Goal: Task Accomplishment & Management: Manage account settings

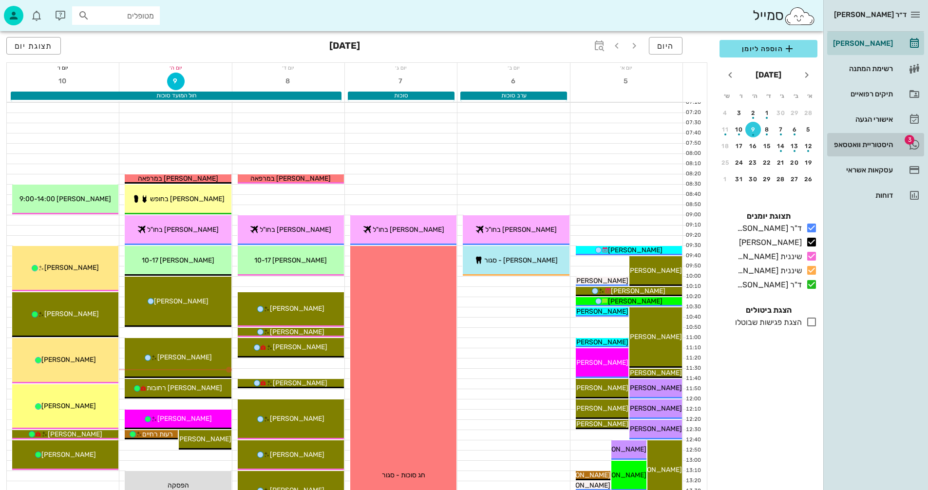
click at [851, 144] on div "היסטוריית וואטסאפ" at bounding box center [862, 145] width 62 height 8
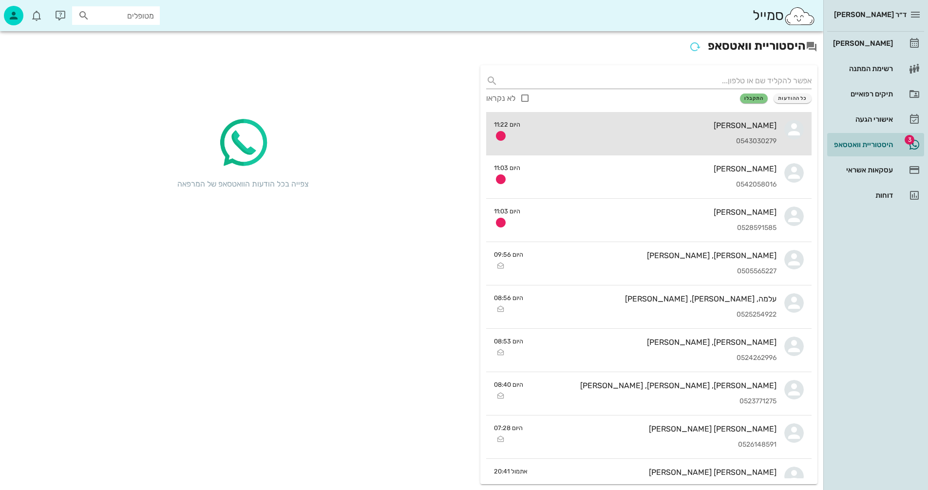
click at [608, 132] on div "[PERSON_NAME] 0543030279" at bounding box center [652, 133] width 249 height 43
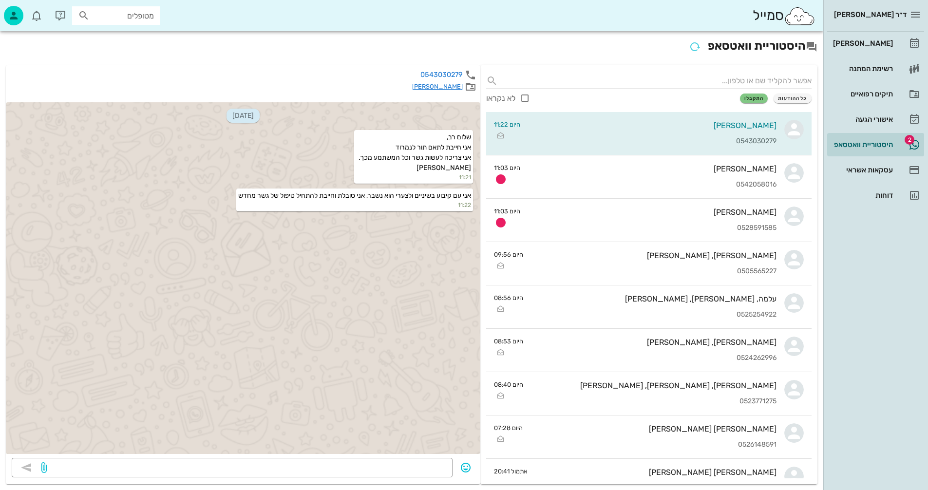
click at [447, 88] on link "[PERSON_NAME]" at bounding box center [437, 86] width 51 height 7
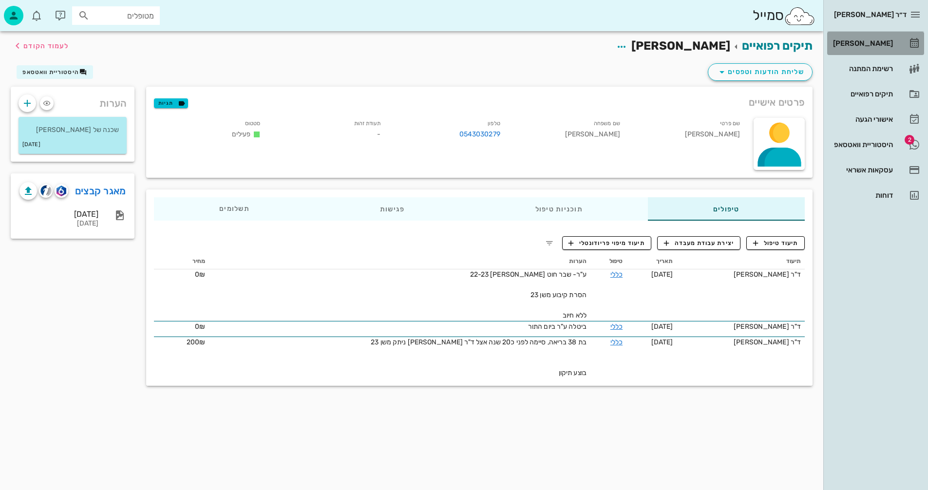
click at [869, 40] on div "[PERSON_NAME]" at bounding box center [862, 43] width 62 height 8
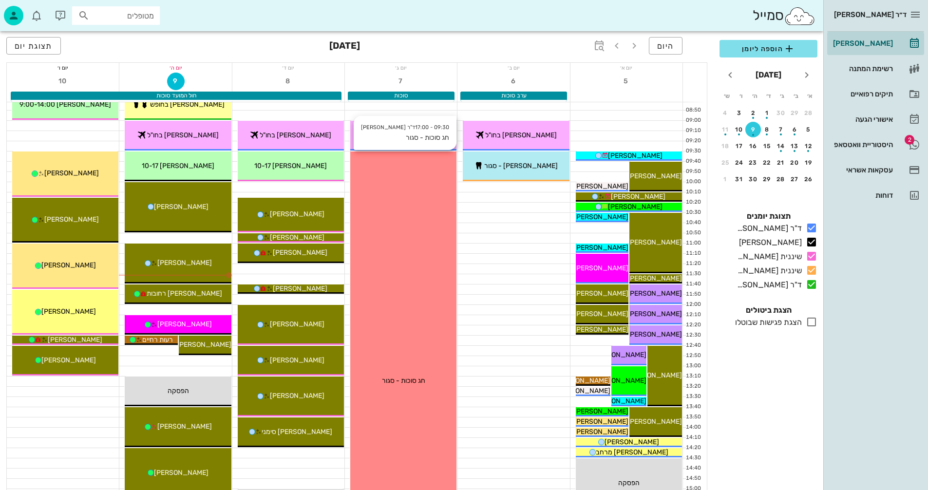
scroll to position [97, 0]
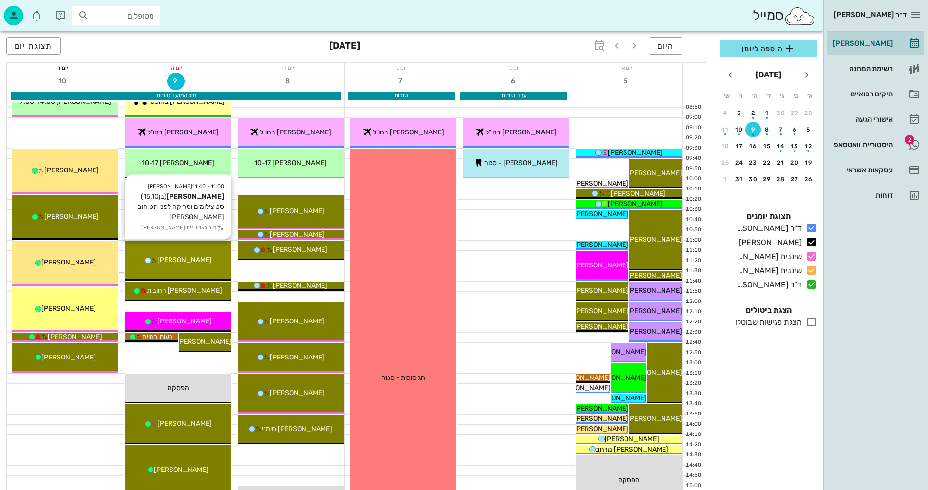
click at [197, 256] on div "[PERSON_NAME]" at bounding box center [178, 260] width 106 height 10
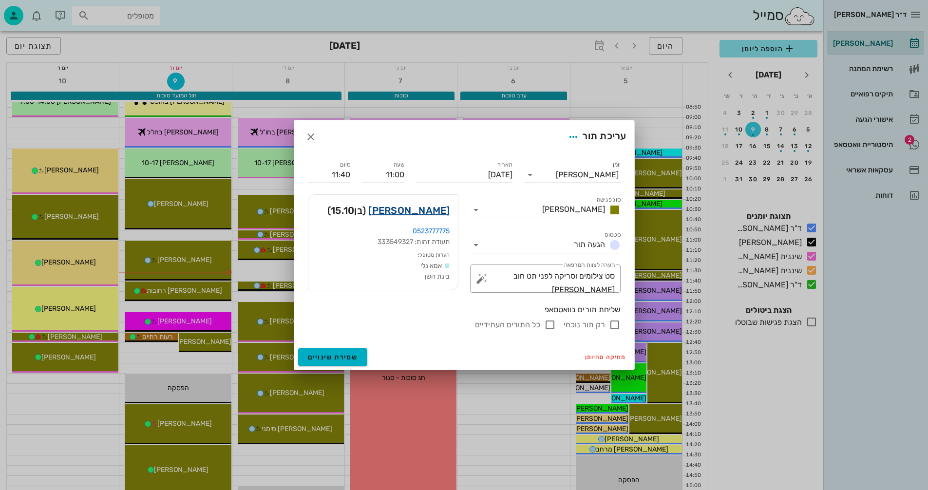
click at [434, 212] on link "[PERSON_NAME]" at bounding box center [408, 211] width 81 height 16
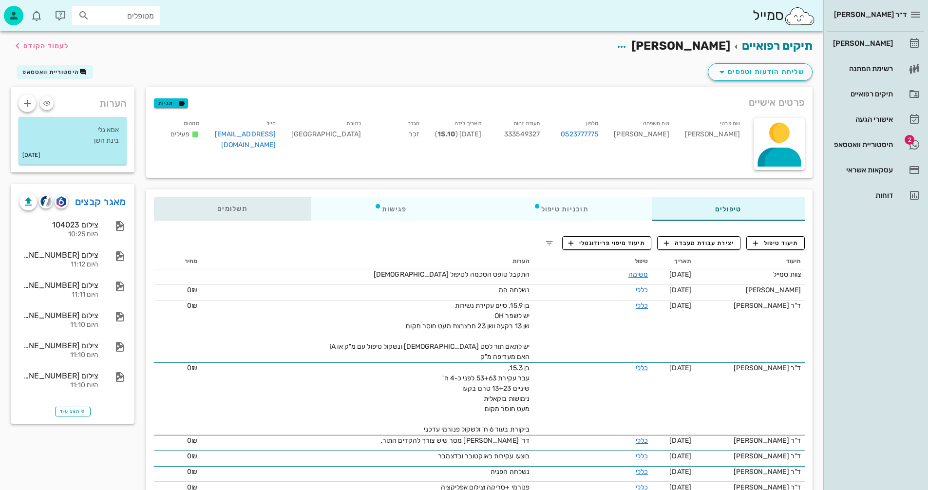
click at [231, 207] on span "תשלומים 0₪" at bounding box center [232, 209] width 30 height 7
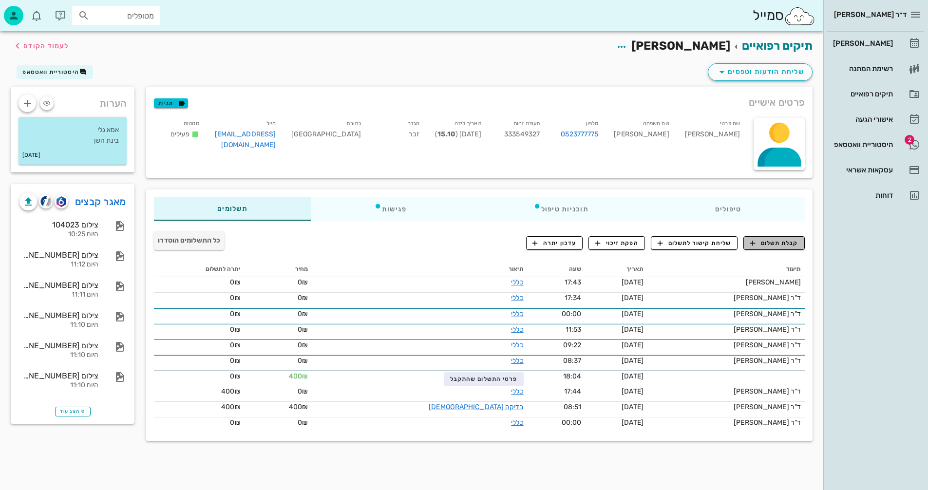
click at [769, 241] on span "קבלת תשלום" at bounding box center [774, 243] width 48 height 9
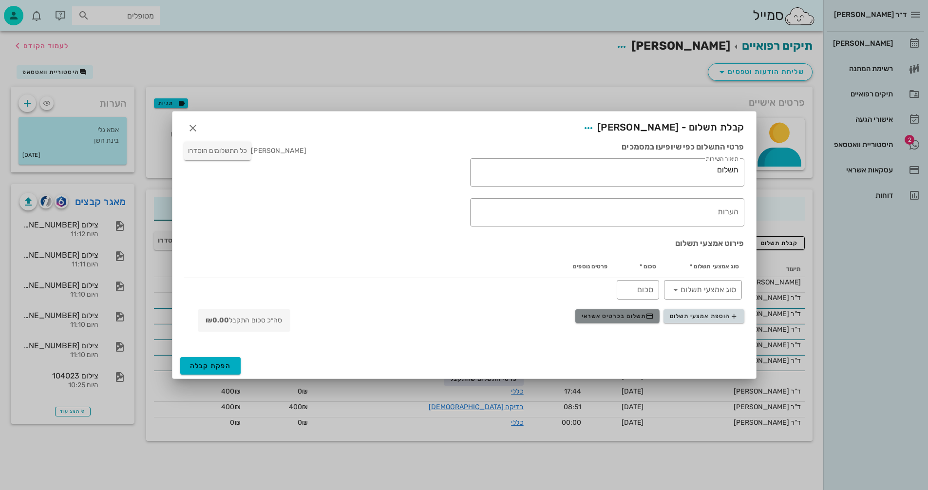
click at [600, 316] on span "תשלום בכרטיס אשראי" at bounding box center [618, 316] width 72 height 8
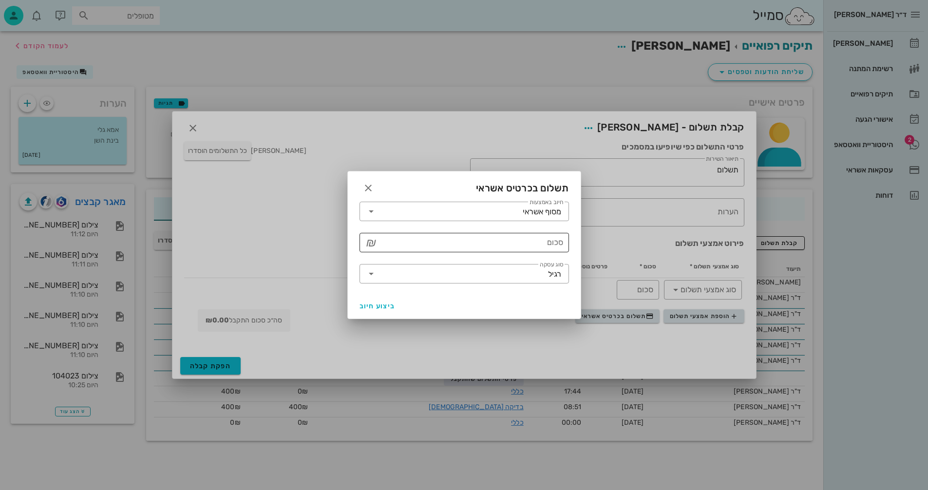
click at [477, 240] on input "סכום" at bounding box center [471, 243] width 184 height 16
type input "1000"
click at [383, 272] on input "סוג עסקה" at bounding box center [463, 274] width 169 height 16
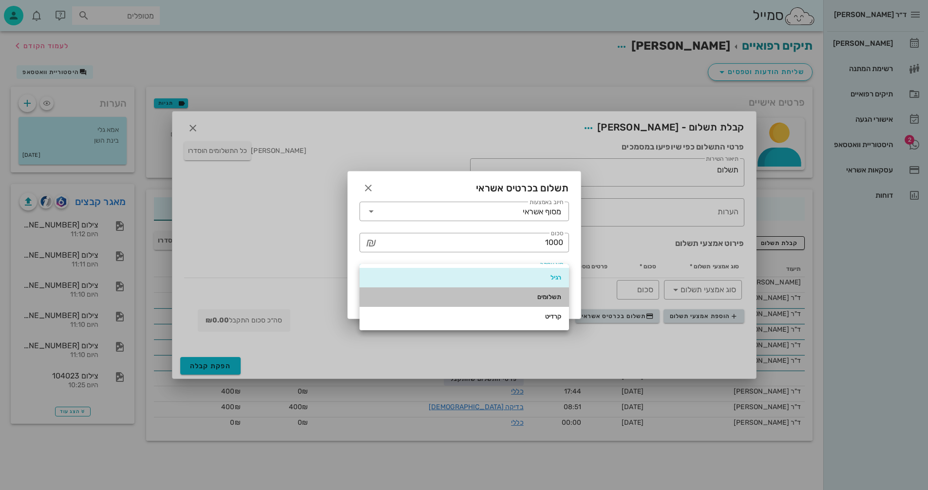
click at [542, 296] on div "תשלומים" at bounding box center [464, 297] width 194 height 8
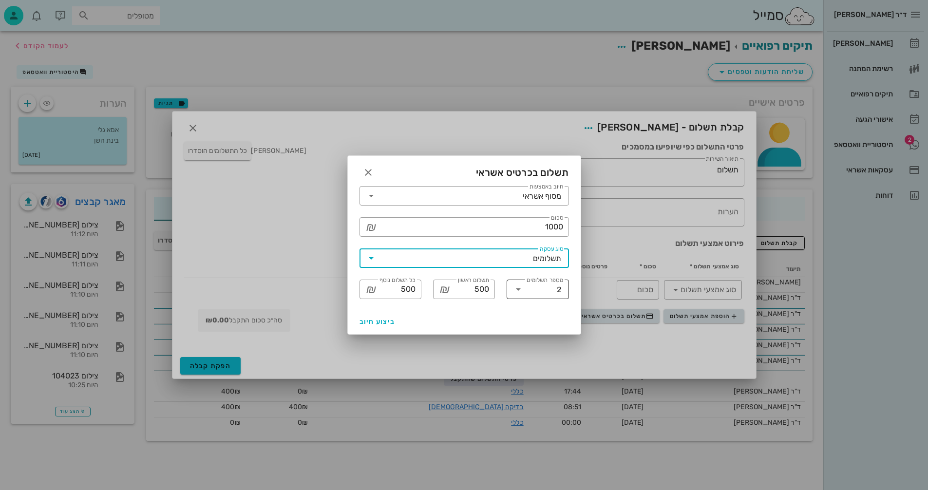
click at [517, 288] on icon at bounding box center [519, 290] width 12 height 12
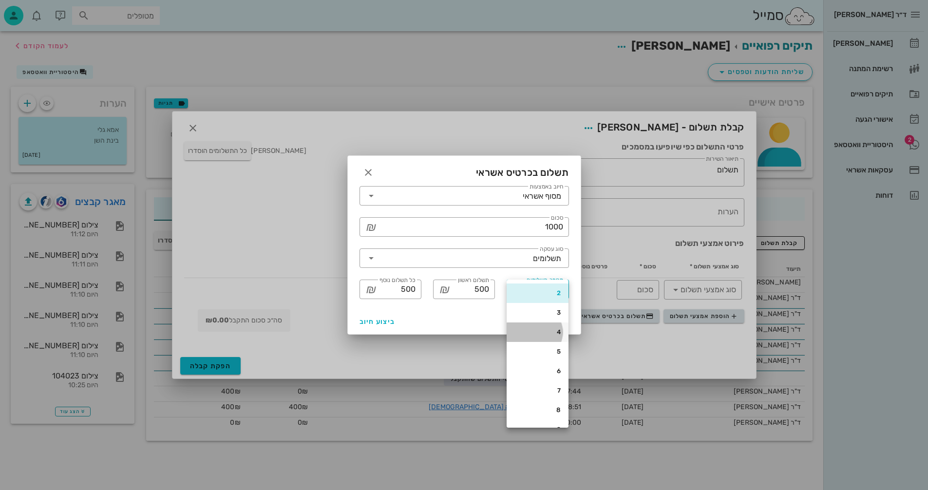
click at [552, 332] on div "4" at bounding box center [538, 332] width 46 height 8
type input "250"
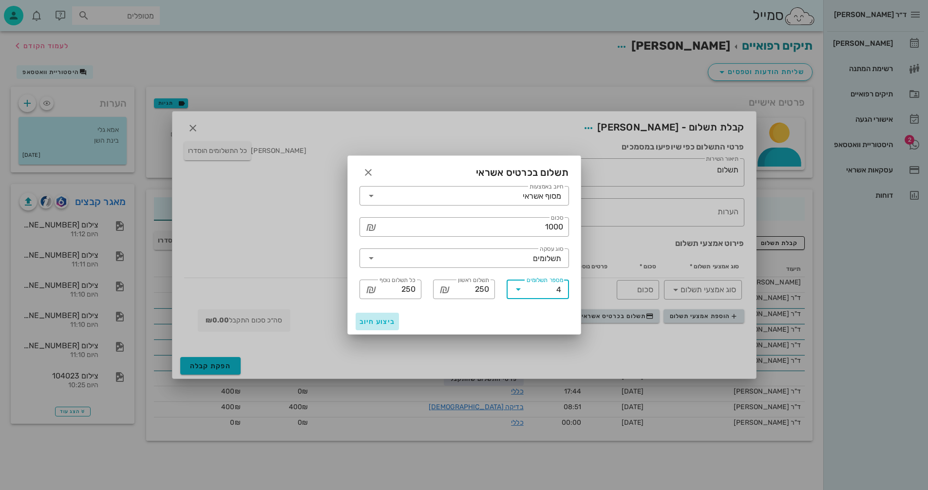
click at [365, 319] on span "ביצוע חיוב" at bounding box center [378, 322] width 36 height 8
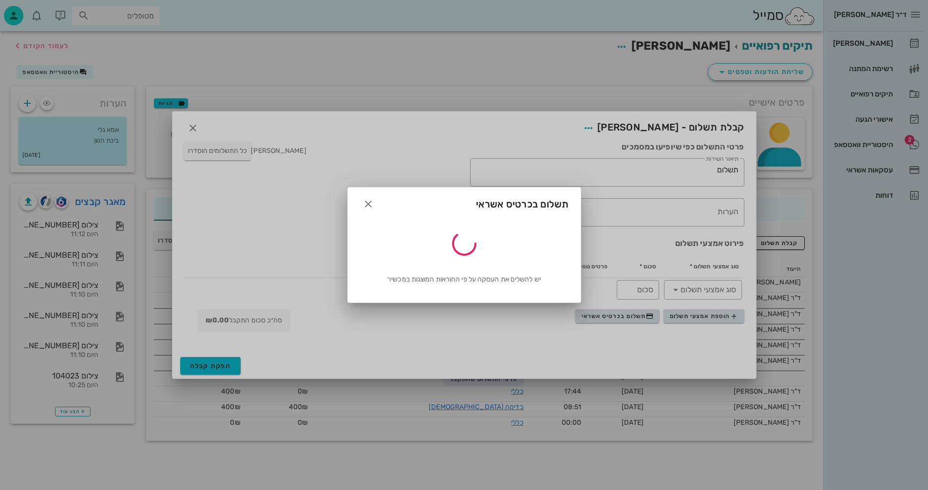
type input "1000"
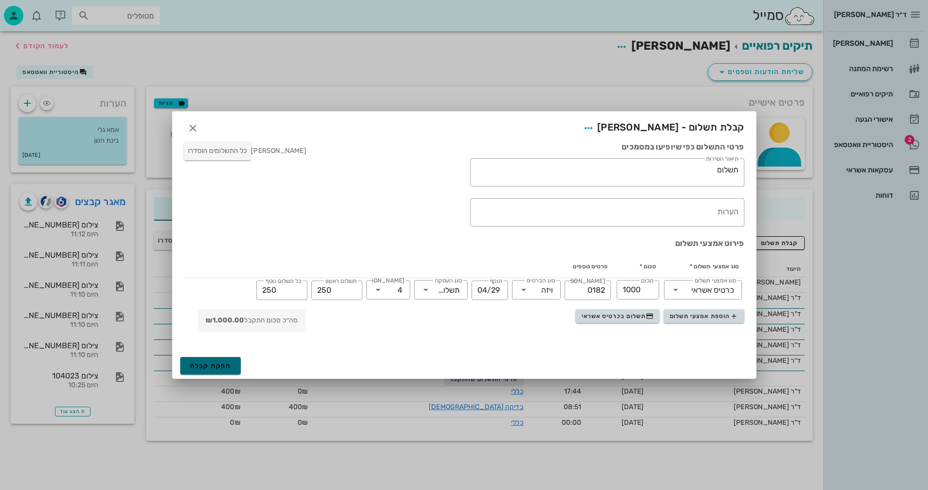
click at [218, 363] on span "הפקת קבלה" at bounding box center [210, 366] width 41 height 8
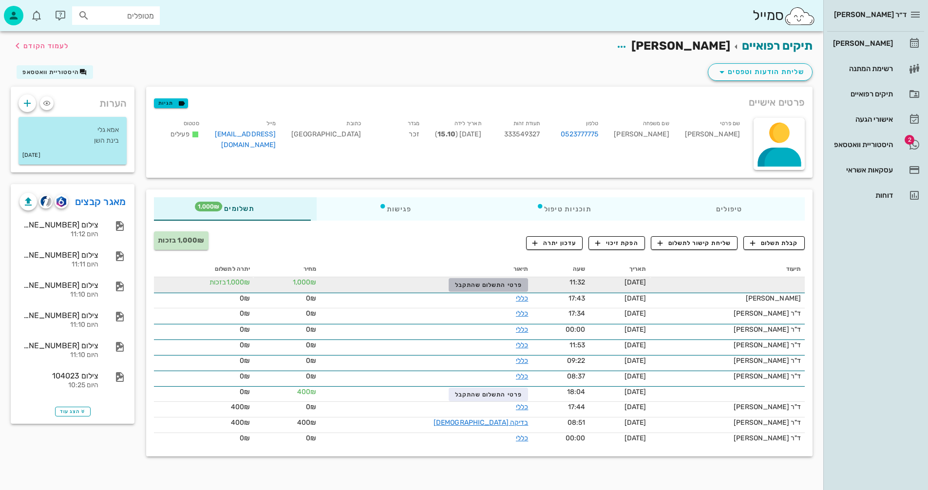
click at [455, 282] on span "פרטי התשלום שהתקבל" at bounding box center [488, 285] width 67 height 7
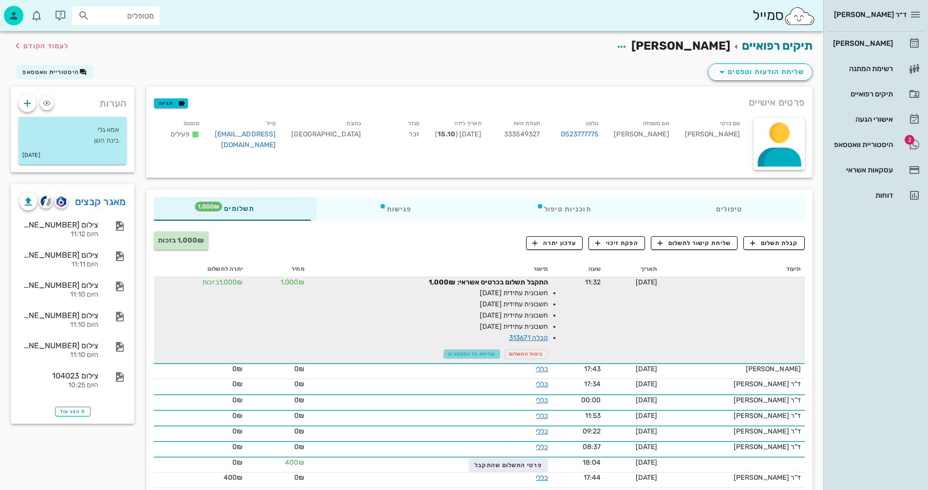
click at [455, 353] on span "שליחת כל המסמכים" at bounding box center [471, 354] width 47 height 6
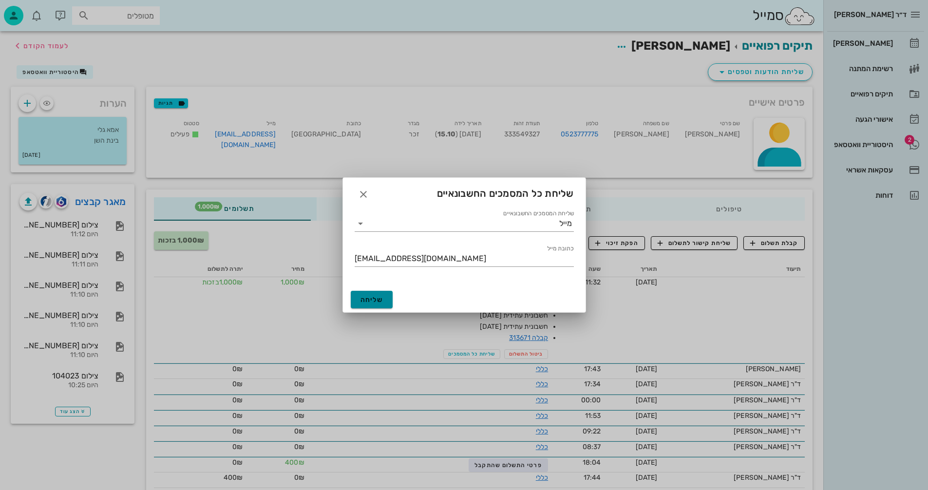
click at [363, 298] on span "שליחה" at bounding box center [372, 300] width 23 height 8
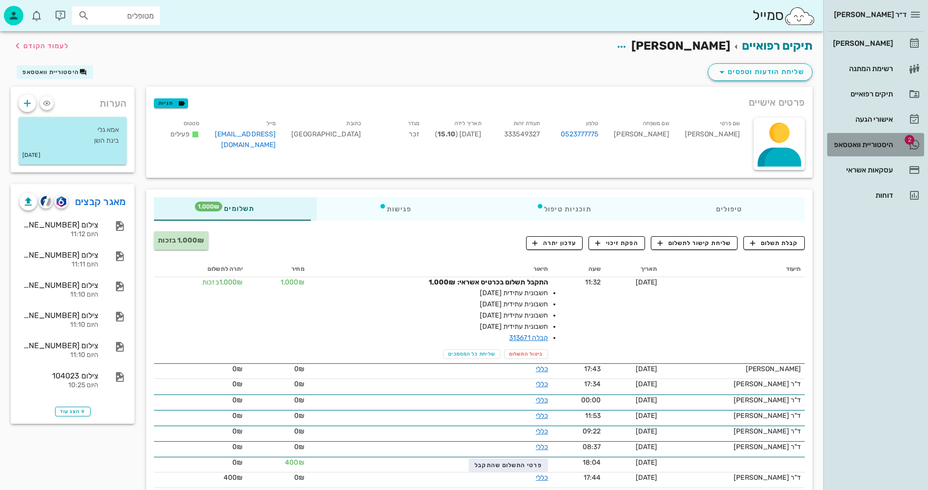
click at [841, 143] on div "היסטוריית וואטסאפ" at bounding box center [862, 145] width 62 height 8
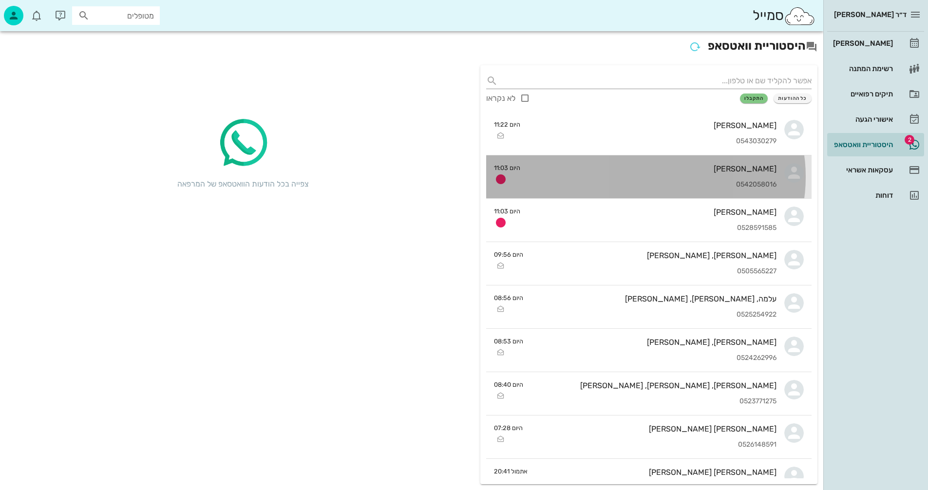
click at [601, 171] on div "[PERSON_NAME]" at bounding box center [652, 168] width 249 height 9
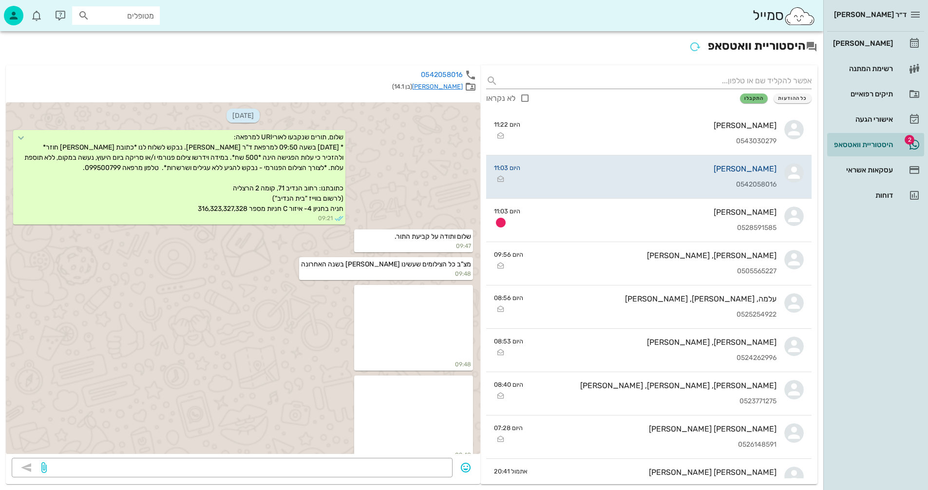
scroll to position [2342, 0]
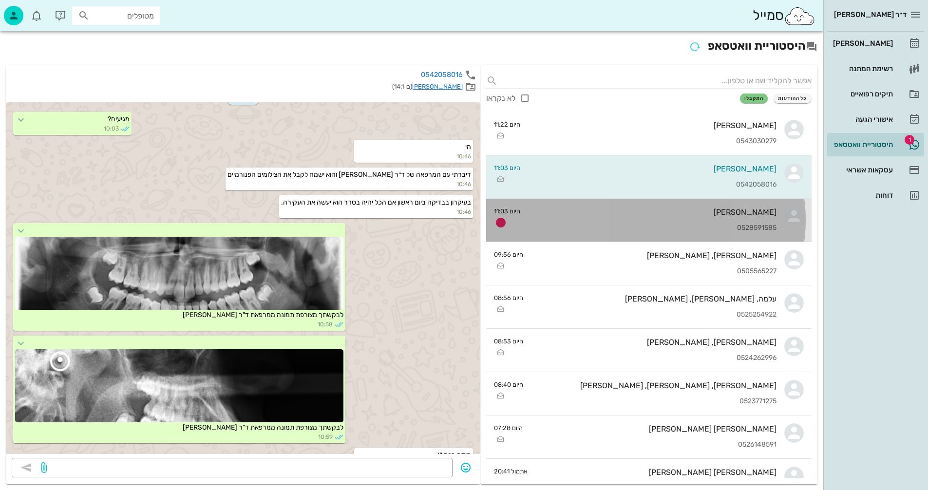
click at [619, 223] on div "[PERSON_NAME] 0528591585" at bounding box center [652, 220] width 249 height 43
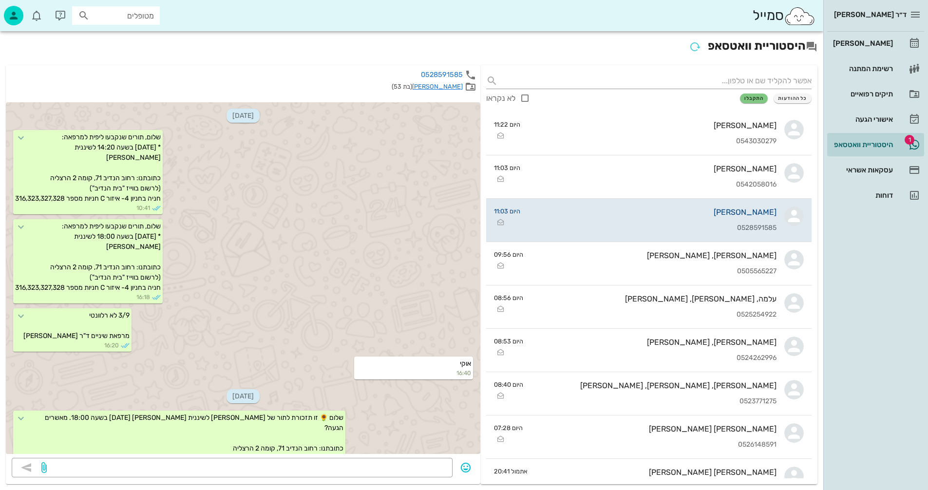
scroll to position [1390, 0]
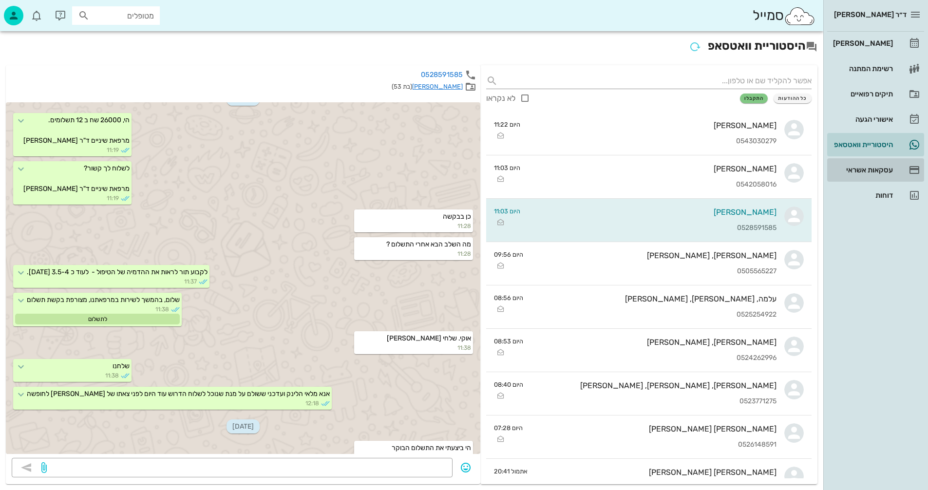
click at [863, 169] on div "עסקאות אשראי" at bounding box center [862, 170] width 62 height 8
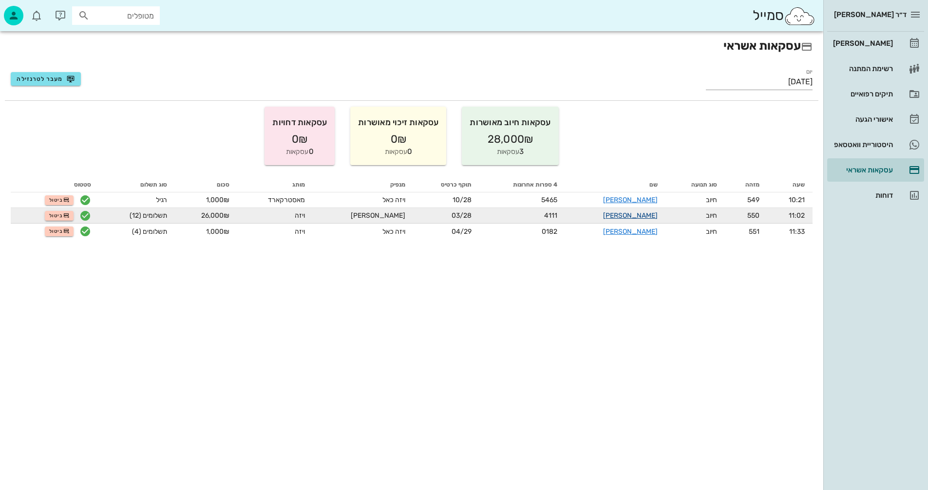
click at [627, 214] on link "[PERSON_NAME]" at bounding box center [630, 215] width 55 height 8
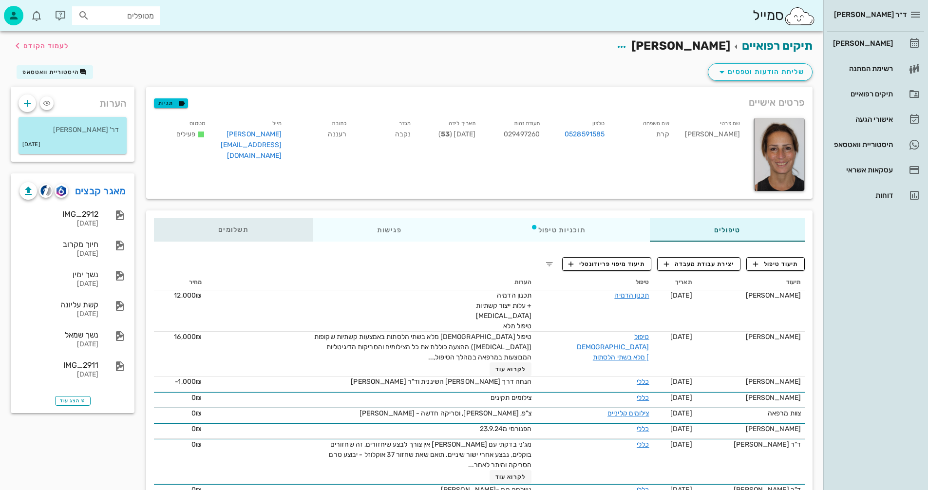
click at [234, 229] on span "תשלומים 0₪" at bounding box center [233, 230] width 30 height 7
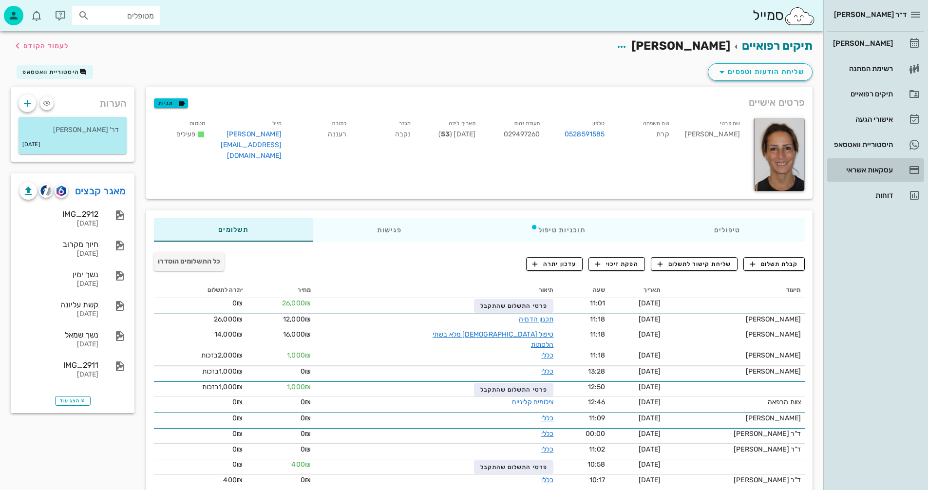
click at [861, 171] on div "עסקאות אשראי" at bounding box center [862, 170] width 62 height 8
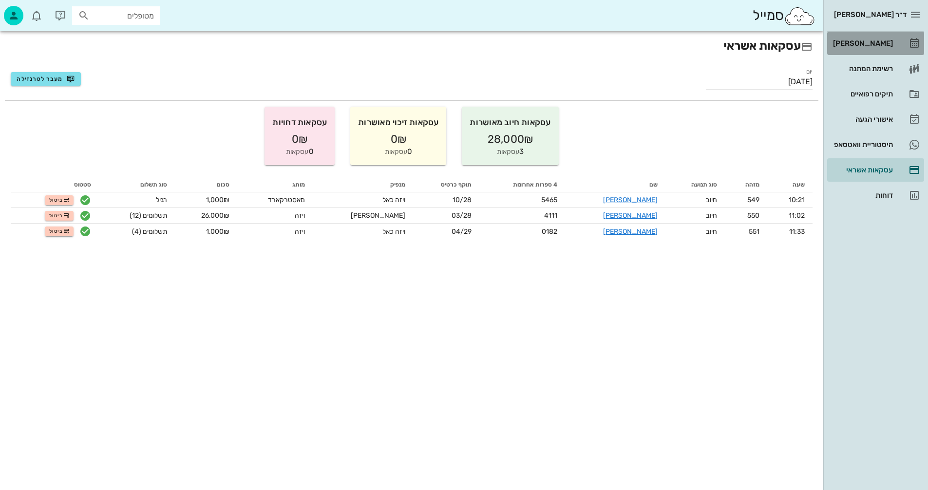
click at [862, 41] on div "[PERSON_NAME]" at bounding box center [862, 43] width 62 height 8
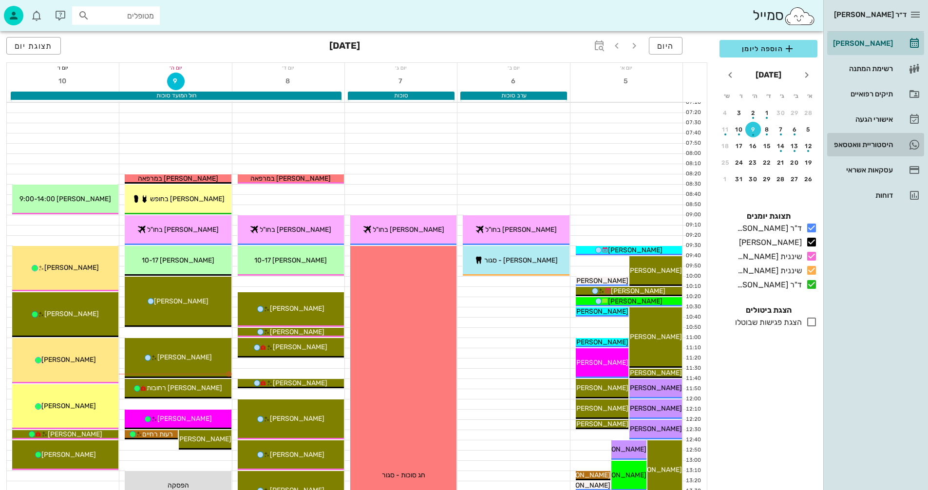
click at [849, 141] on div "היסטוריית וואטסאפ" at bounding box center [862, 145] width 62 height 8
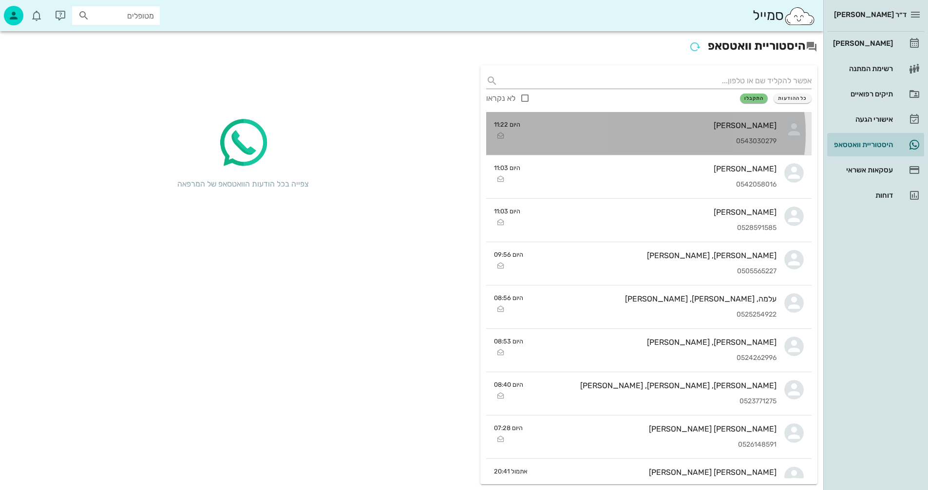
click at [623, 139] on div "0543030279" at bounding box center [652, 141] width 249 height 8
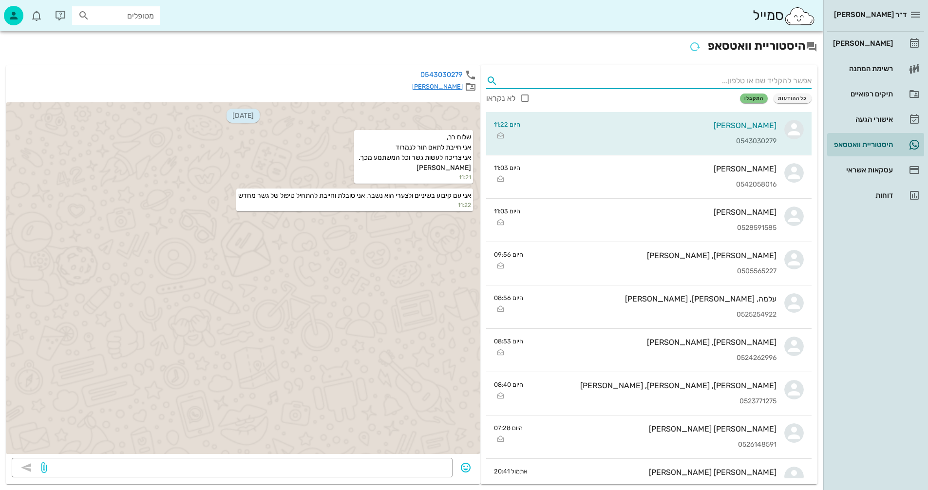
click at [741, 80] on input "text" at bounding box center [657, 81] width 310 height 16
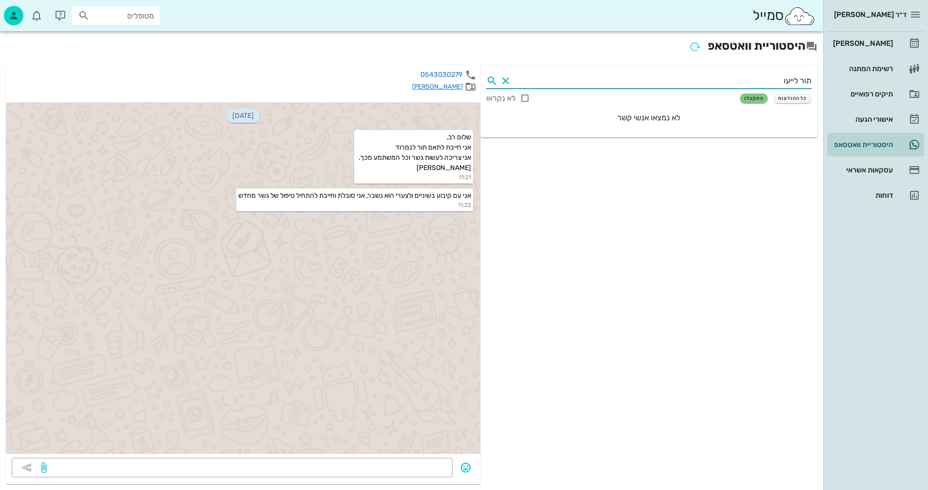
type input "תור לייעוץ"
click at [506, 80] on button "Clear" at bounding box center [506, 81] width 12 height 12
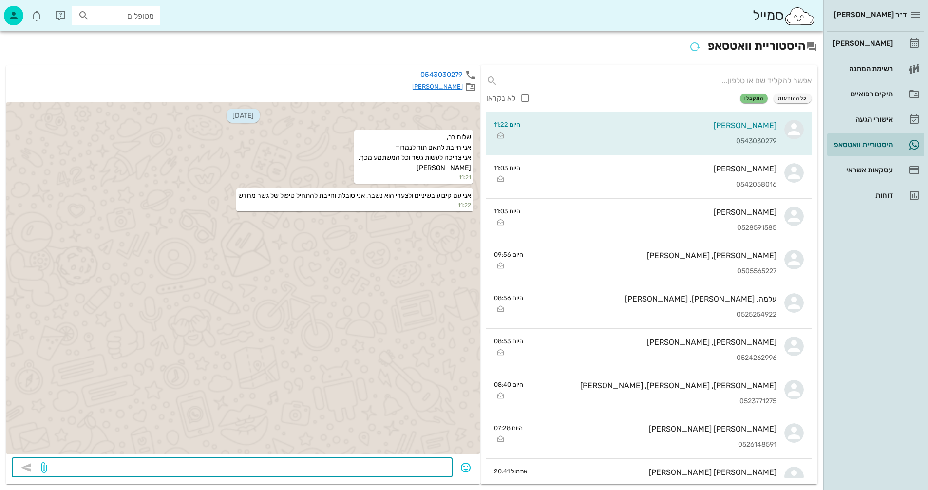
paste textarea "תור לייעוץ בשעות הבוקר או אחר הצהריים. עלות ייעוץ 500 ש"ח. אם יש צילום פנורמי מ…"
type textarea "תור לייעוץ בשעות הבוקר או אחר הצהריים. עלות ייעוץ 500 ש"ח. אם יש צילום פנורמי מ…"
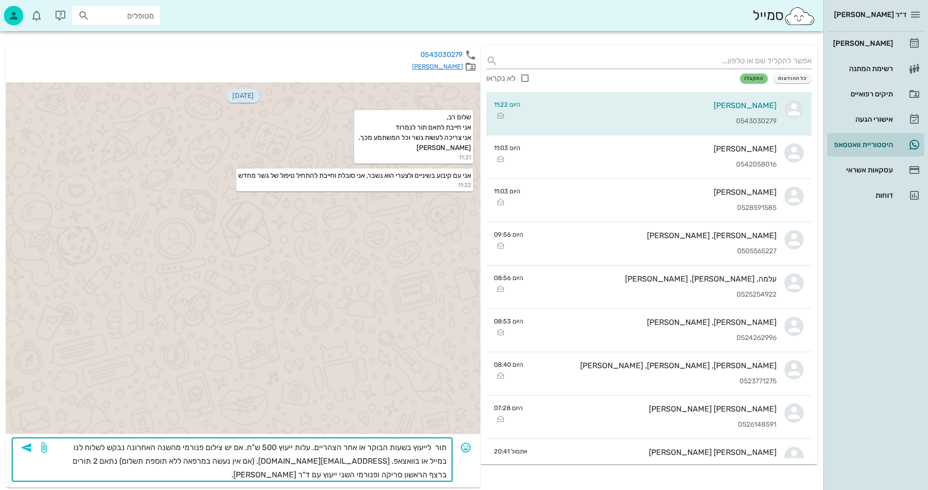
scroll to position [23, 0]
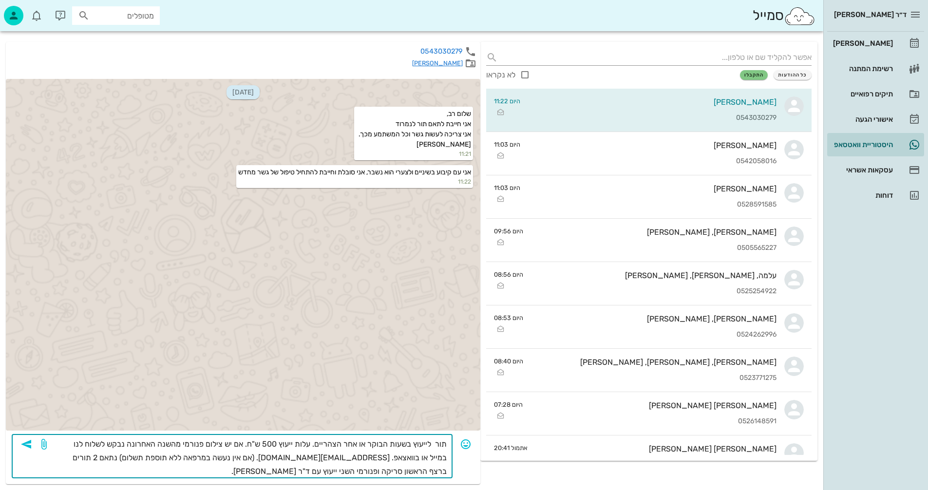
click at [27, 446] on icon "button" at bounding box center [26, 445] width 12 height 12
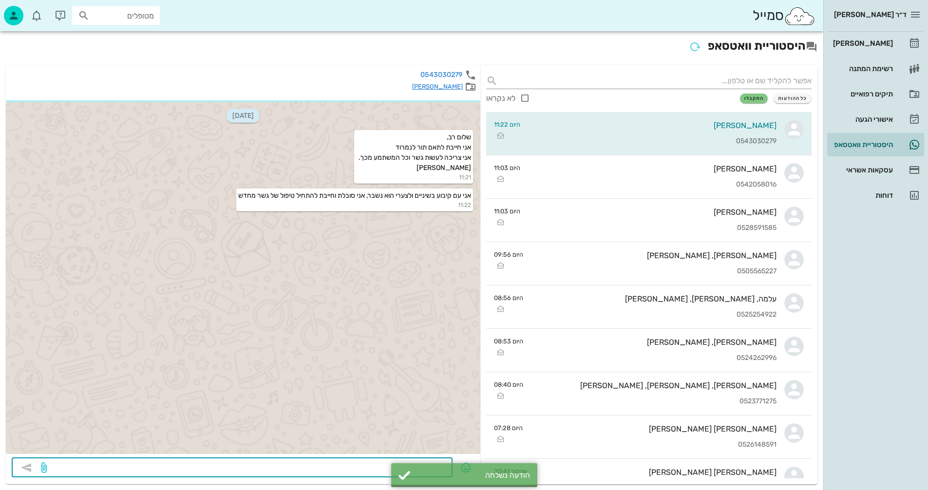
scroll to position [0, 0]
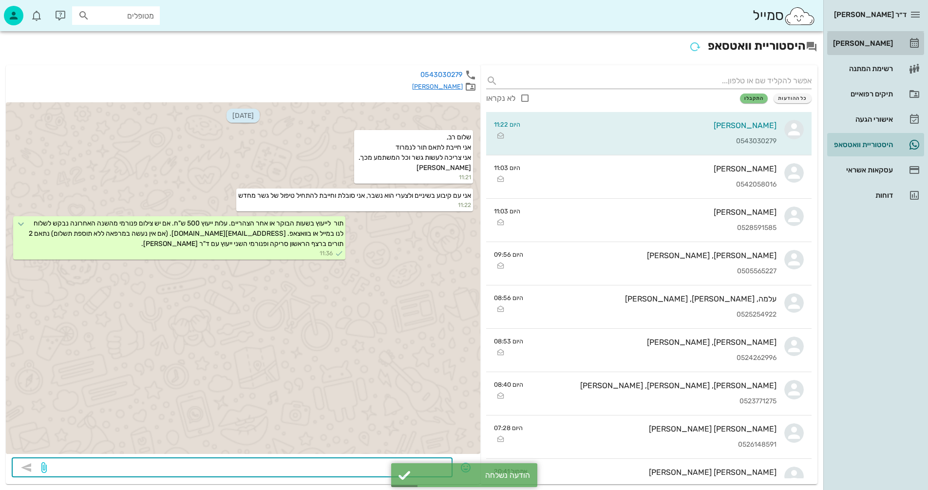
click at [876, 42] on div "[PERSON_NAME]" at bounding box center [862, 43] width 62 height 8
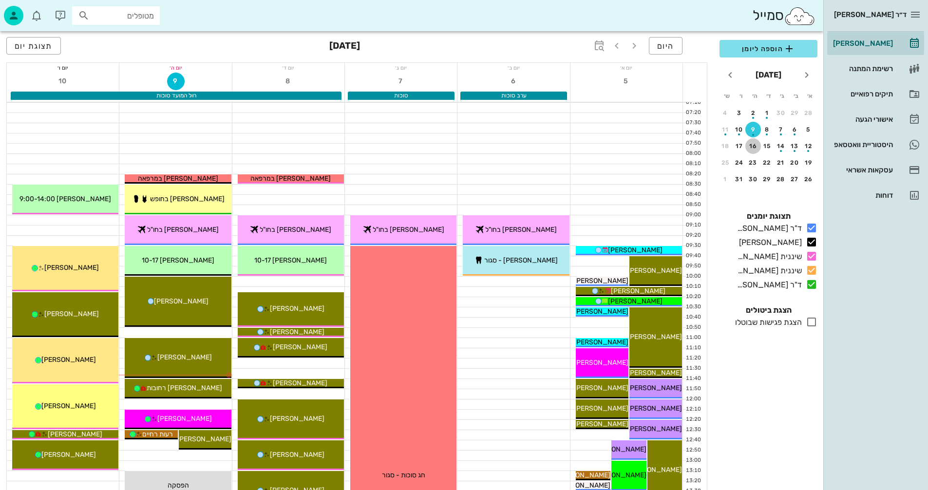
click at [753, 144] on div "16" at bounding box center [754, 146] width 16 height 7
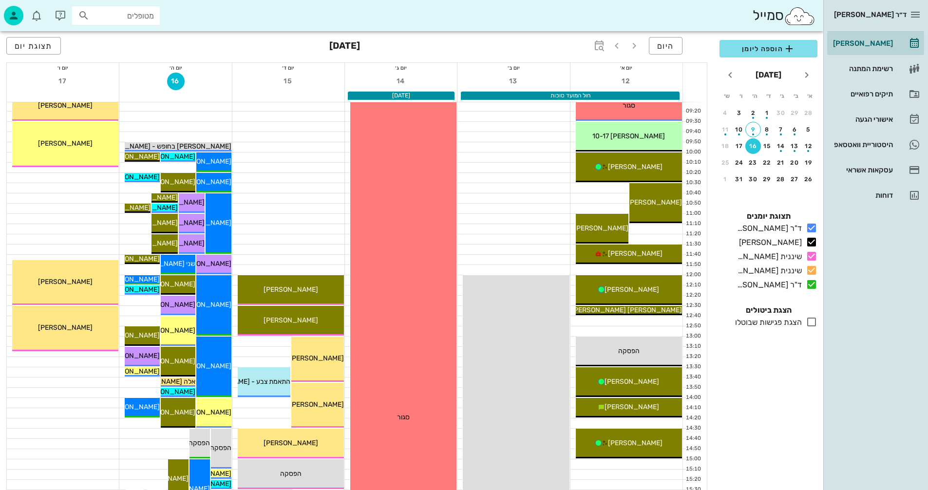
scroll to position [146, 0]
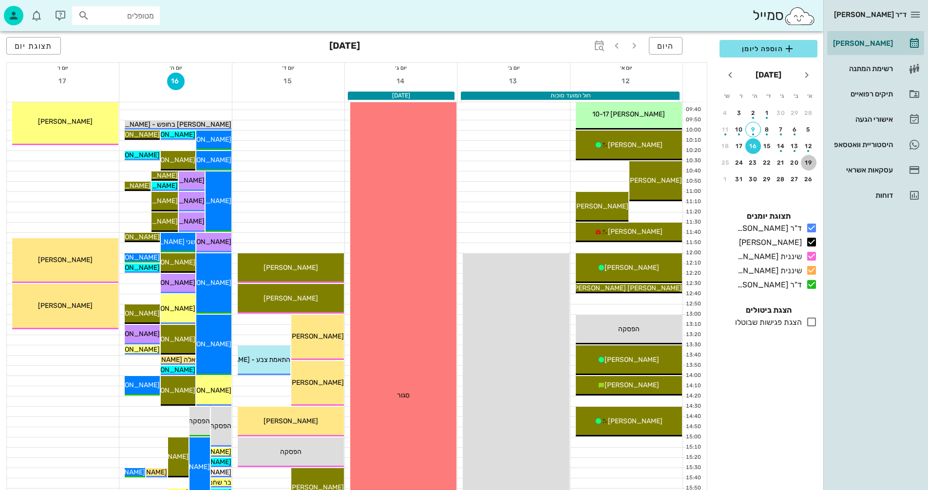
click at [810, 165] on div "19" at bounding box center [809, 162] width 16 height 7
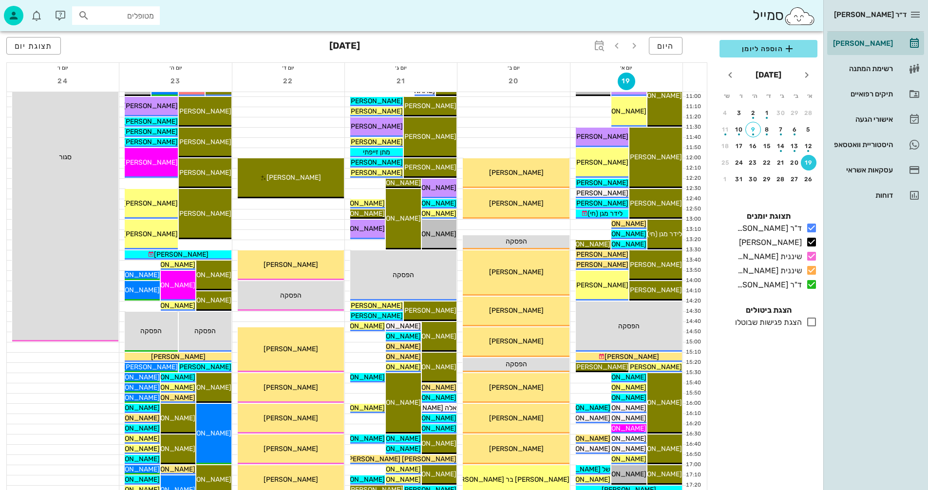
scroll to position [244, 0]
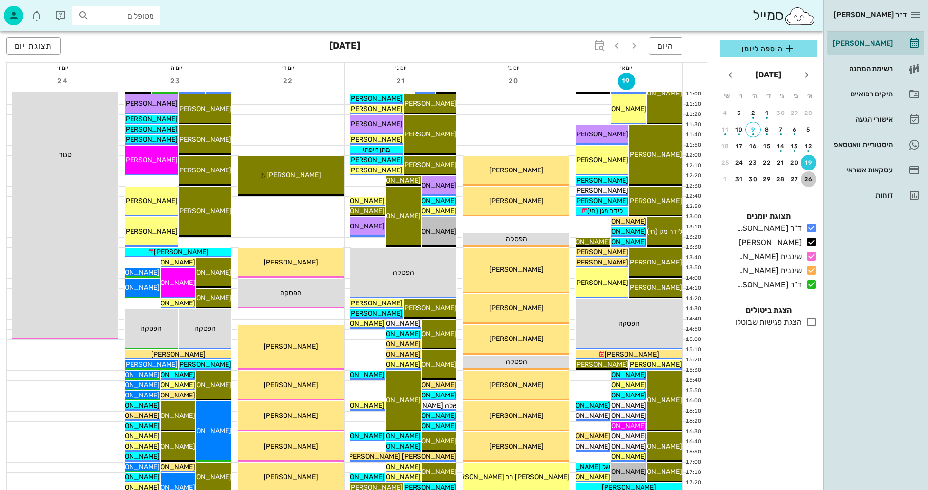
click at [810, 182] on div "26" at bounding box center [809, 179] width 16 height 7
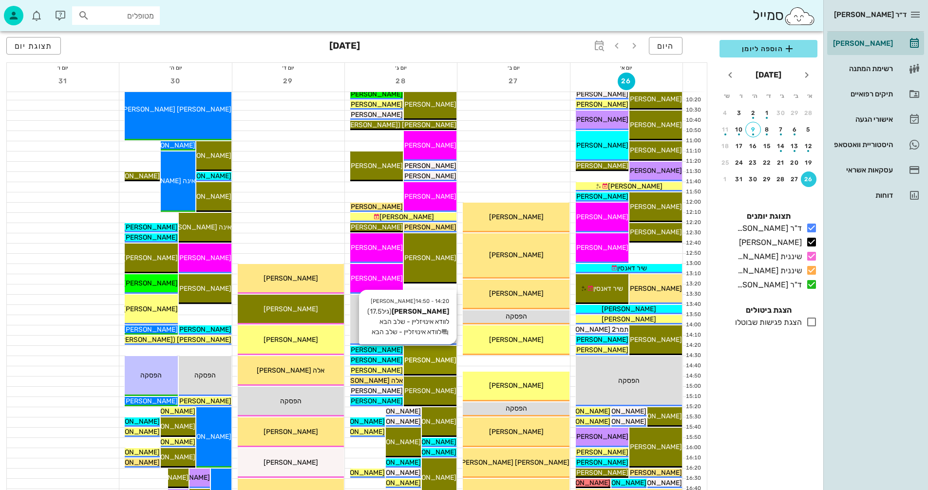
scroll to position [97, 0]
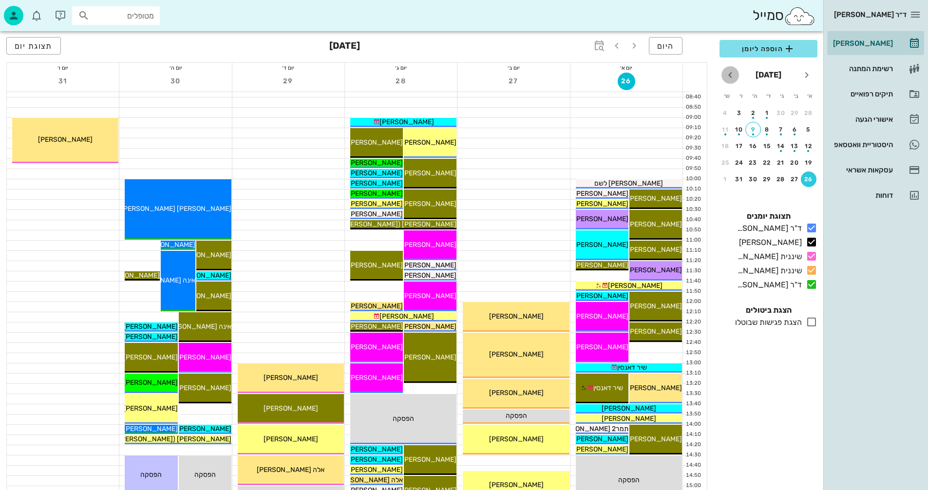
click at [730, 74] on icon "חודש הבא" at bounding box center [731, 75] width 12 height 12
click at [806, 129] on div "2" at bounding box center [809, 129] width 16 height 7
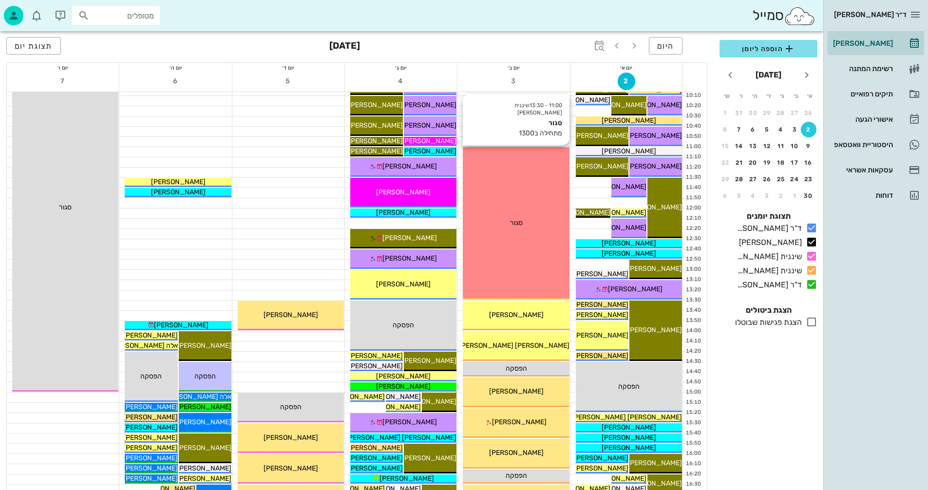
scroll to position [195, 0]
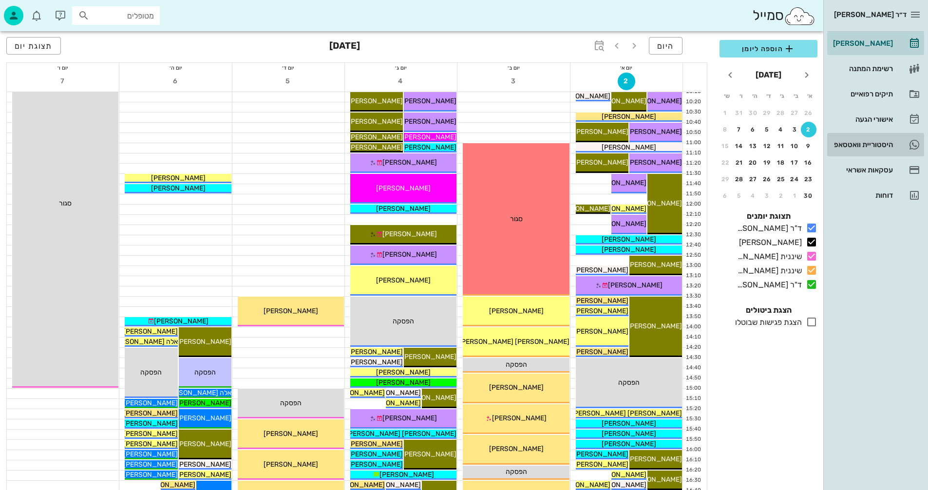
click at [854, 146] on div "היסטוריית וואטסאפ" at bounding box center [862, 145] width 62 height 8
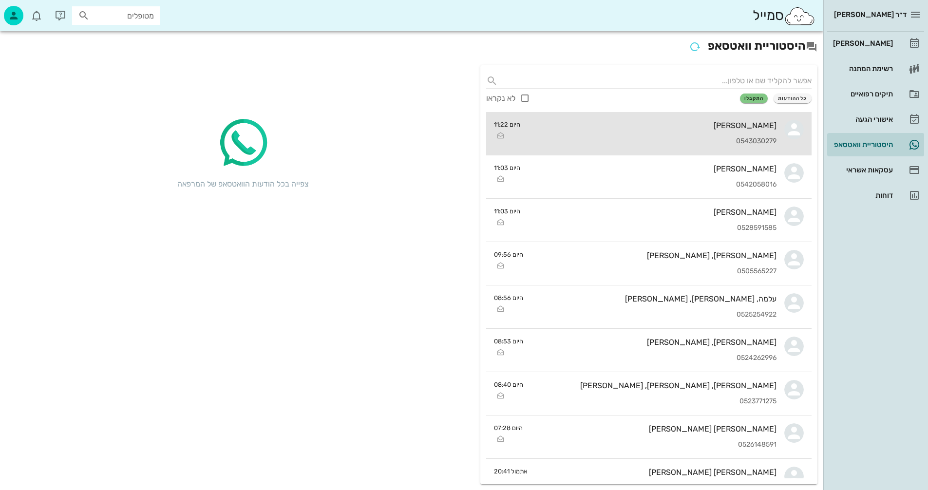
click at [714, 137] on div "0543030279" at bounding box center [652, 141] width 249 height 8
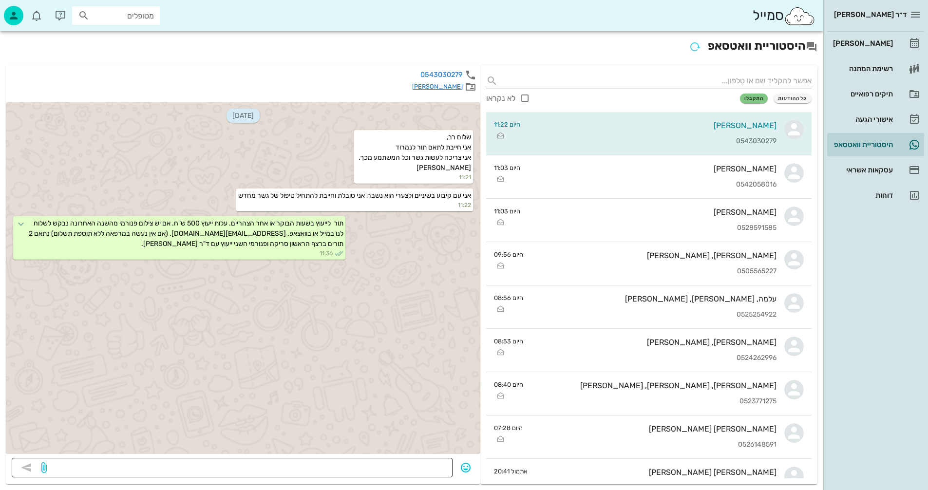
click at [391, 466] on textarea at bounding box center [248, 469] width 398 height 16
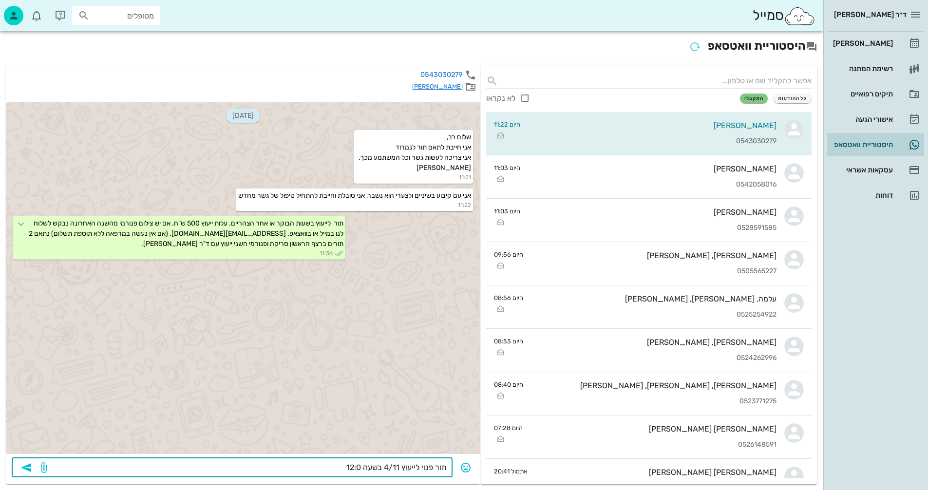
type textarea "תור פנוי לייעוץ 4/11 בשעה 12:00"
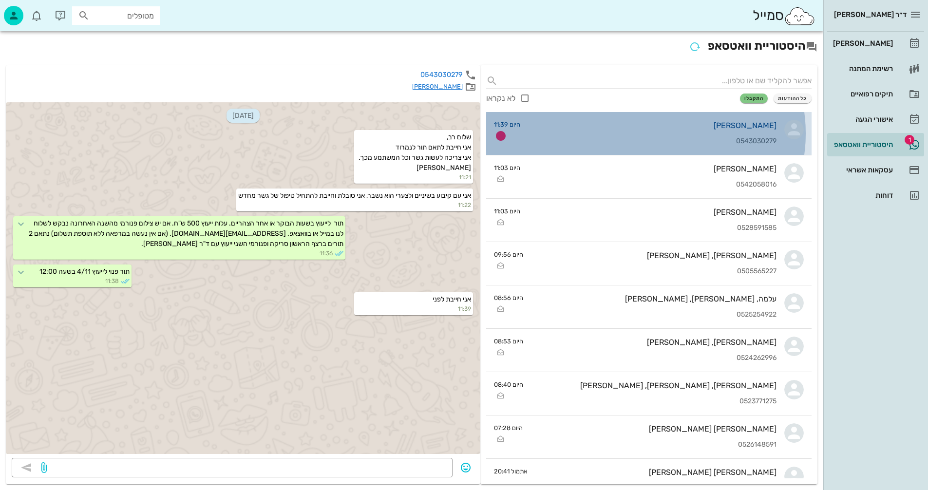
click at [659, 134] on div "[PERSON_NAME] 0543030279" at bounding box center [652, 133] width 249 height 43
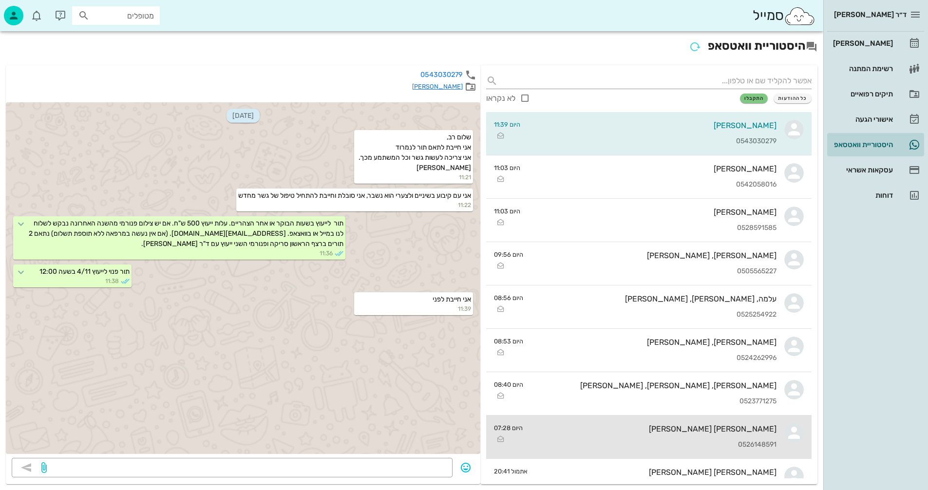
click at [657, 431] on div "[PERSON_NAME] [PERSON_NAME]" at bounding box center [654, 428] width 246 height 9
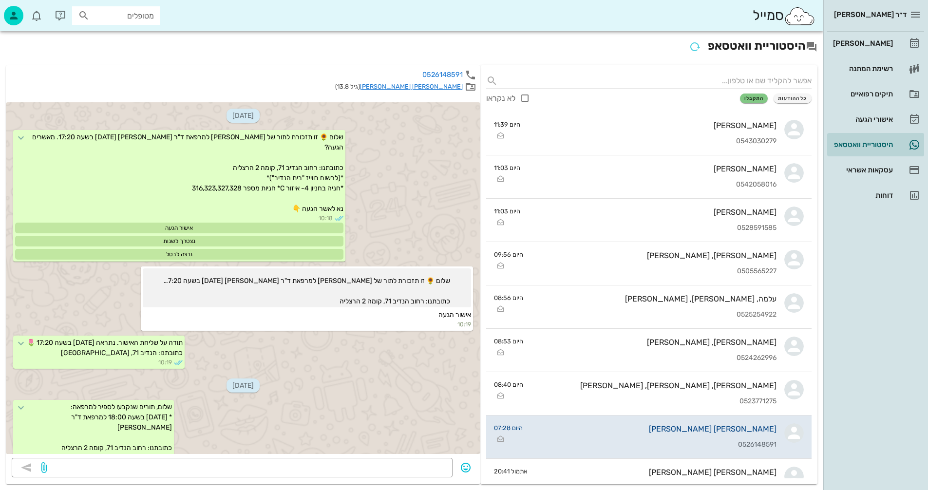
scroll to position [115, 0]
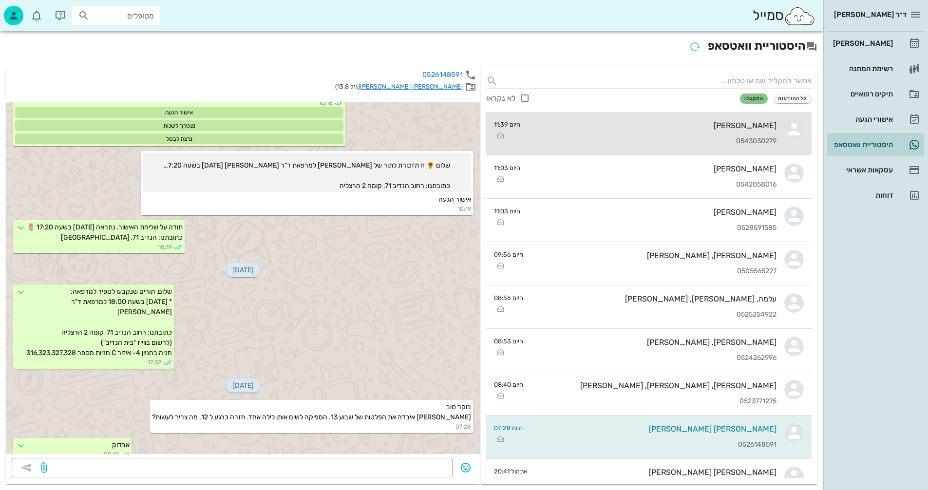
click at [687, 134] on div "[PERSON_NAME] 0543030279" at bounding box center [652, 133] width 249 height 43
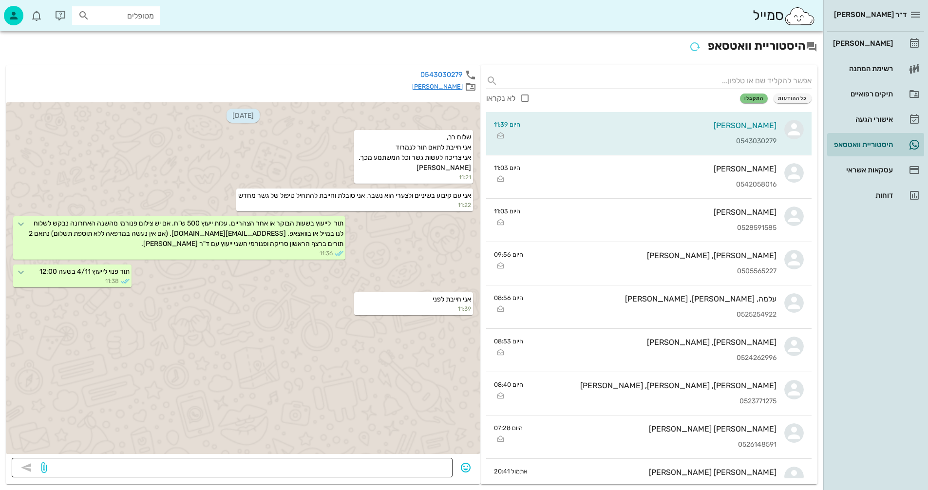
click at [425, 463] on textarea at bounding box center [248, 469] width 398 height 16
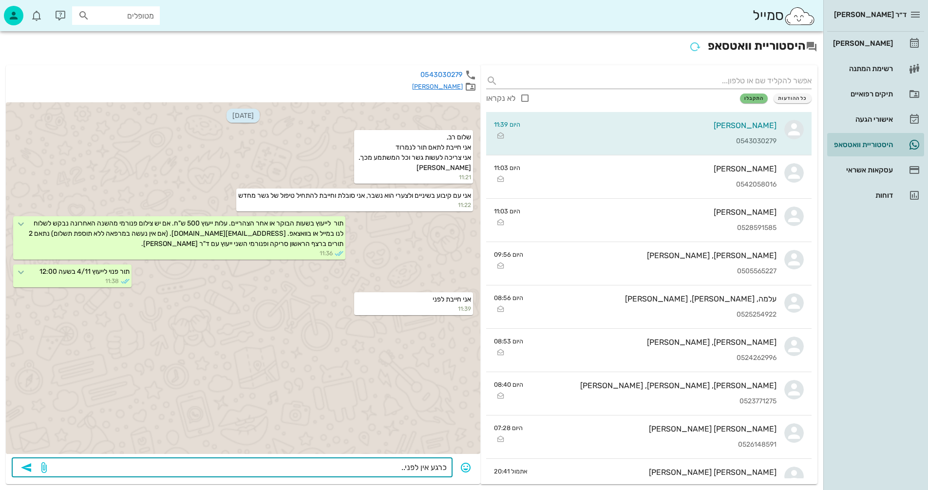
type textarea "כרגע אין לפני..."
click at [448, 85] on link "[PERSON_NAME]" at bounding box center [437, 86] width 51 height 7
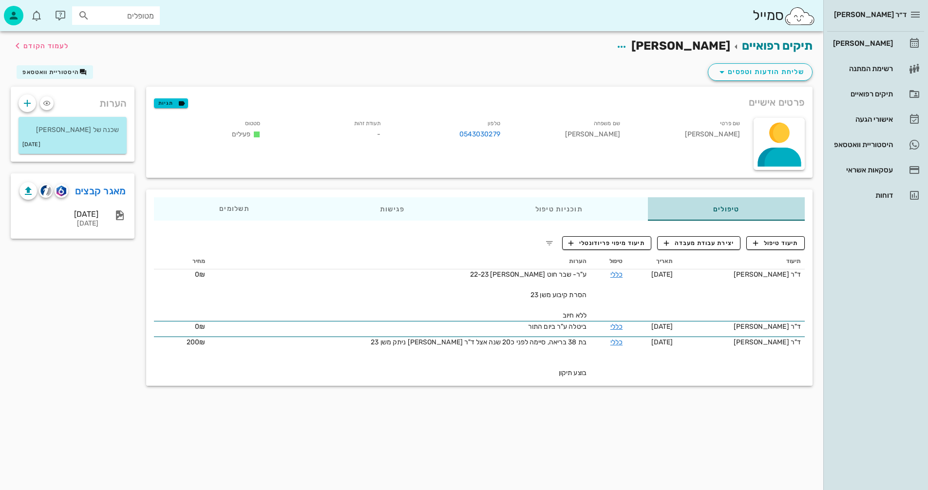
click at [725, 204] on div "טיפולים" at bounding box center [726, 208] width 157 height 23
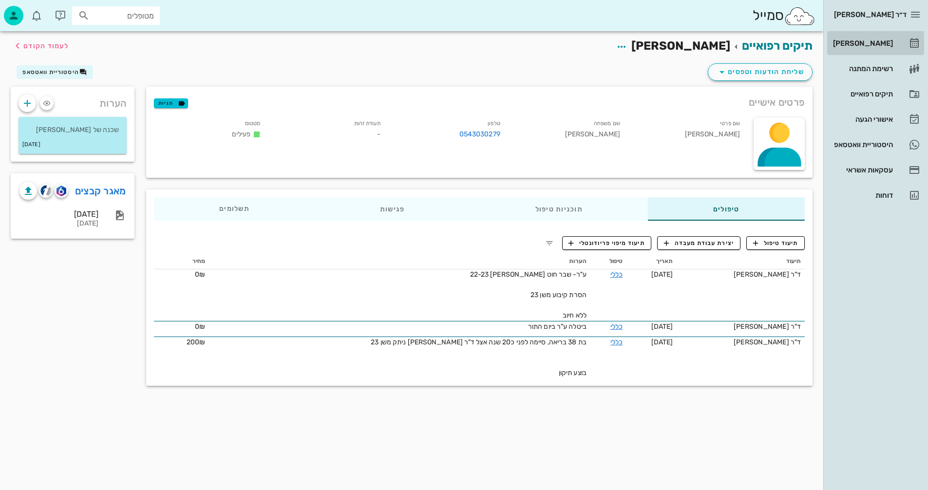
click at [873, 40] on div "[PERSON_NAME]" at bounding box center [862, 43] width 62 height 8
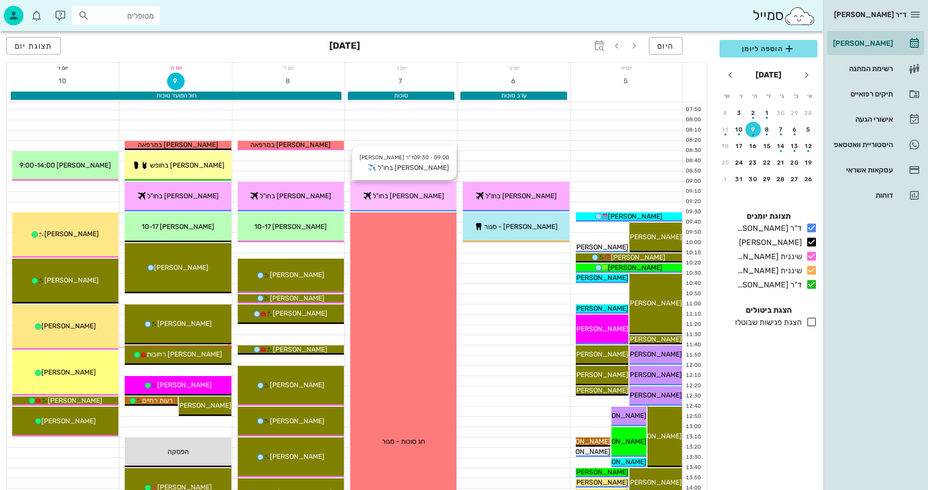
scroll to position [49, 0]
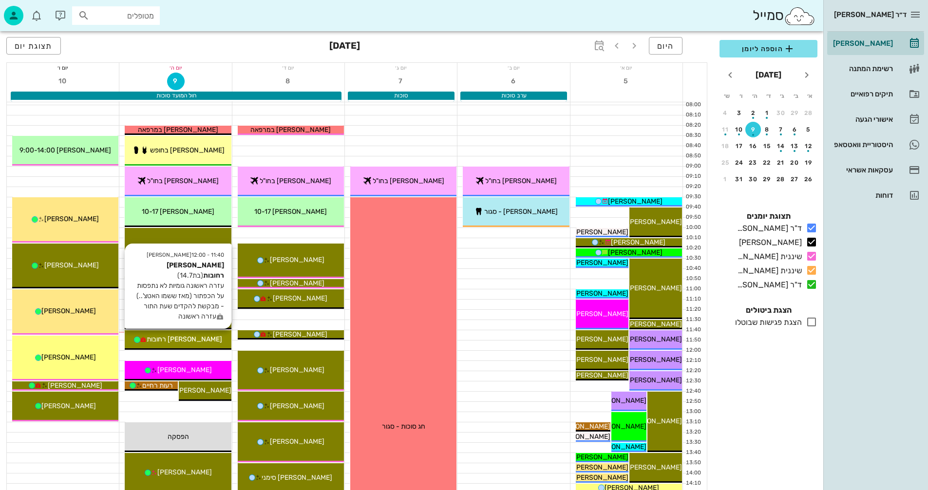
click at [209, 338] on span "[PERSON_NAME] רחובות" at bounding box center [185, 339] width 76 height 8
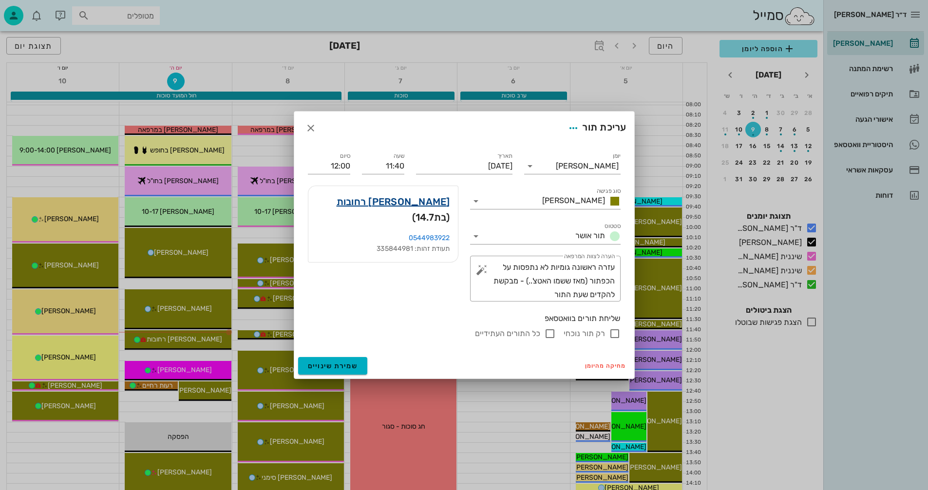
click at [441, 202] on link "[PERSON_NAME] רחובות" at bounding box center [394, 202] width 114 height 16
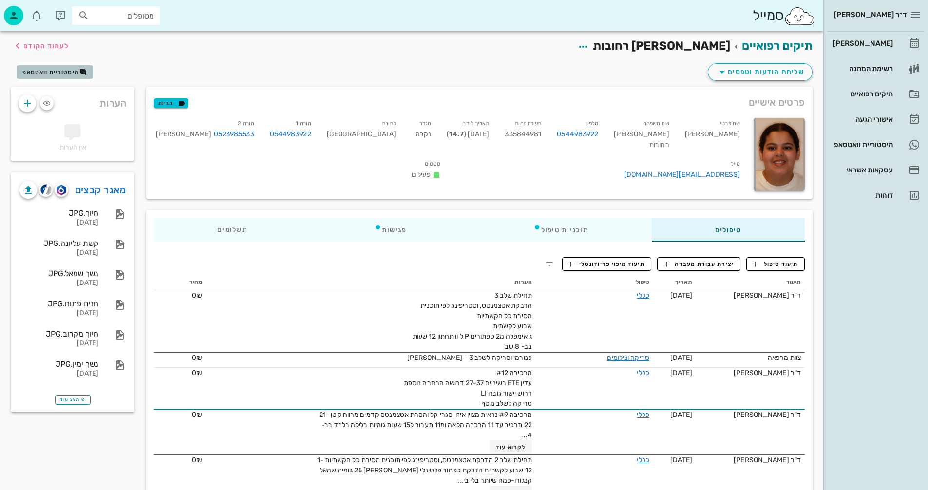
click at [60, 69] on span "היסטוריית וואטסאפ" at bounding box center [50, 72] width 57 height 7
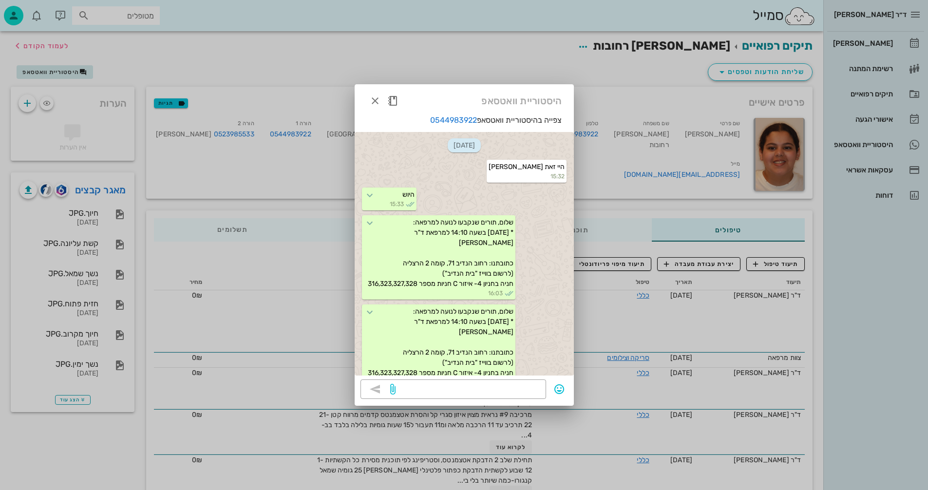
scroll to position [496, 0]
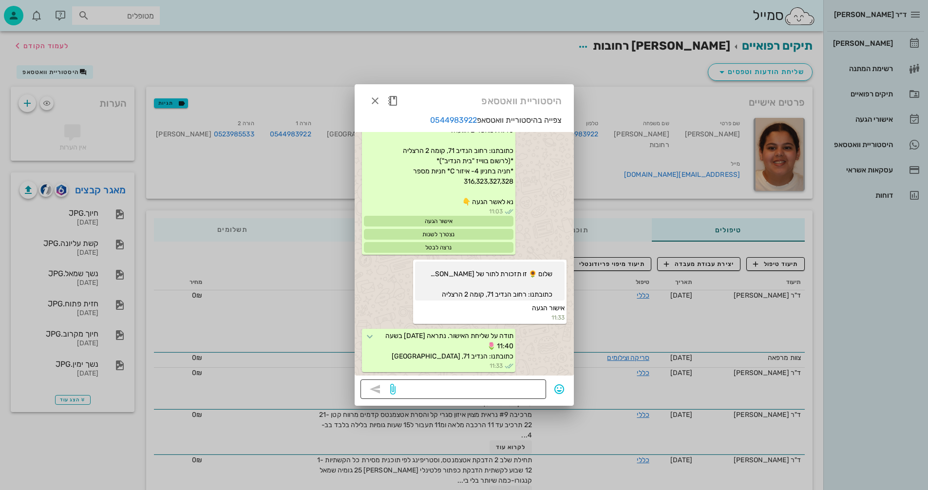
click at [509, 391] on textarea at bounding box center [469, 390] width 143 height 16
type textarea "מגיעים??,"
click at [377, 388] on icon "button" at bounding box center [375, 389] width 12 height 12
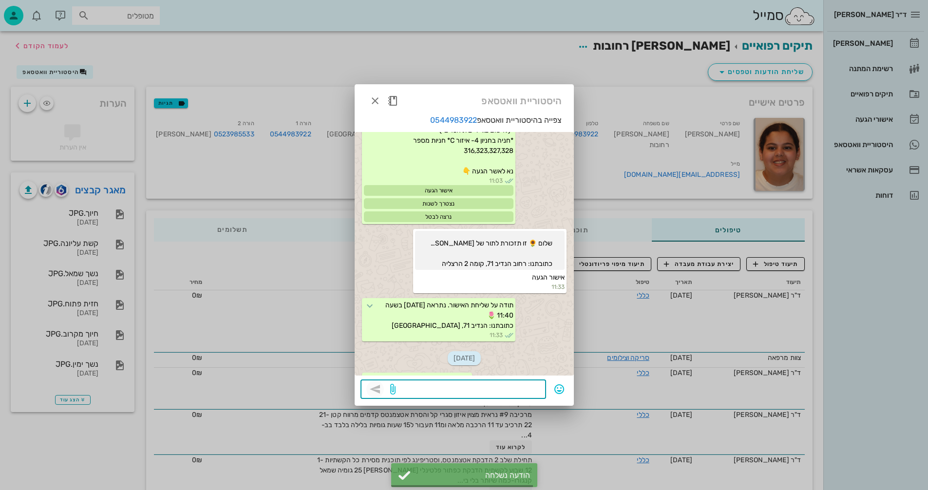
scroll to position [570, 0]
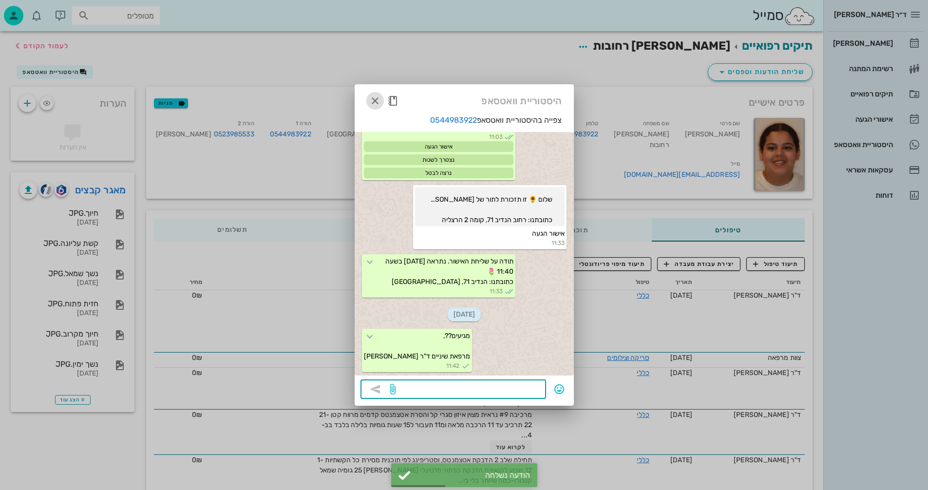
click at [369, 100] on icon "button" at bounding box center [375, 101] width 12 height 12
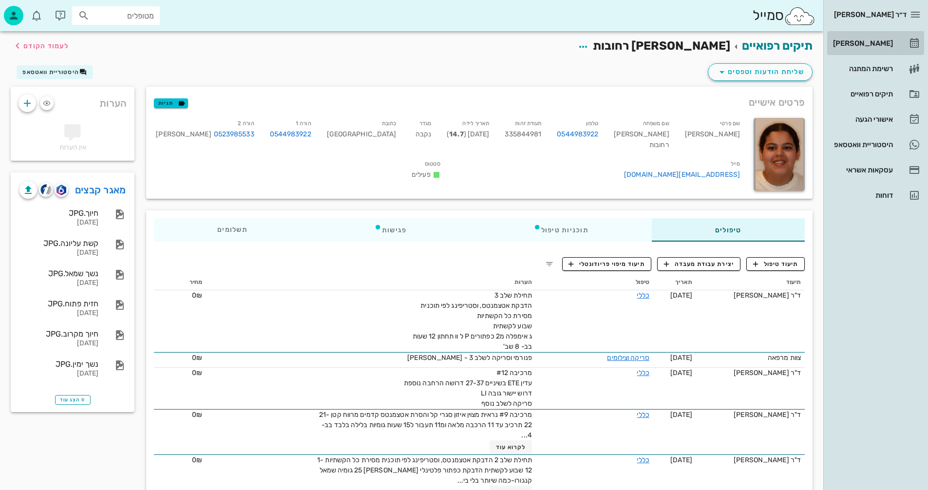
click at [866, 43] on div "[PERSON_NAME]" at bounding box center [862, 43] width 62 height 8
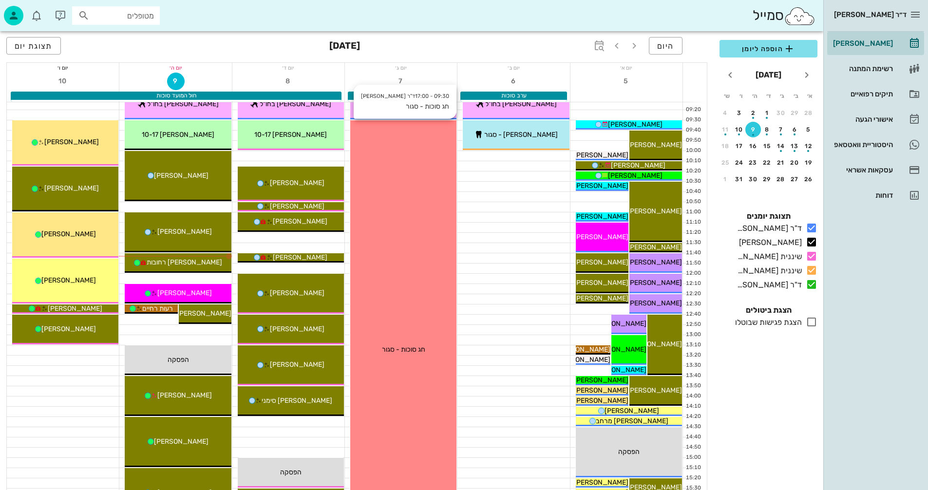
scroll to position [146, 0]
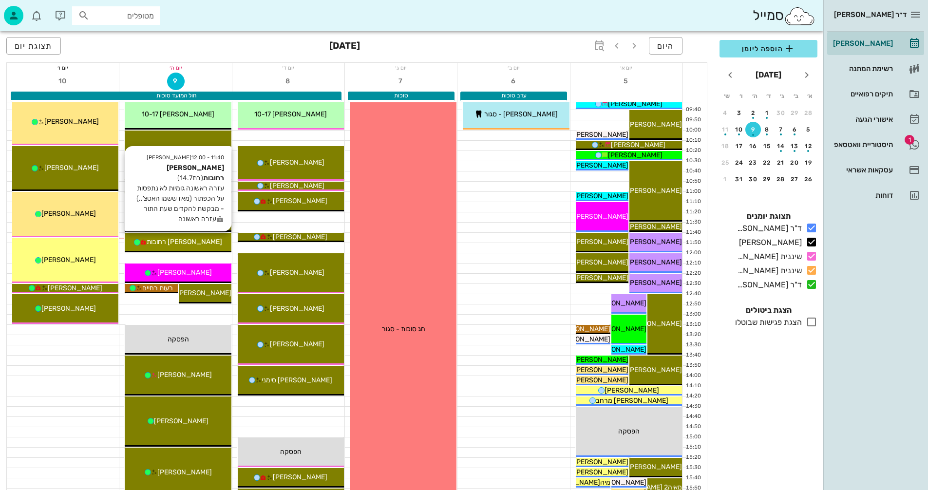
click at [204, 240] on span "[PERSON_NAME] רחובות" at bounding box center [185, 242] width 76 height 8
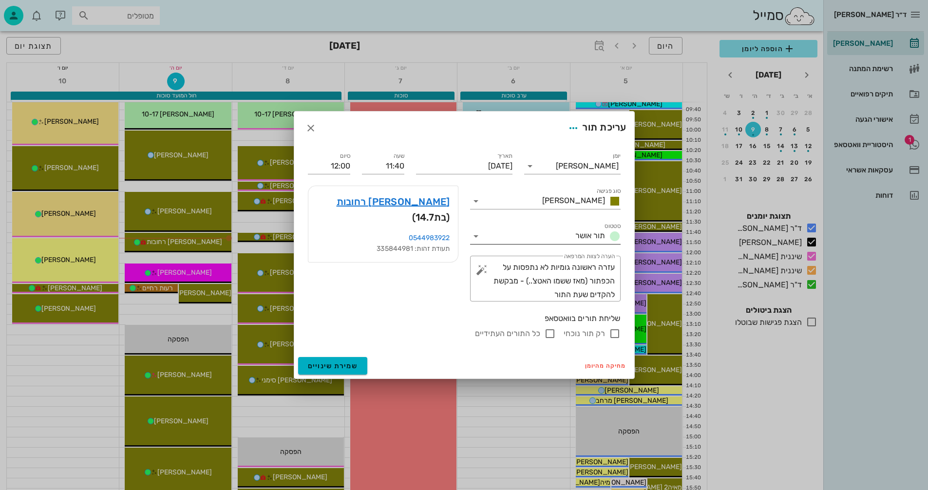
click at [479, 236] on icon at bounding box center [476, 236] width 12 height 12
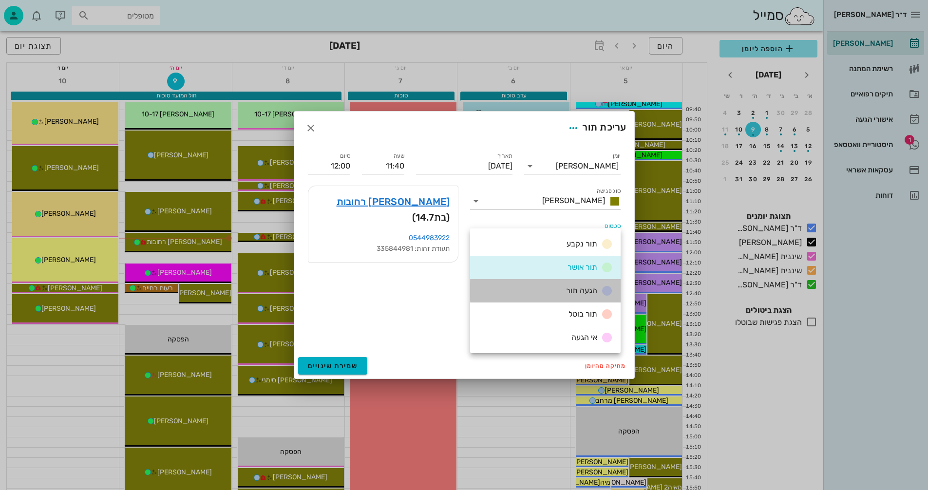
click at [578, 292] on span "הגעה תור" at bounding box center [581, 290] width 31 height 9
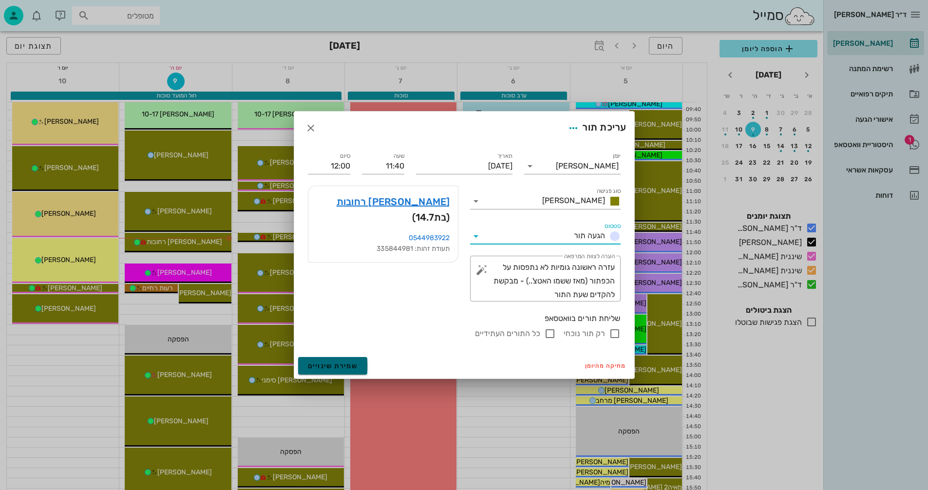
click at [343, 369] on span "שמירת שינויים" at bounding box center [333, 366] width 50 height 8
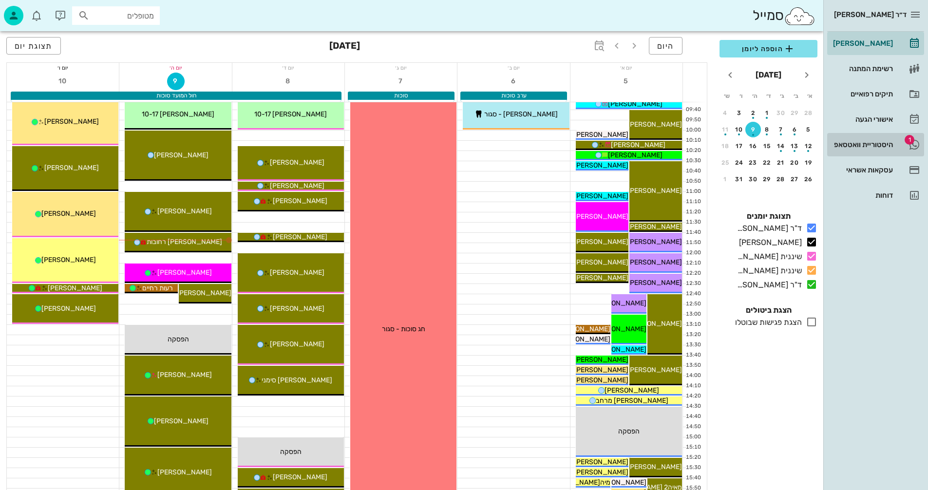
click at [858, 141] on div "היסטוריית וואטסאפ" at bounding box center [862, 145] width 62 height 8
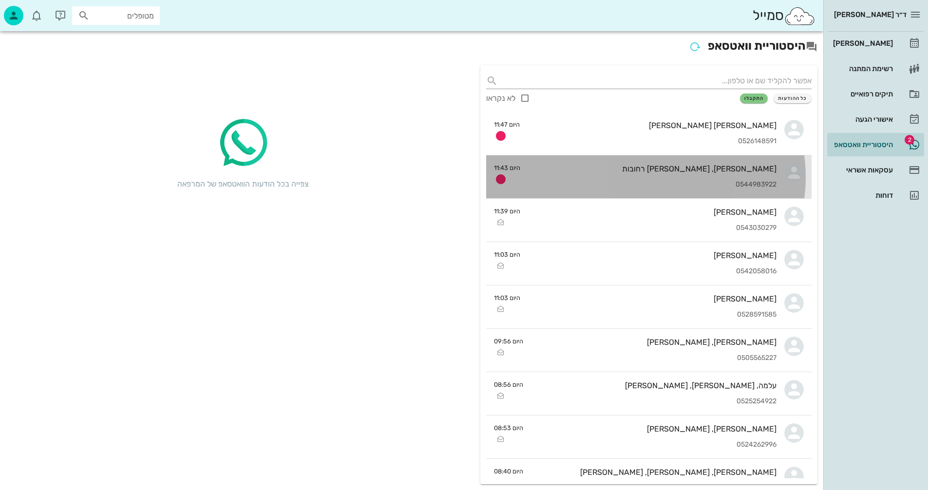
click at [654, 174] on div "[PERSON_NAME], [PERSON_NAME] רחובות 0544983922" at bounding box center [652, 176] width 249 height 43
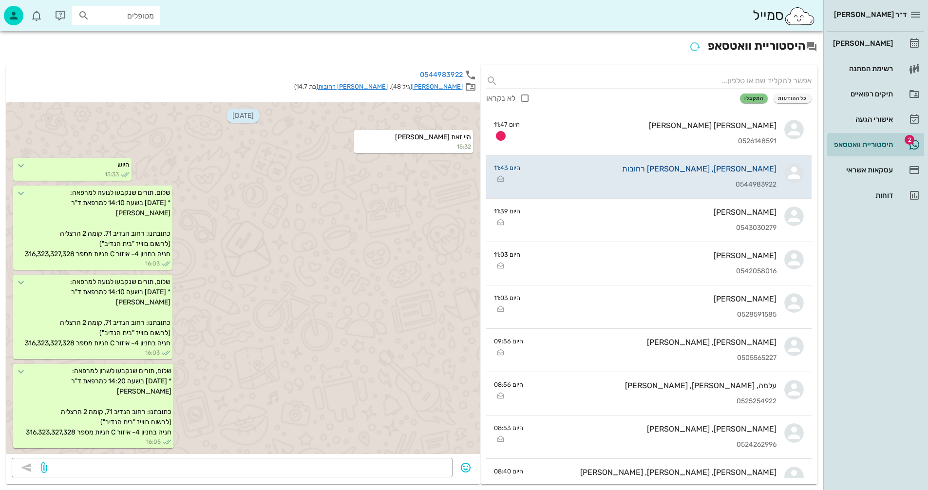
scroll to position [408, 0]
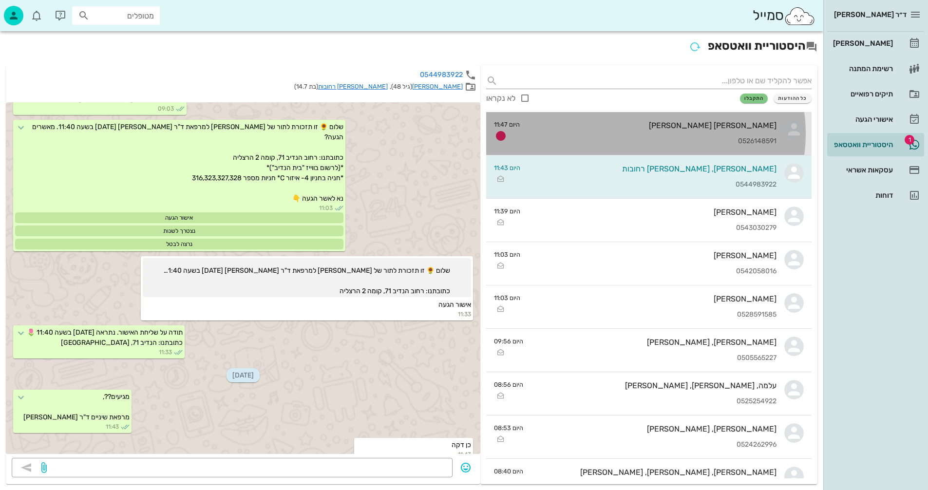
click at [614, 143] on div "0526148591" at bounding box center [652, 141] width 249 height 8
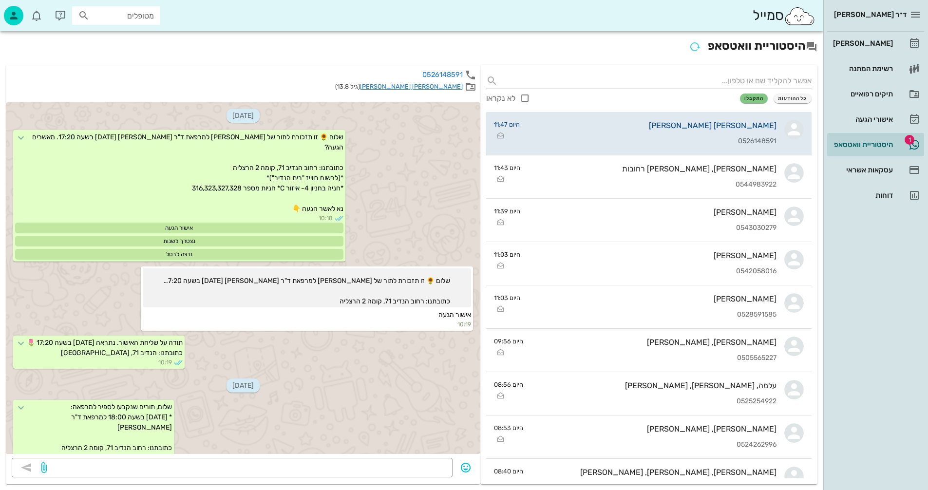
scroll to position [206, 0]
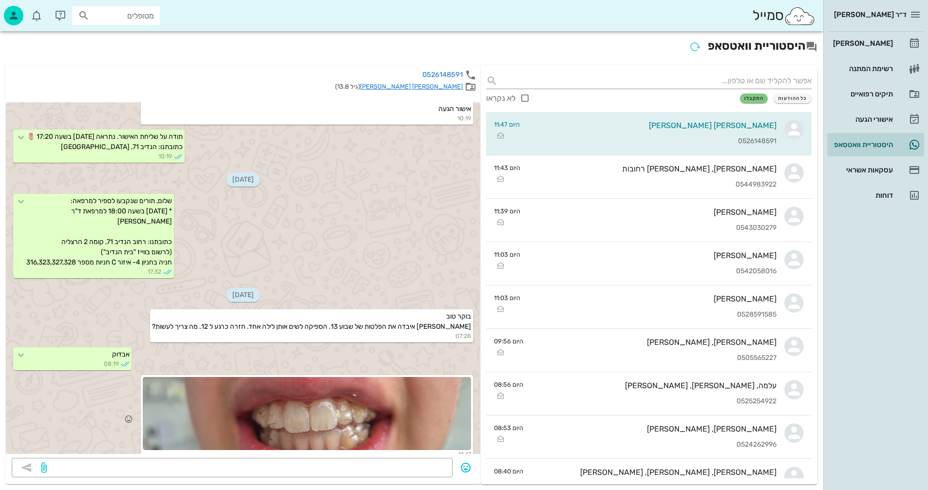
click at [375, 417] on div at bounding box center [307, 413] width 328 height 73
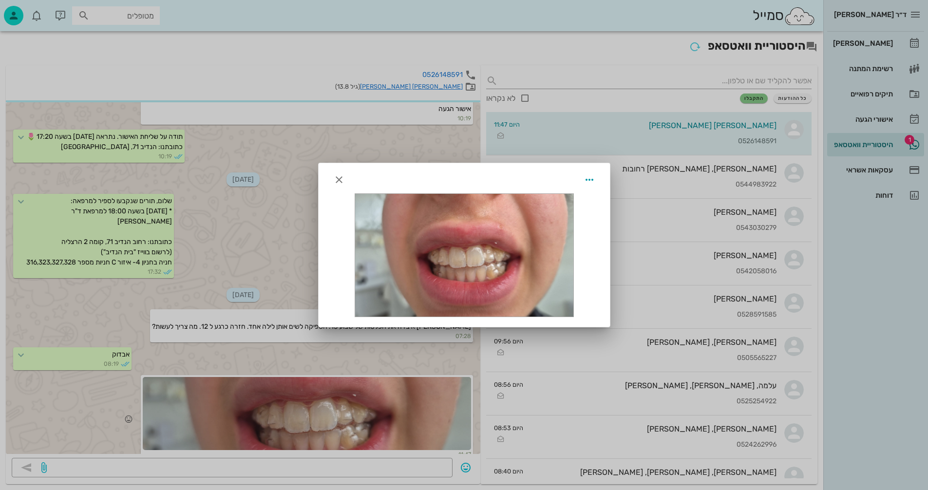
scroll to position [297, 0]
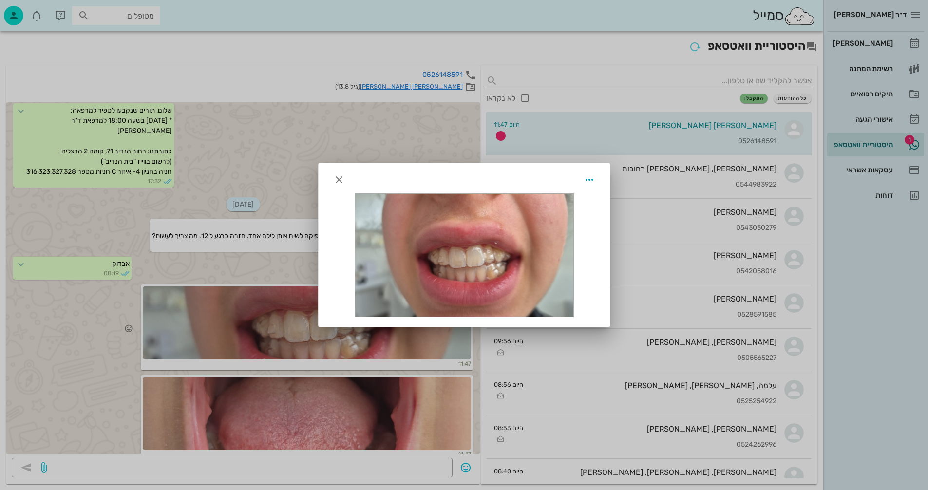
click at [375, 417] on div at bounding box center [464, 245] width 928 height 490
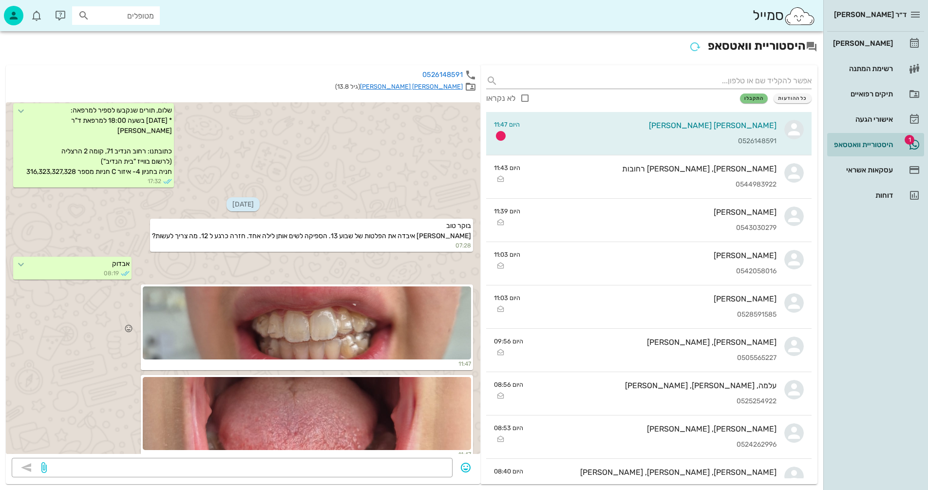
click at [375, 417] on div at bounding box center [307, 413] width 328 height 73
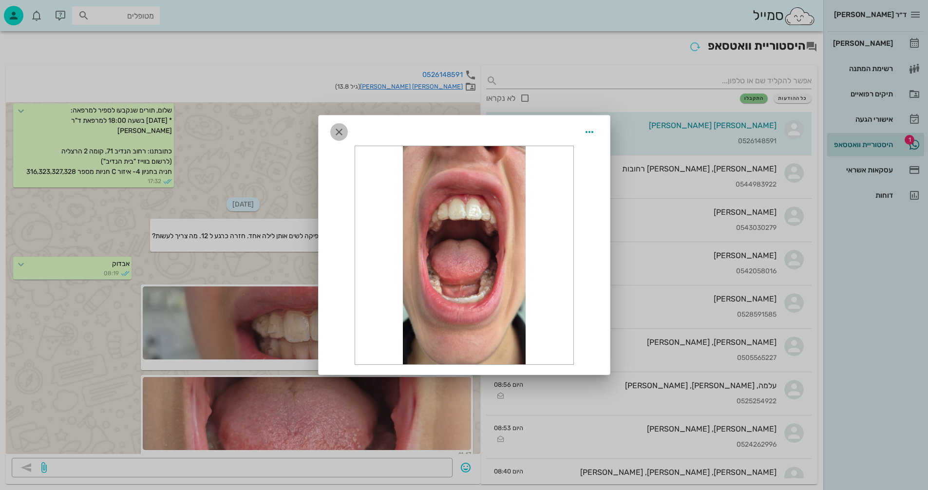
click at [341, 134] on icon "button" at bounding box center [339, 132] width 12 height 12
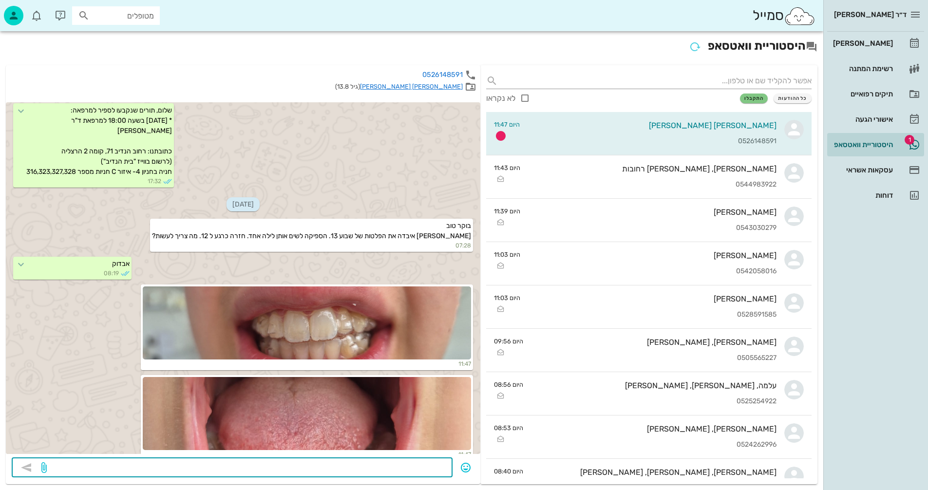
click at [422, 475] on textarea at bounding box center [248, 469] width 398 height 16
type textarea "זה 14?"
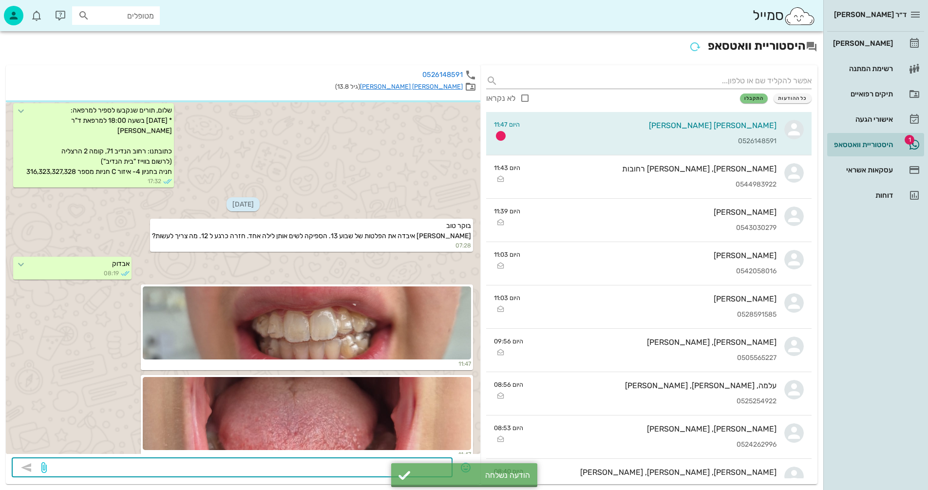
scroll to position [325, 0]
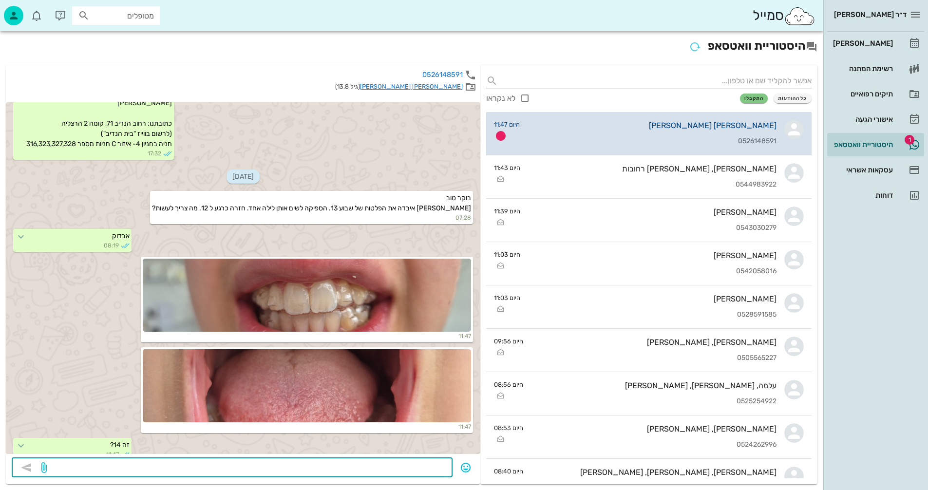
click at [670, 133] on div "[PERSON_NAME] [PERSON_NAME] 0526148591" at bounding box center [652, 133] width 249 height 43
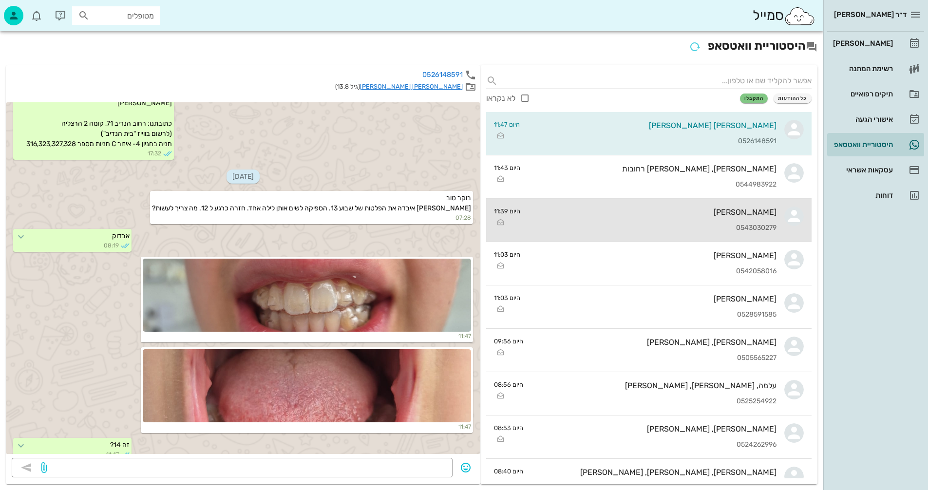
click at [608, 225] on div "0543030279" at bounding box center [652, 228] width 249 height 8
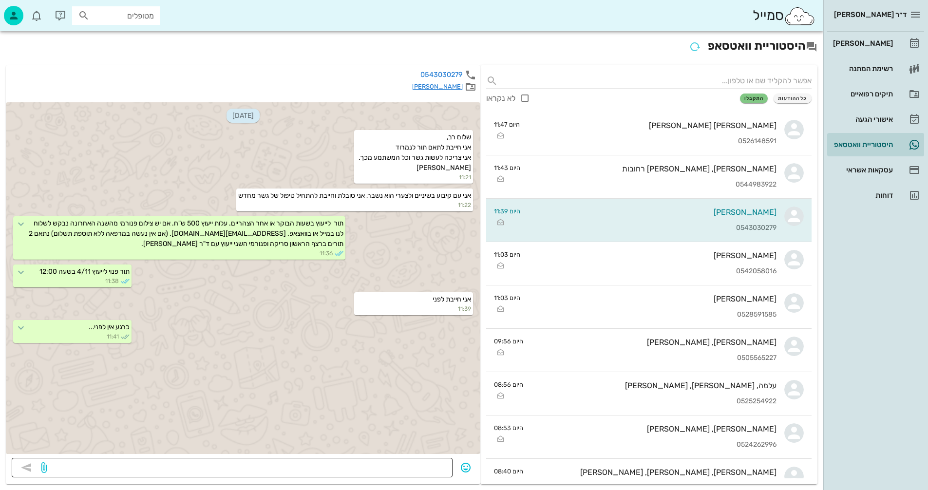
click at [425, 473] on textarea at bounding box center [248, 469] width 398 height 16
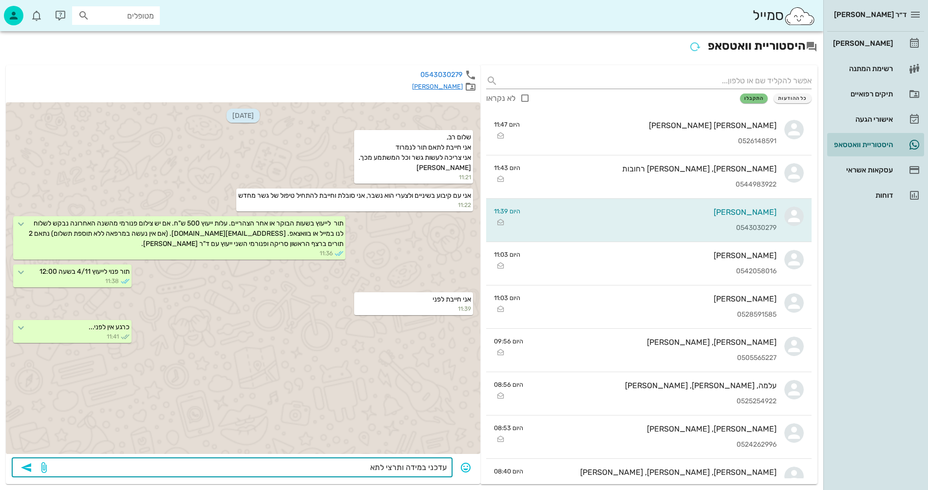
type textarea "עדכני במידה ותרצי לתאם"
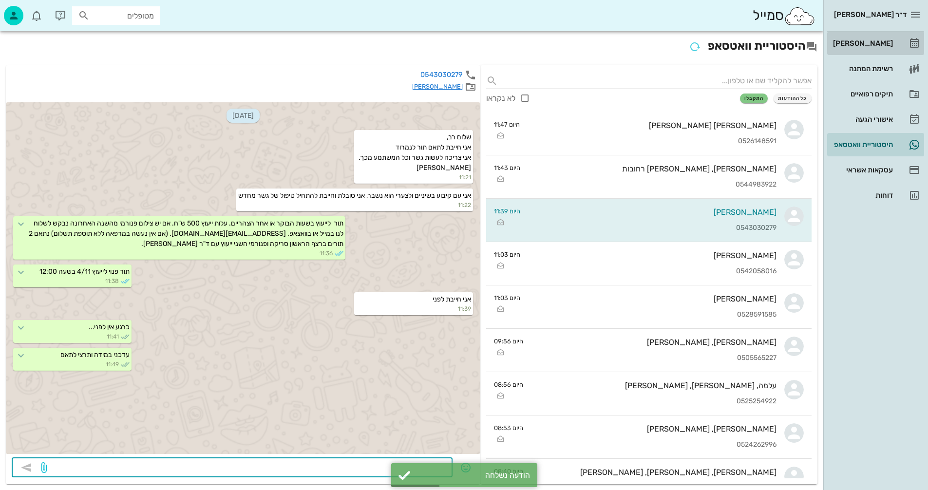
click at [873, 43] on div "[PERSON_NAME]" at bounding box center [862, 43] width 62 height 8
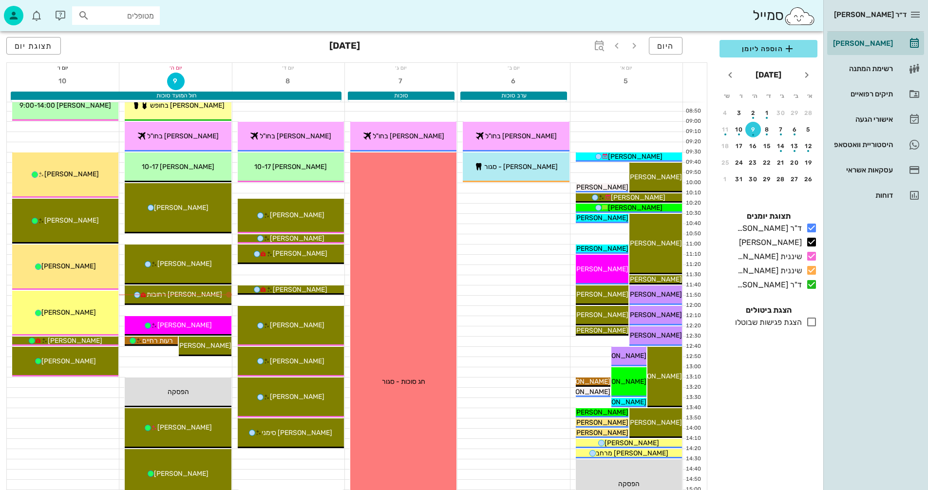
scroll to position [97, 0]
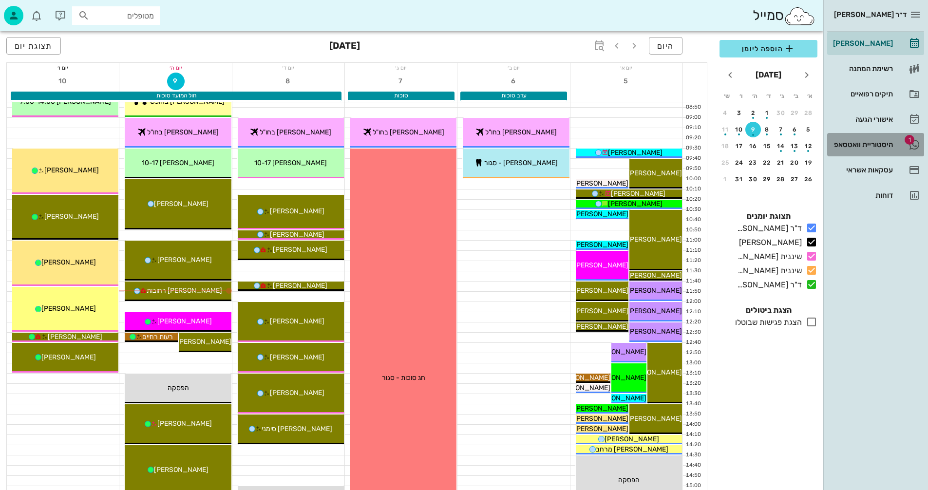
click at [851, 145] on div "היסטוריית וואטסאפ" at bounding box center [862, 145] width 62 height 8
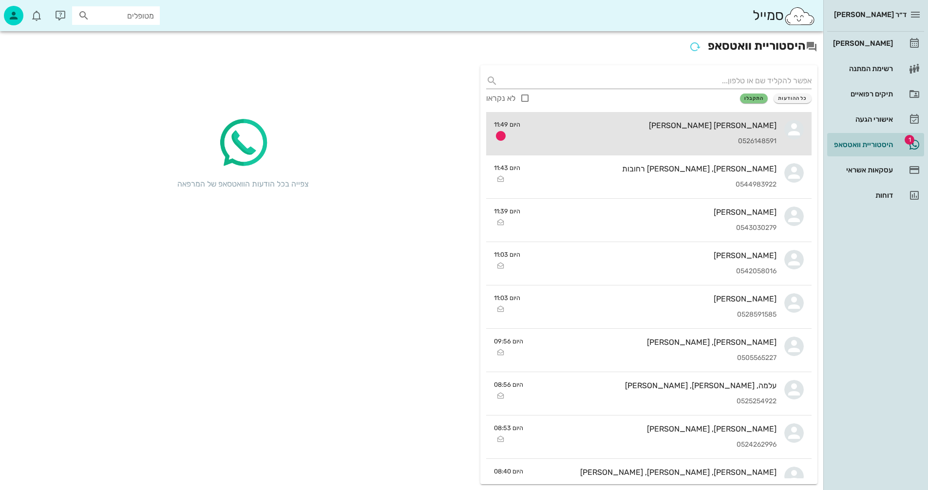
click at [591, 130] on div "[PERSON_NAME] [PERSON_NAME]" at bounding box center [652, 125] width 249 height 9
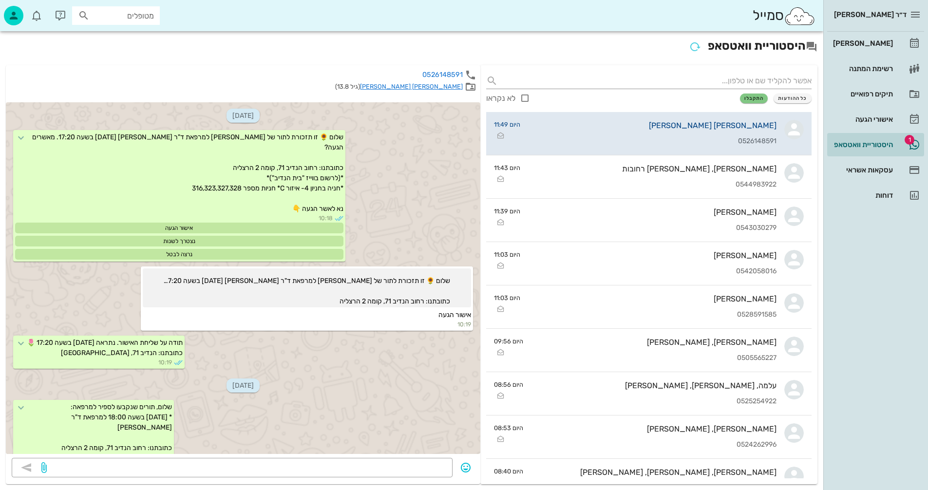
scroll to position [352, 0]
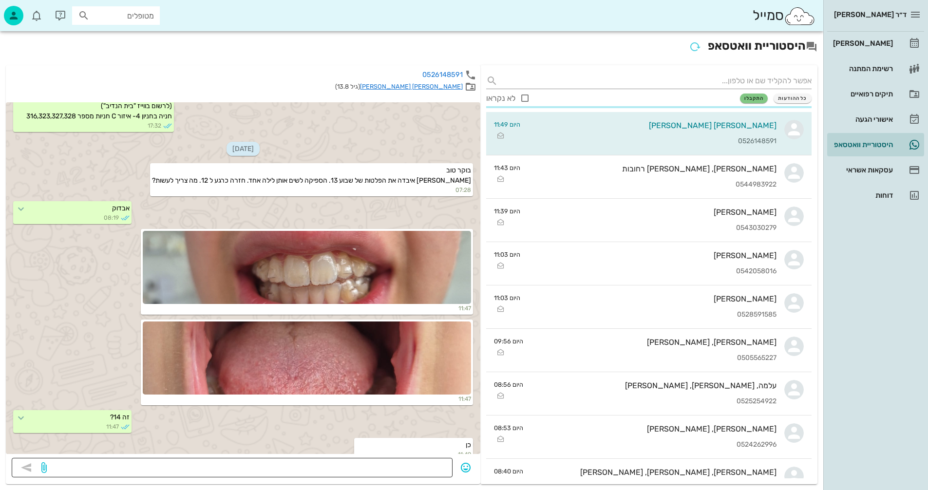
click at [391, 461] on textarea at bounding box center [248, 469] width 398 height 16
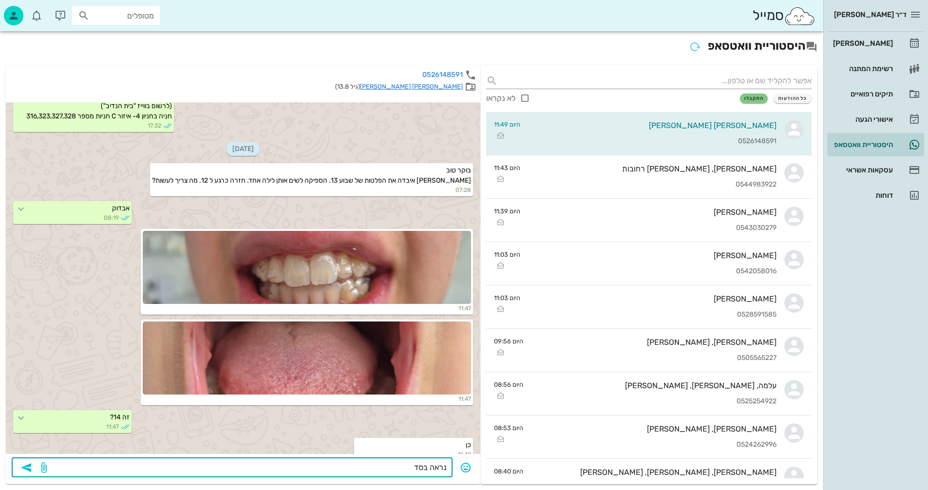
type textarea "נראה בסדר"
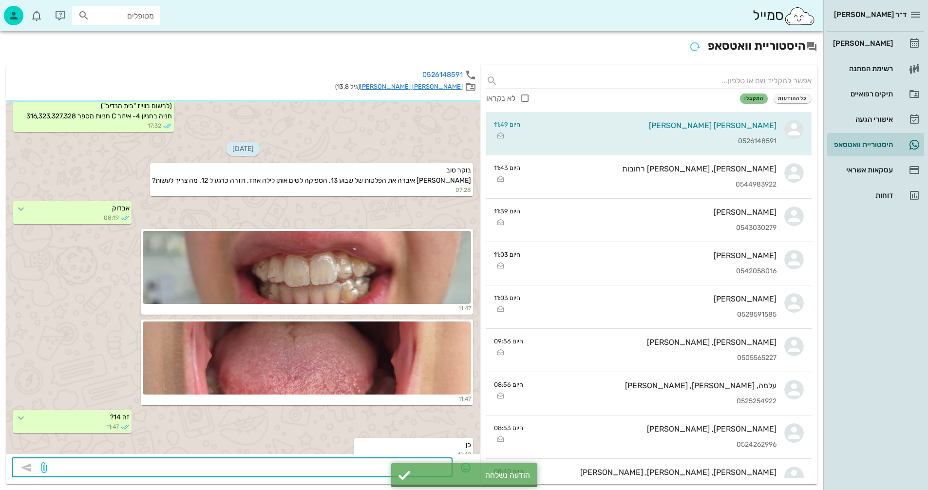
scroll to position [380, 0]
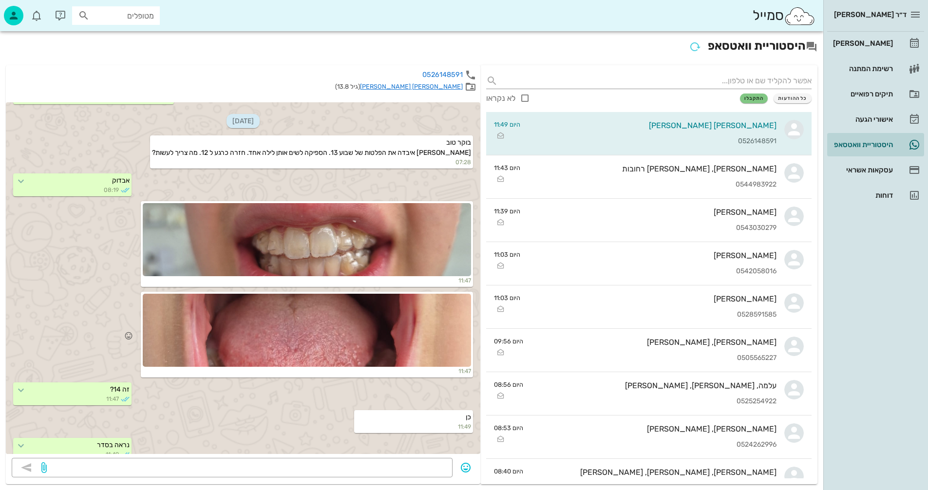
click at [343, 326] on div at bounding box center [307, 330] width 328 height 73
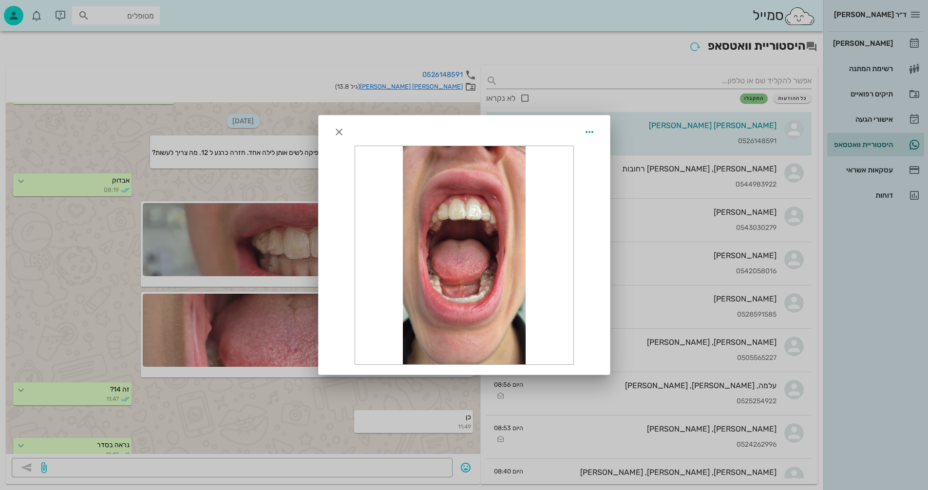
click at [290, 240] on div at bounding box center [464, 245] width 928 height 490
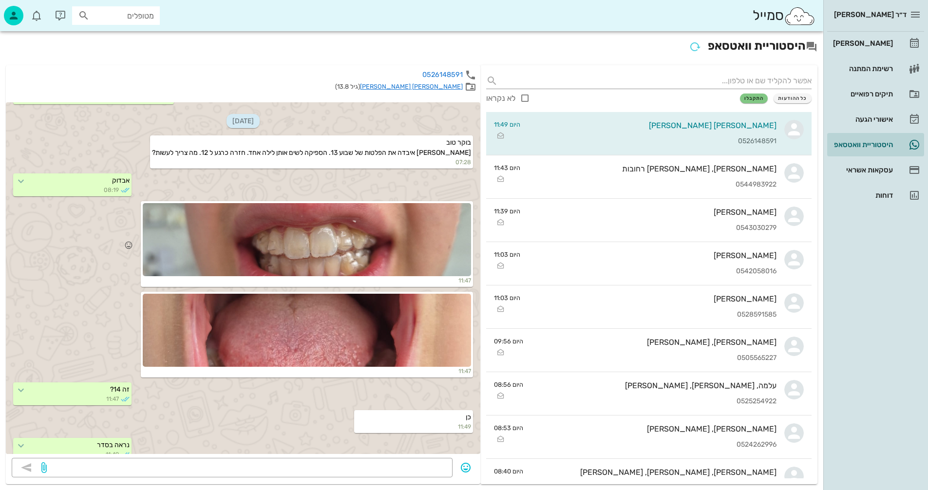
click at [356, 241] on div at bounding box center [307, 239] width 328 height 73
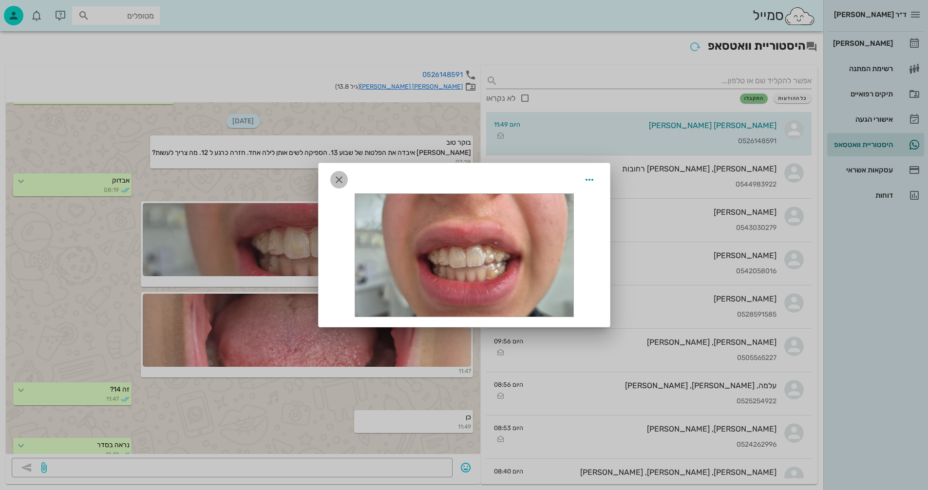
click at [340, 179] on icon "button" at bounding box center [339, 180] width 12 height 12
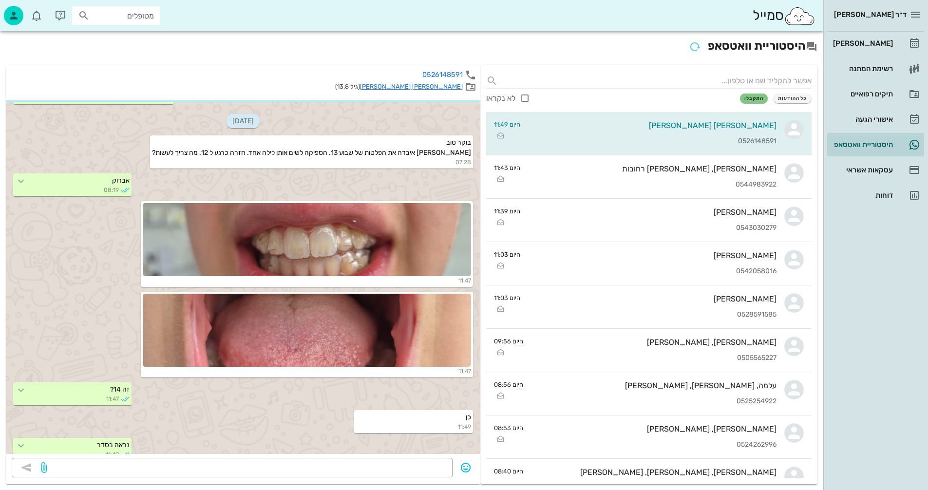
scroll to position [408, 0]
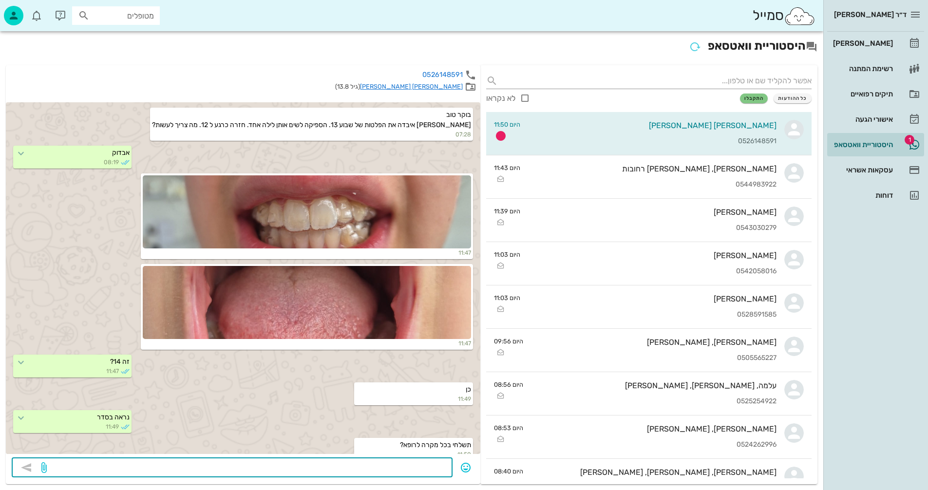
click at [414, 473] on textarea at bounding box center [248, 469] width 398 height 16
type textarea "ברור"
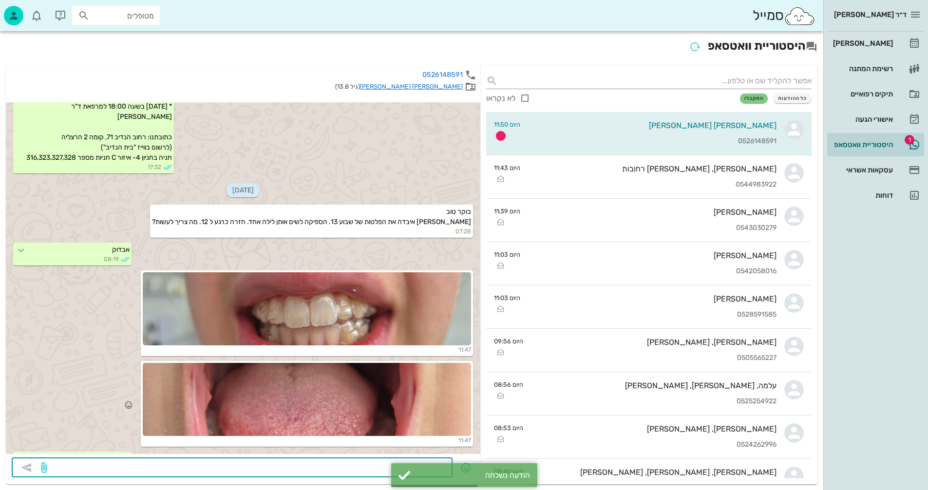
scroll to position [289, 0]
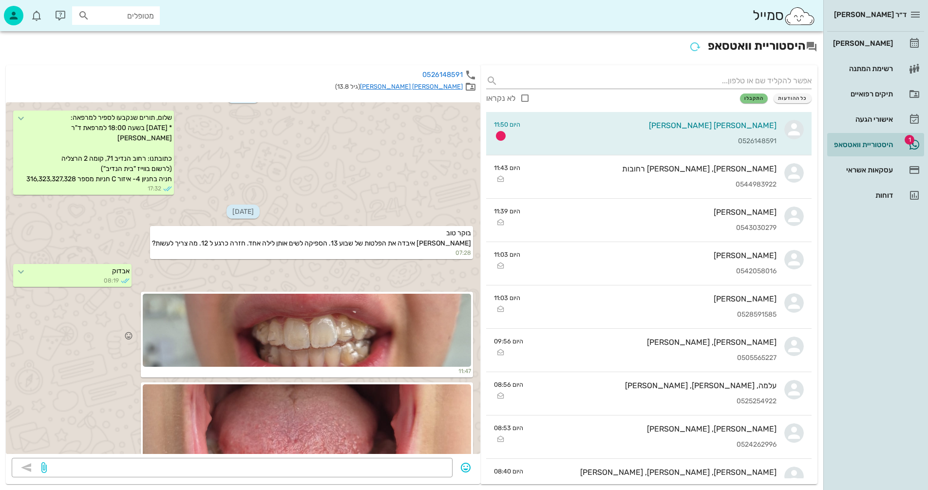
click at [213, 315] on div at bounding box center [307, 330] width 328 height 73
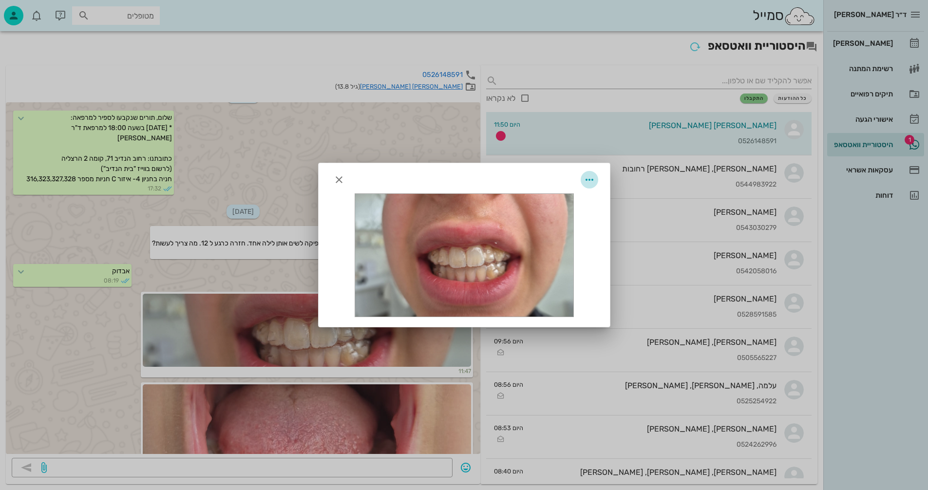
click at [592, 179] on icon "button" at bounding box center [590, 180] width 12 height 12
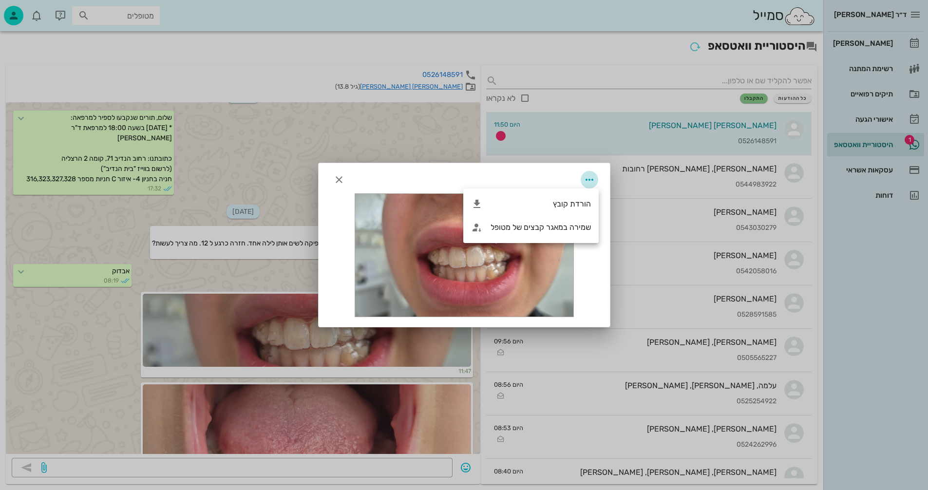
scroll to position [463, 0]
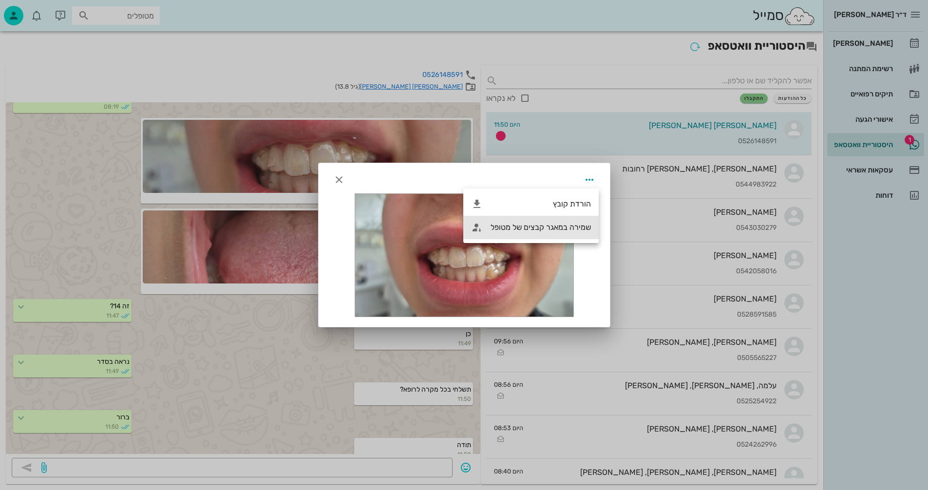
click at [507, 226] on div "שמירה במאגר קבצים של מטופל" at bounding box center [541, 227] width 100 height 9
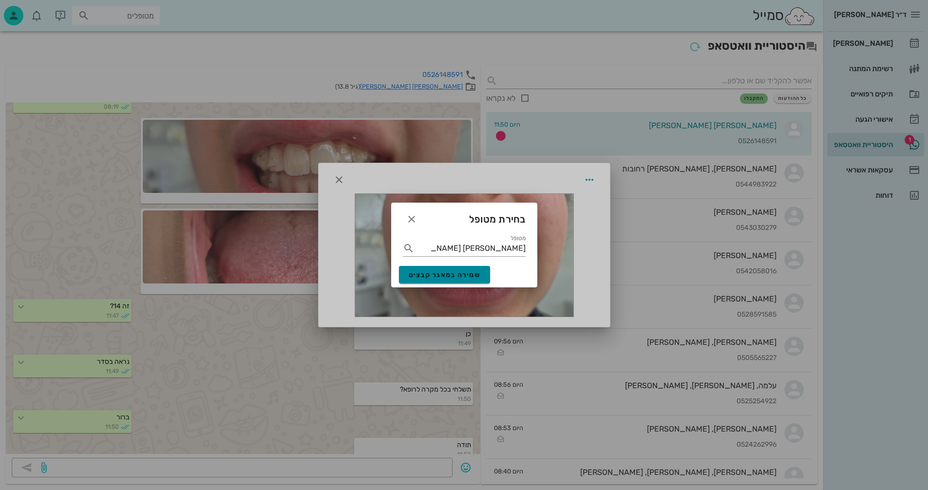
click at [436, 274] on span "שמירה במאגר קבצים" at bounding box center [445, 275] width 72 height 8
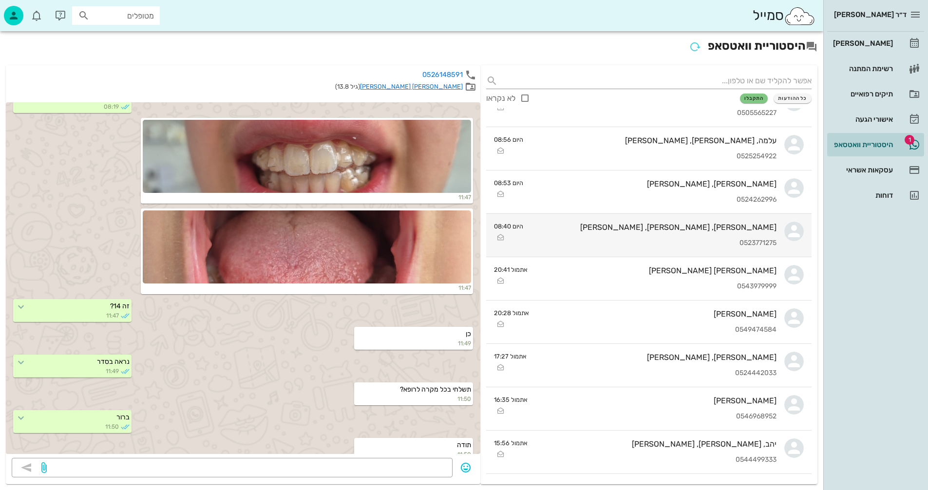
scroll to position [341, 0]
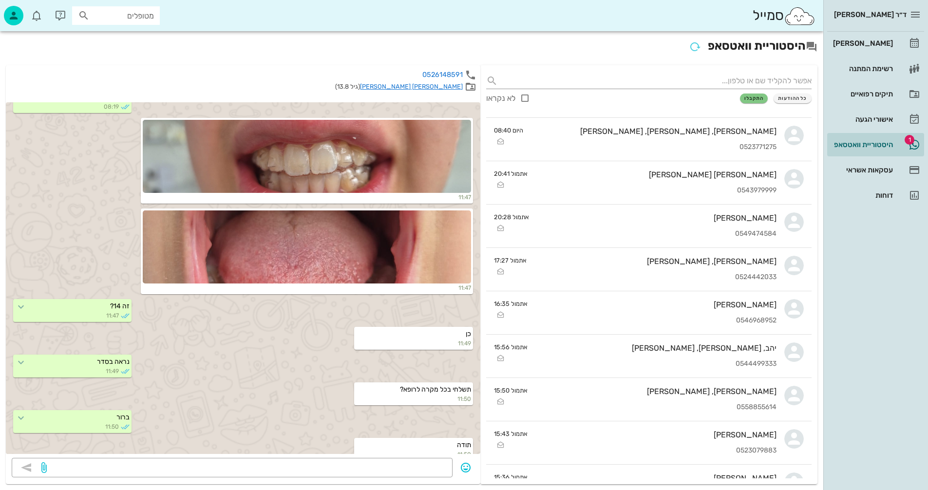
click at [440, 87] on link "[PERSON_NAME] [PERSON_NAME]" at bounding box center [411, 86] width 103 height 7
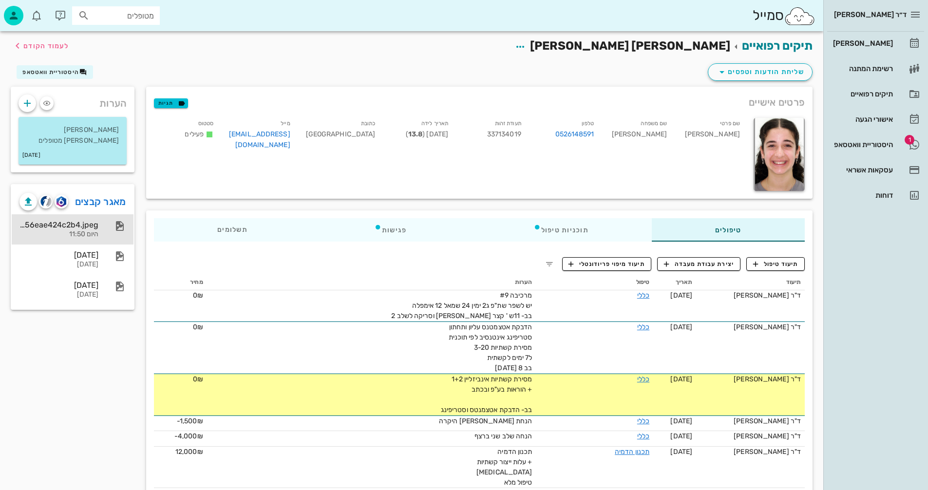
click at [78, 225] on div "bc3927e4-349f-49a9-ad89-56eae424c2b4.jpeg" at bounding box center [58, 224] width 79 height 9
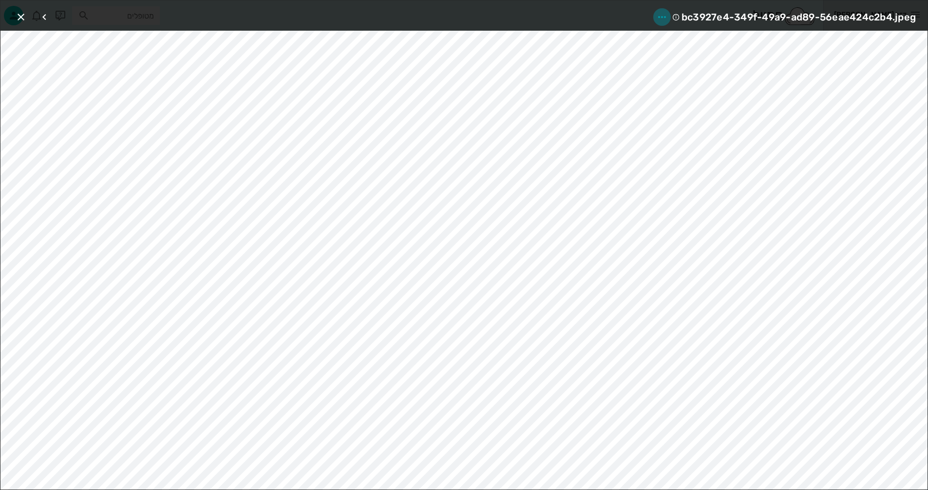
click at [658, 17] on icon "button" at bounding box center [662, 17] width 12 height 12
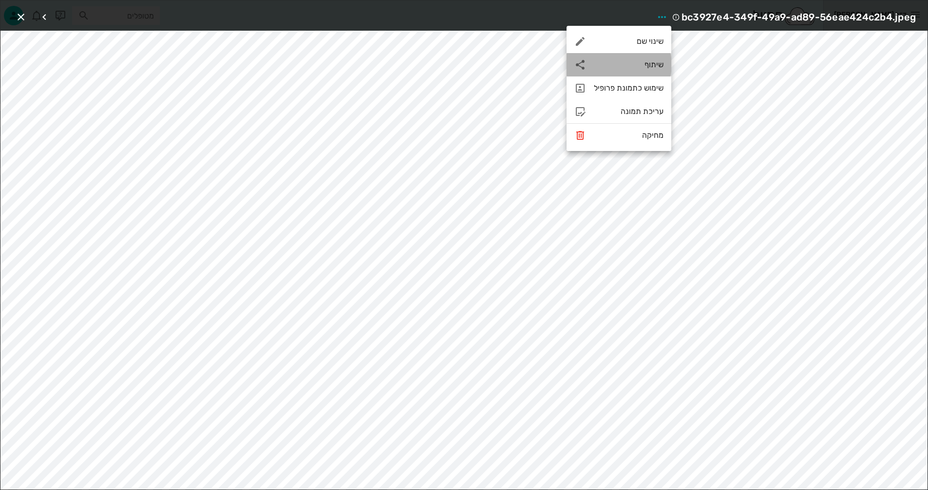
click at [635, 65] on div "שיתוף" at bounding box center [629, 64] width 70 height 9
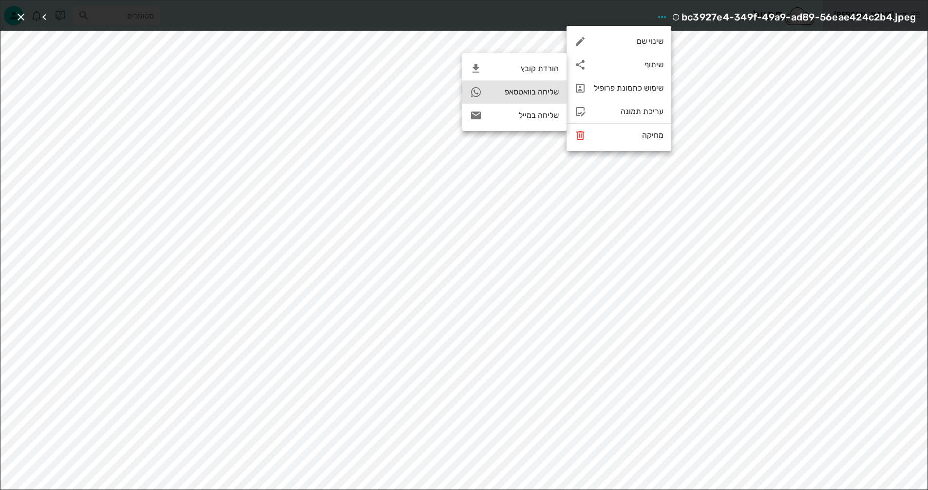
click at [512, 91] on div "שליחה בוואטסאפ" at bounding box center [524, 91] width 69 height 9
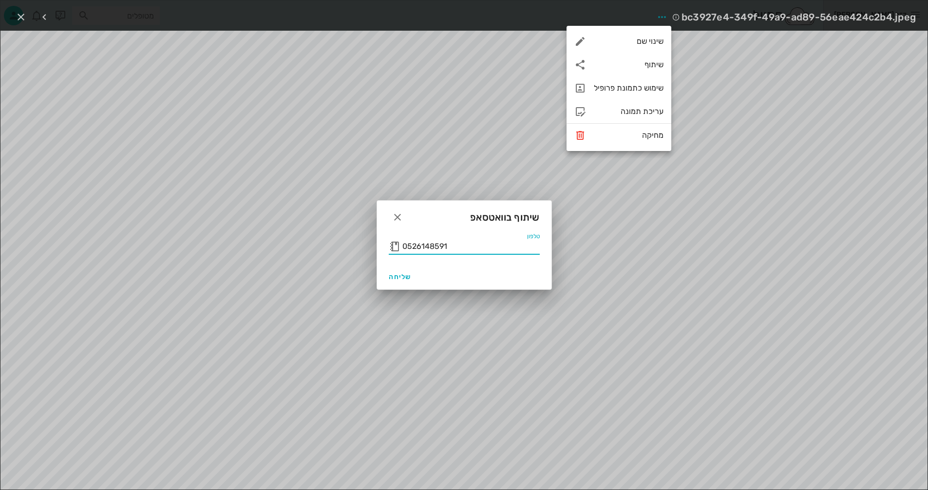
drag, startPoint x: 403, startPoint y: 247, endPoint x: 543, endPoint y: 247, distance: 140.3
click at [543, 247] on div "טלפון 0526148591" at bounding box center [464, 248] width 174 height 31
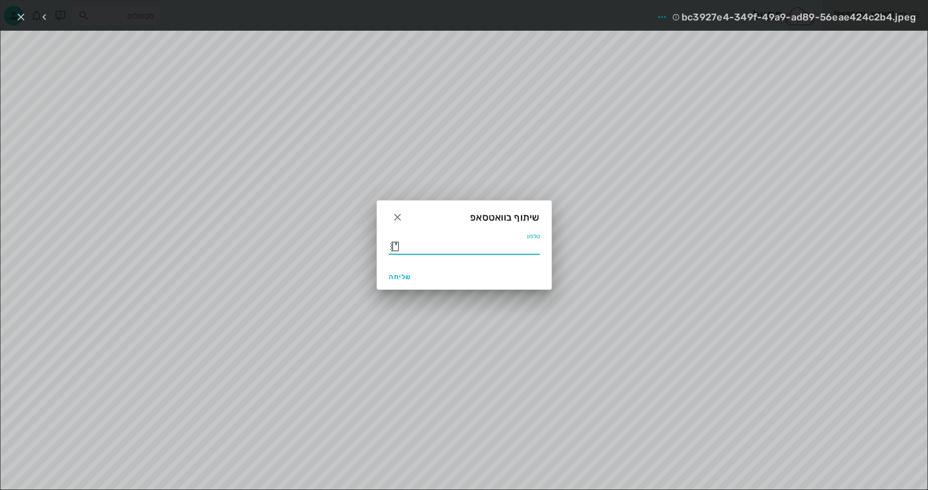
click at [393, 243] on button "button" at bounding box center [395, 247] width 12 height 12
click at [461, 244] on input "text" at bounding box center [470, 247] width 137 height 16
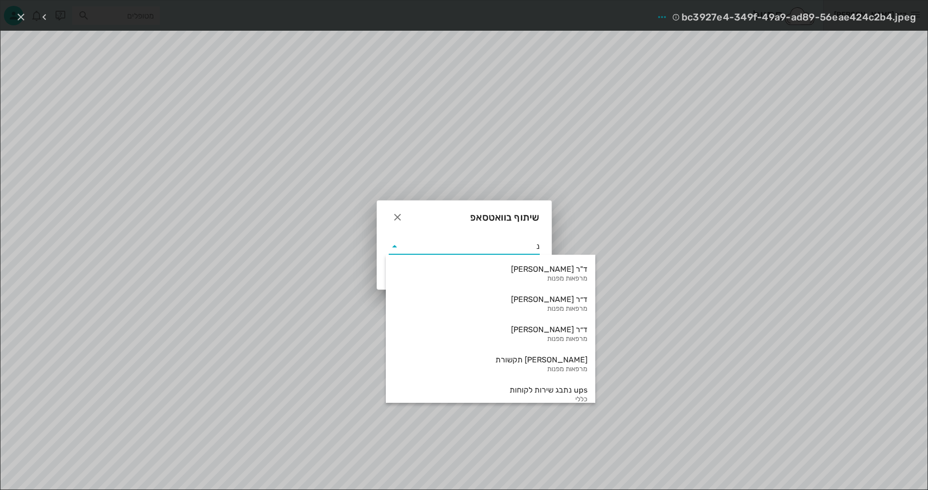
type input "נמ"
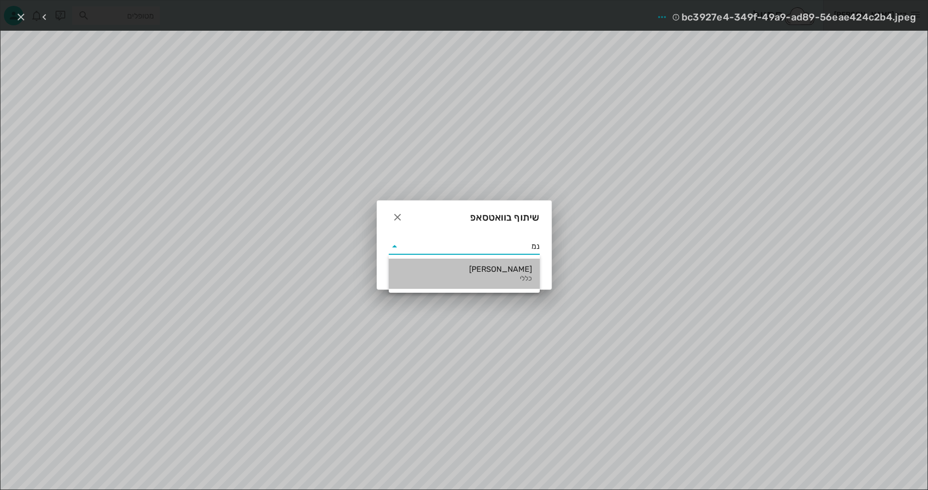
click at [497, 272] on div "[PERSON_NAME]" at bounding box center [464, 269] width 135 height 9
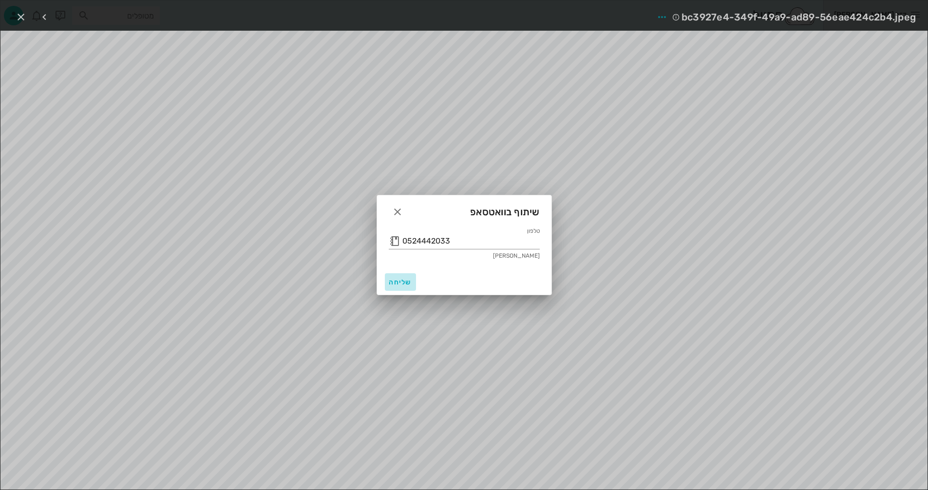
click at [400, 280] on span "שליחה" at bounding box center [400, 282] width 23 height 8
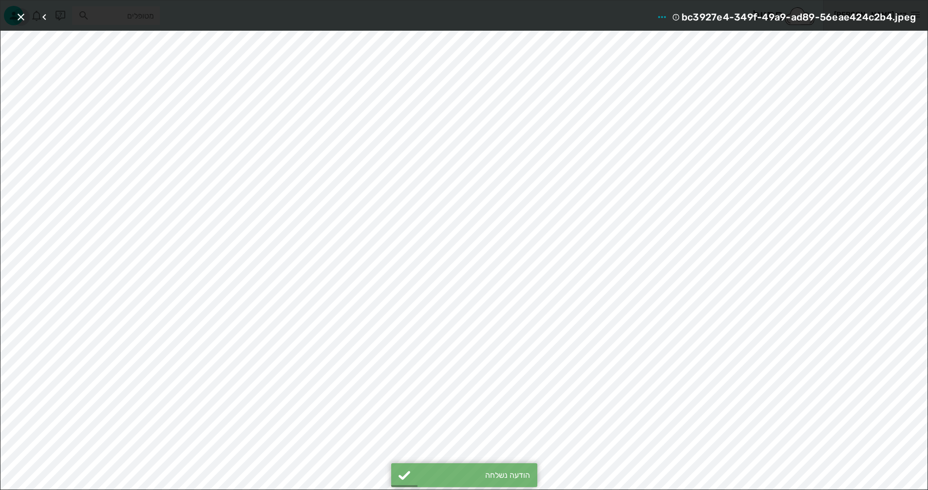
click at [21, 16] on icon "button" at bounding box center [21, 17] width 12 height 12
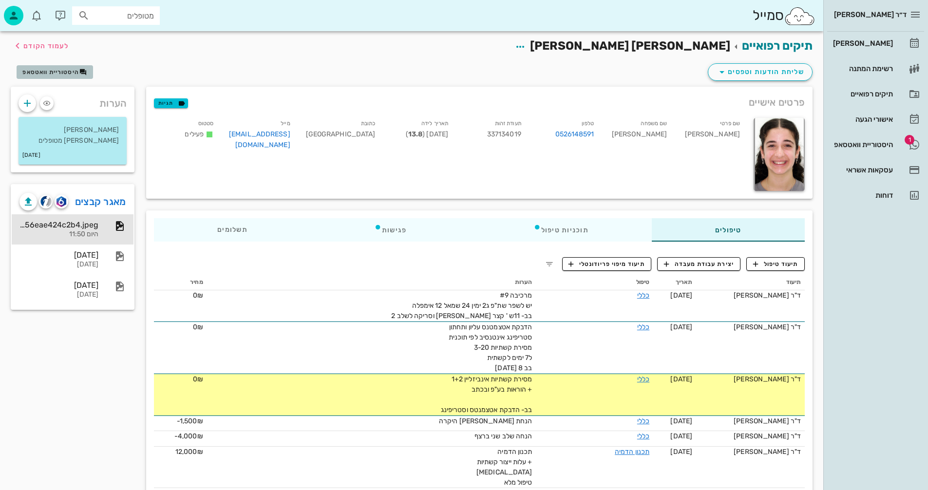
click at [63, 71] on span "היסטוריית וואטסאפ" at bounding box center [50, 72] width 57 height 7
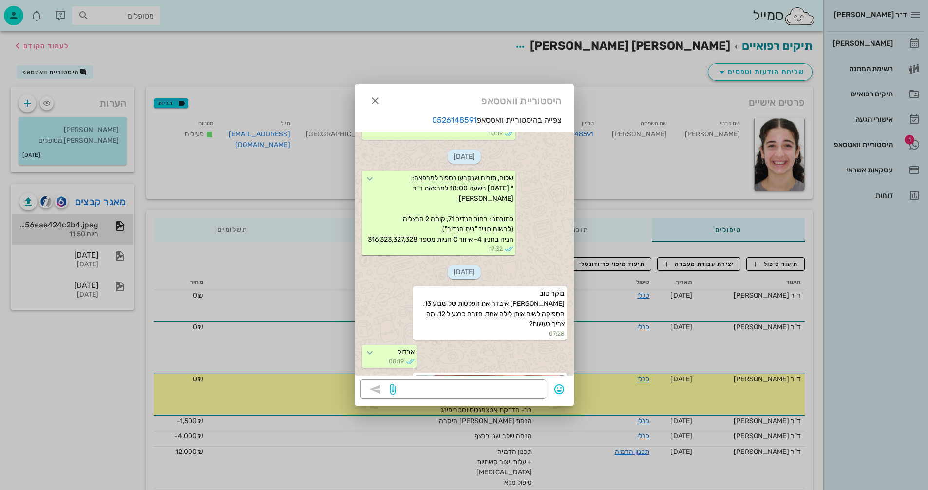
scroll to position [292, 0]
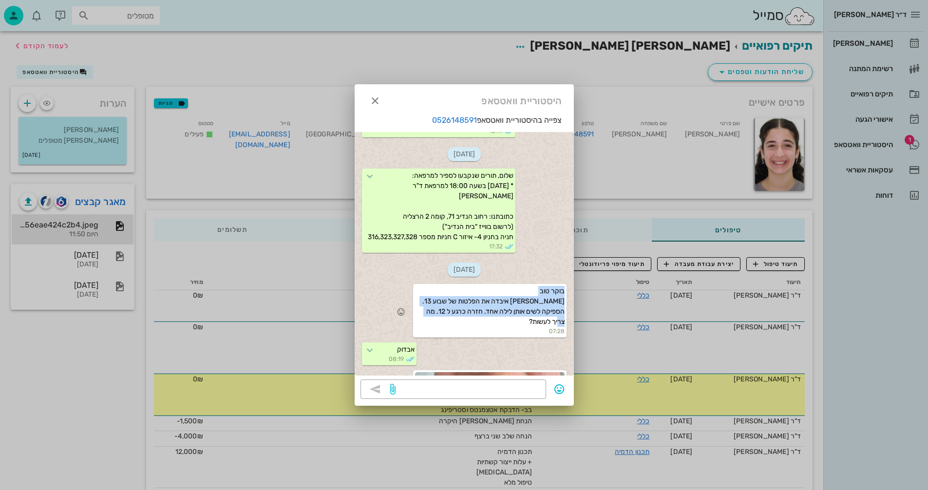
drag, startPoint x: 566, startPoint y: 300, endPoint x: 424, endPoint y: 323, distance: 143.1
click at [424, 323] on div "בוקר טוב [PERSON_NAME] איבדה את הפלטות של שבוע 13. הספיקה לשים אותן לילה אחד. ח…" at bounding box center [489, 311] width 153 height 54
copy span "בוקר טוב [PERSON_NAME] איבדה את הפלטות של שבוע 13. הספיקה לשים אותן לילה אחד. ח…"
click at [856, 143] on div at bounding box center [464, 245] width 928 height 490
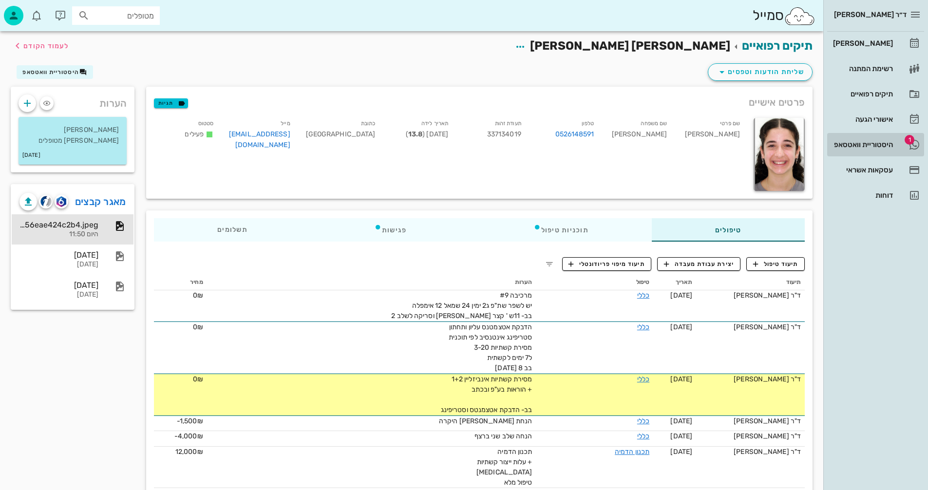
click at [856, 143] on div "היסטוריית וואטסאפ" at bounding box center [862, 145] width 62 height 8
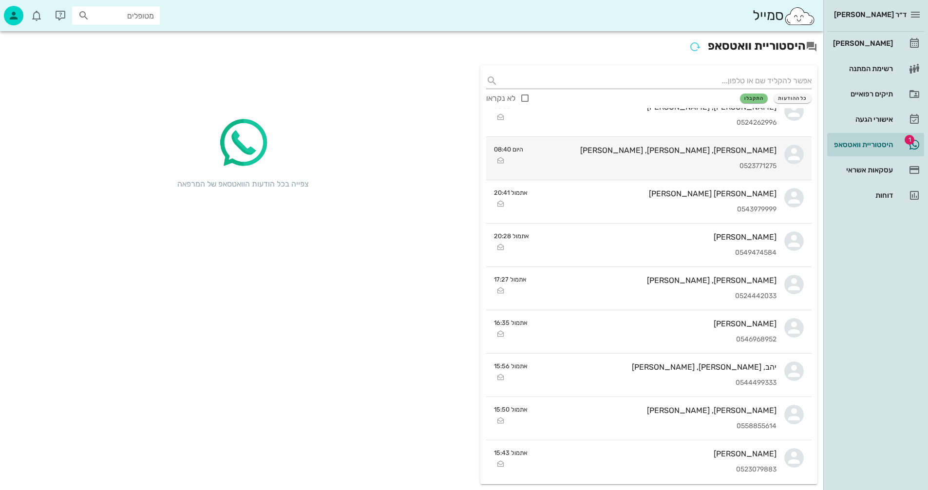
scroll to position [341, 0]
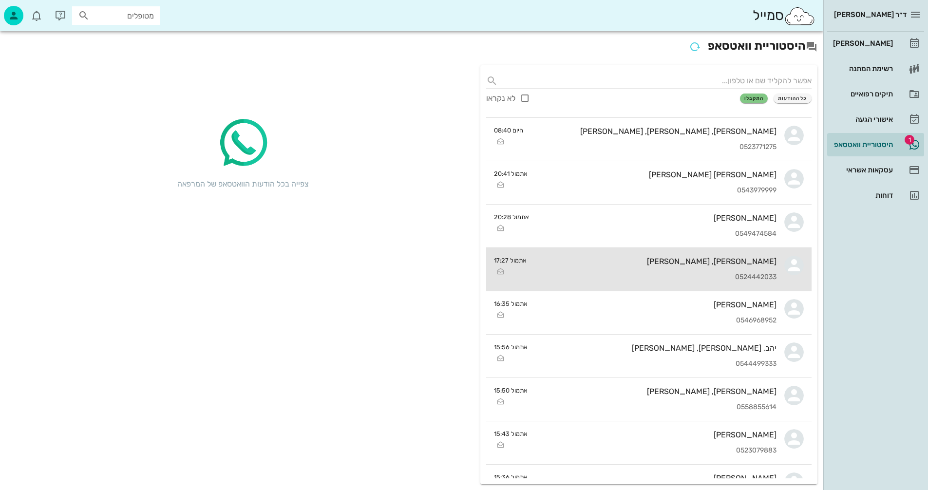
click at [595, 271] on div "[PERSON_NAME], [PERSON_NAME] 0524442033" at bounding box center [656, 269] width 242 height 43
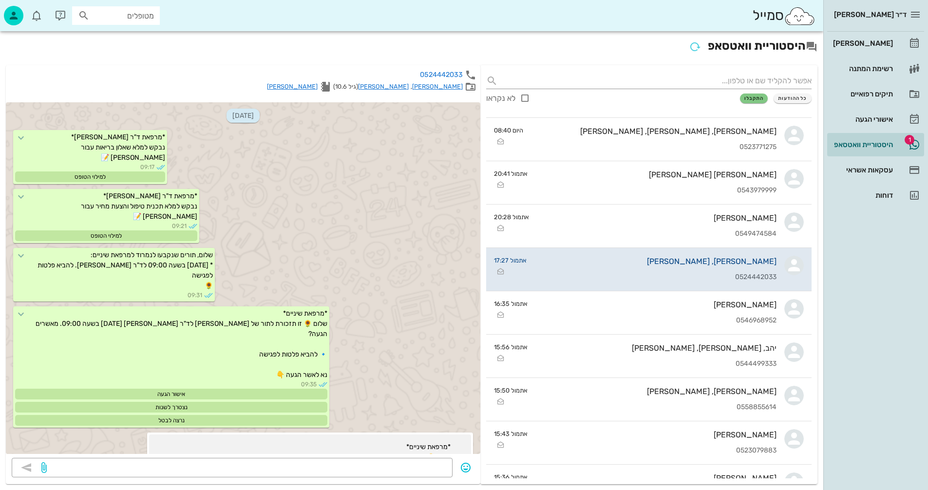
scroll to position [16192, 0]
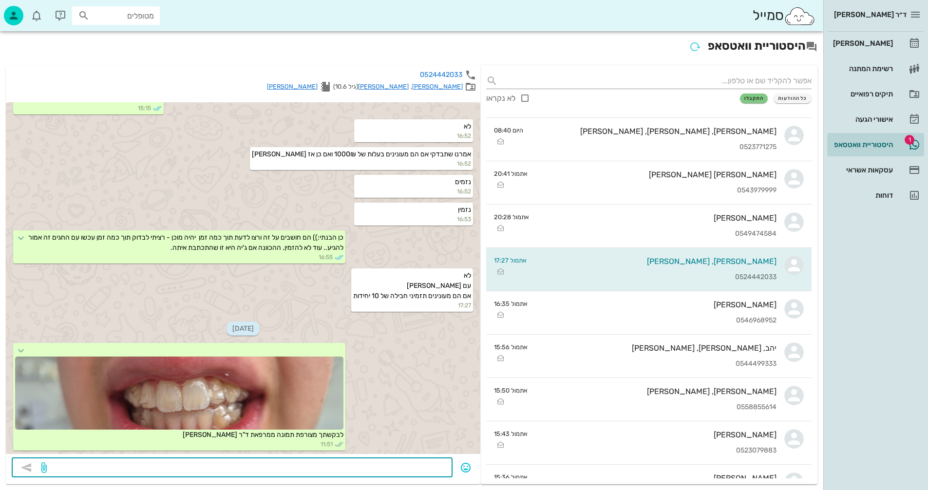
paste textarea "בוקר טוב [PERSON_NAME] איבדה את הפלטות של שבוע 13. הספיקה לשים אותן לילה אחד. ח…"
type textarea "בוקר טוב [PERSON_NAME] איבדה את הפלטות של שבוע 13. הספיקה לשים אותן לילה אחד. ח…"
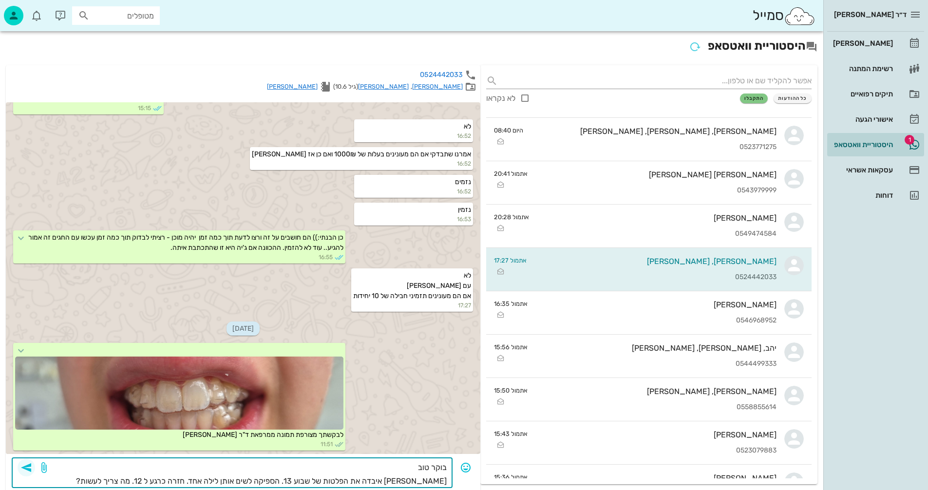
click at [26, 470] on icon "button" at bounding box center [26, 468] width 12 height 12
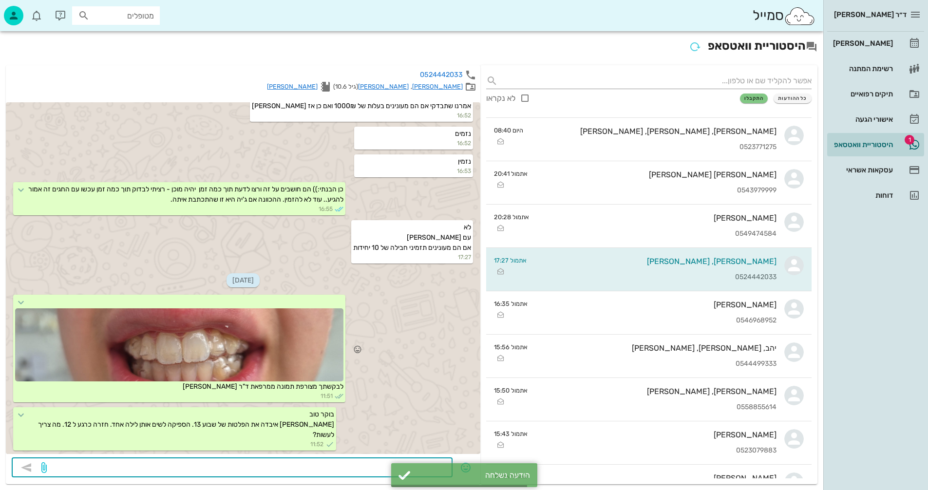
scroll to position [16240, 0]
click at [367, 468] on textarea at bounding box center [248, 469] width 398 height 16
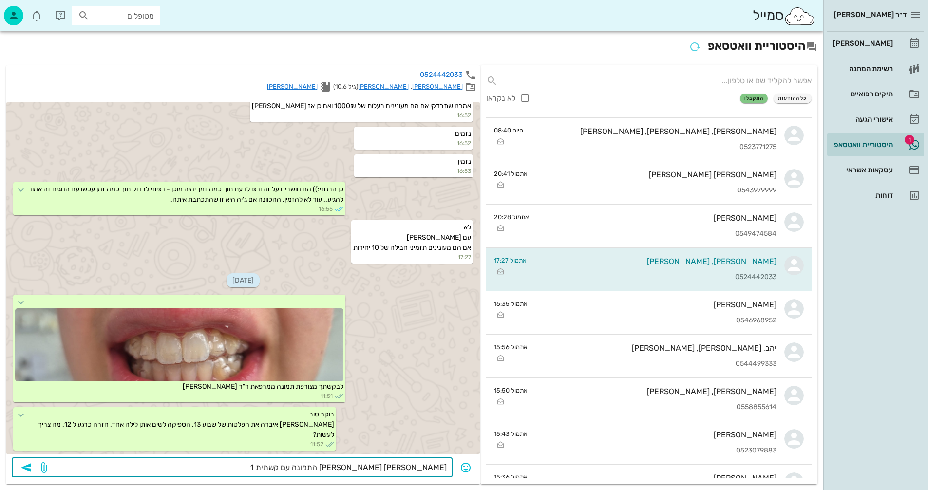
type textarea "[PERSON_NAME] [PERSON_NAME] התמונה עם קשתית 14"
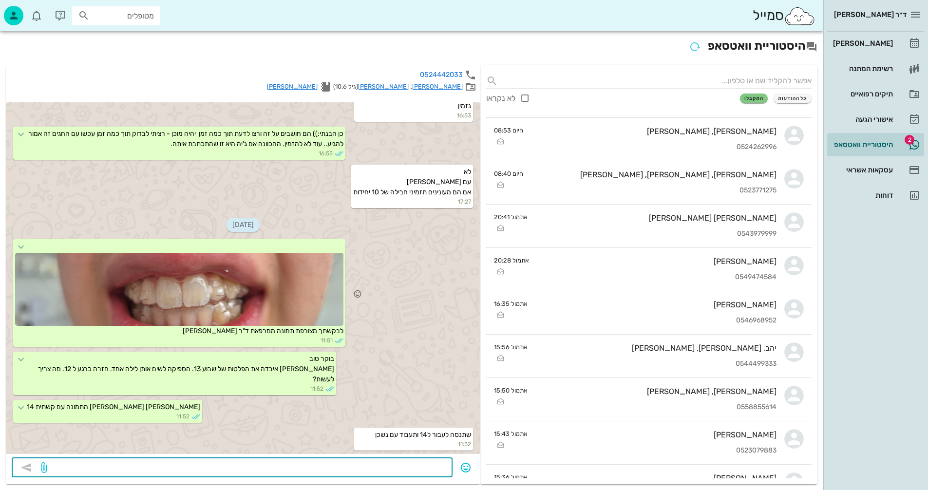
scroll to position [384, 0]
click at [422, 461] on textarea at bounding box center [248, 469] width 398 height 16
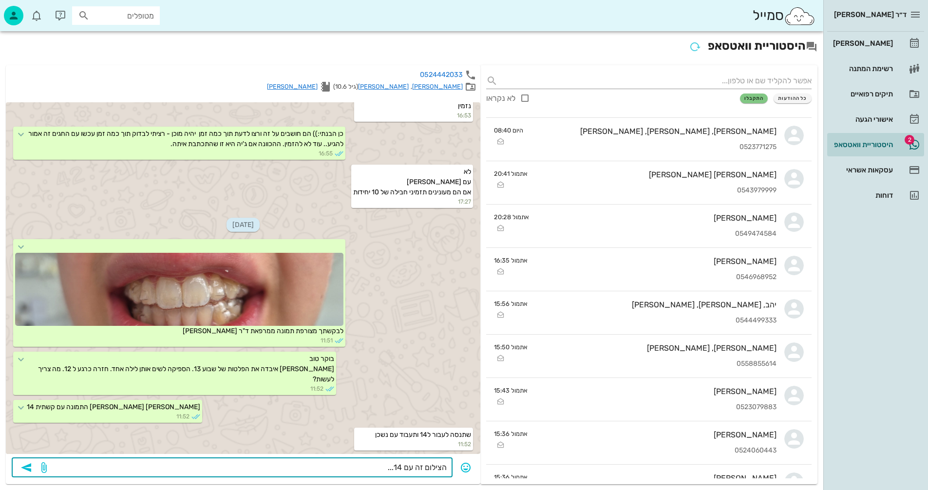
type textarea "הצילום זה עם 14..."
click at [27, 467] on icon "button" at bounding box center [26, 468] width 12 height 12
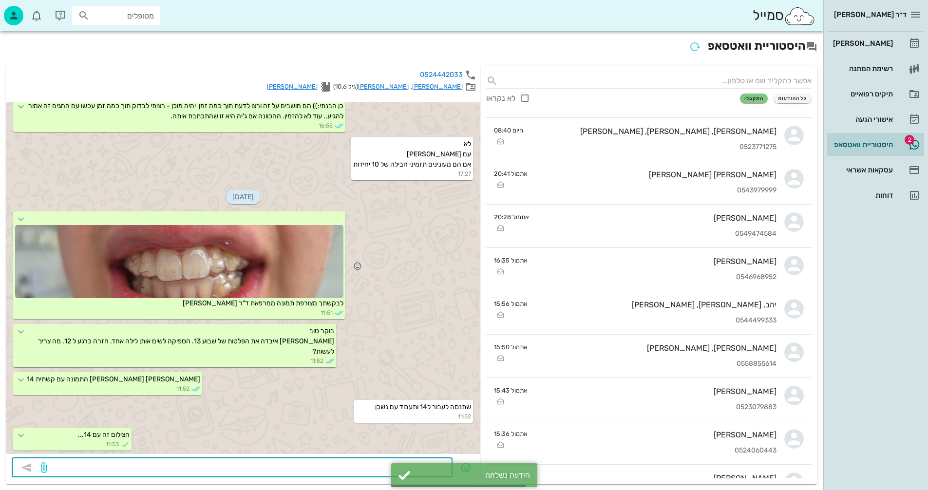
scroll to position [16324, 0]
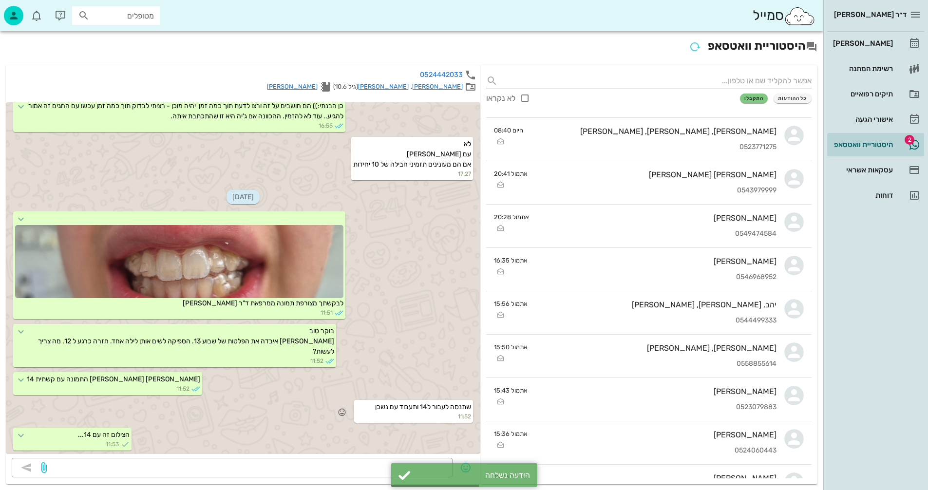
click at [376, 403] on span "שתנסה לעבור ל14 ותעבוד עם נשכן" at bounding box center [423, 407] width 96 height 8
drag, startPoint x: 371, startPoint y: 406, endPoint x: 473, endPoint y: 408, distance: 102.3
click at [473, 408] on div "שתנסה לעבור ל14 ותעבוד עם נשכן 11:52" at bounding box center [243, 413] width 475 height 28
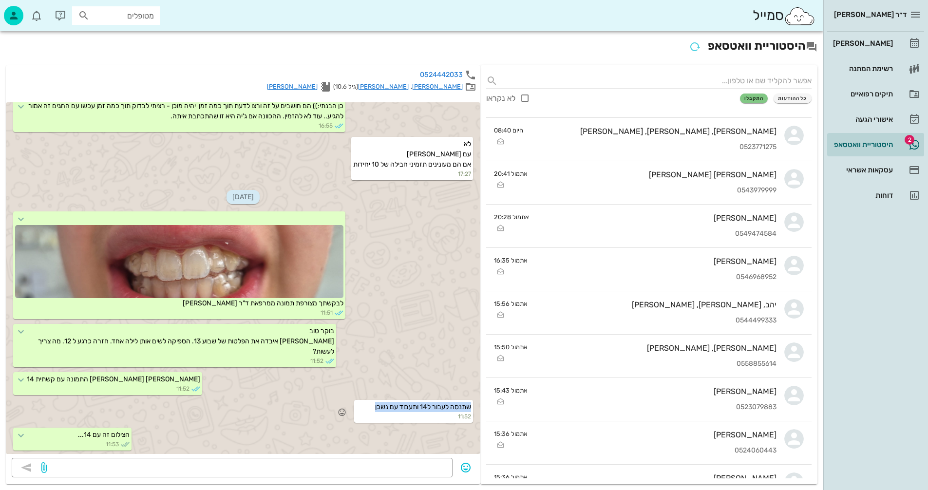
copy span "שתנסה לעבור ל14 ותעבוד עם נשכן"
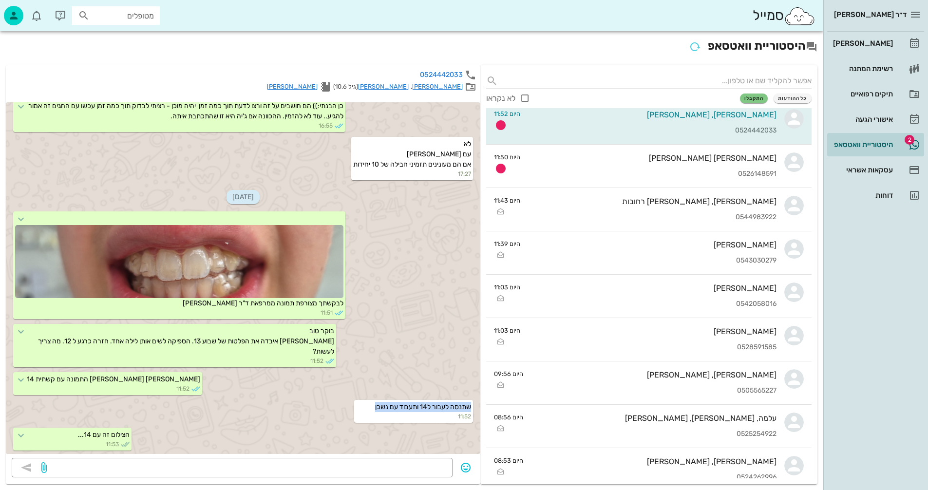
scroll to position [0, 0]
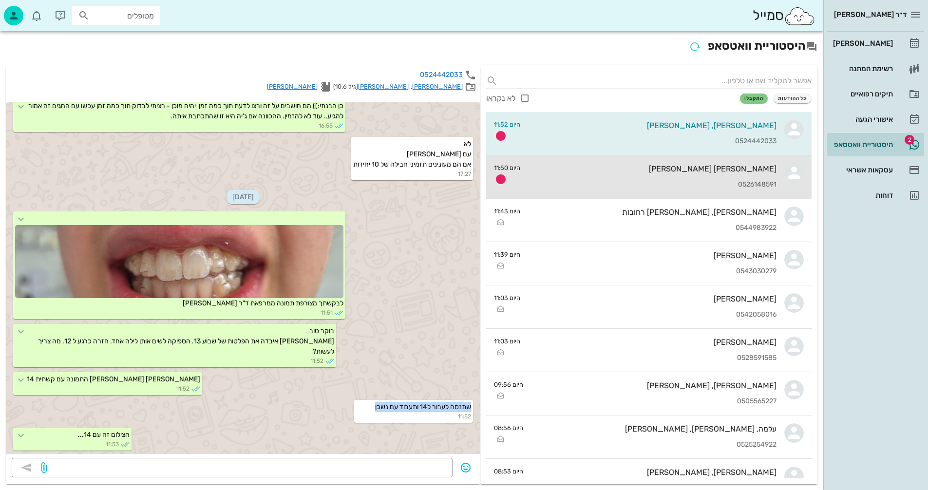
click at [662, 173] on div "[PERSON_NAME] [PERSON_NAME]" at bounding box center [652, 168] width 249 height 9
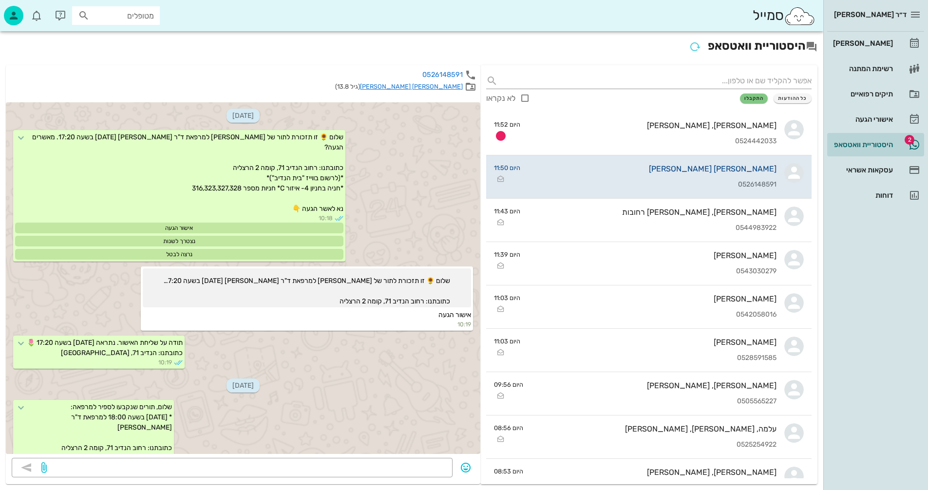
scroll to position [463, 0]
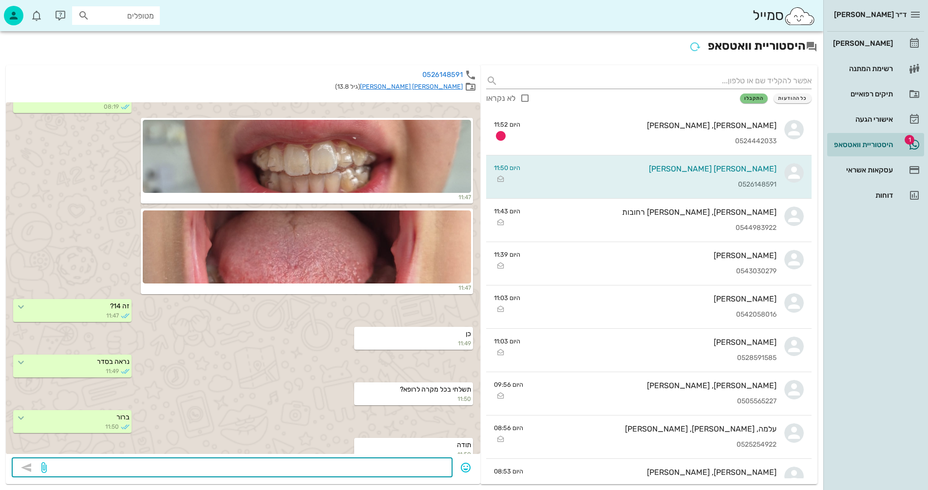
paste textarea "שתנסה לעבור ל14 ותעבוד עם נשכן"
type textarea "שתנסה לעבור ל14 ותעבוד עם נשכן [PERSON_NAME] של ד"ר [PERSON_NAME]"
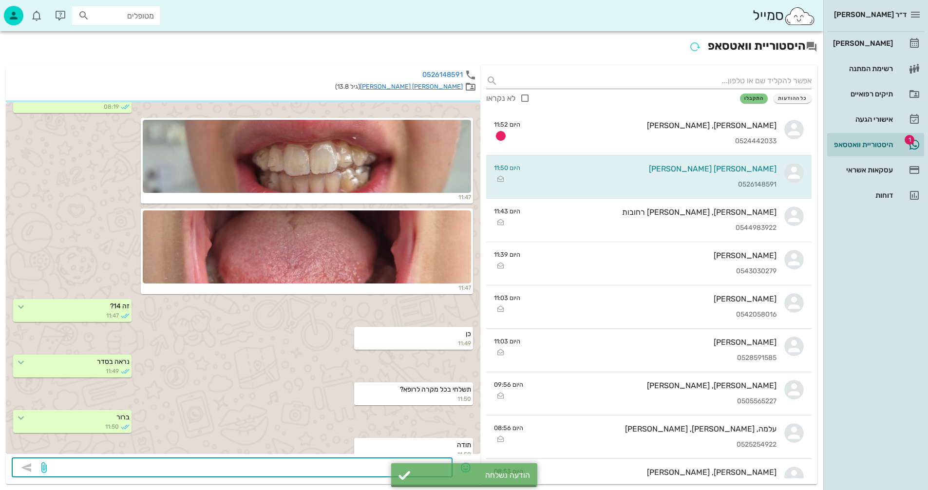
scroll to position [491, 0]
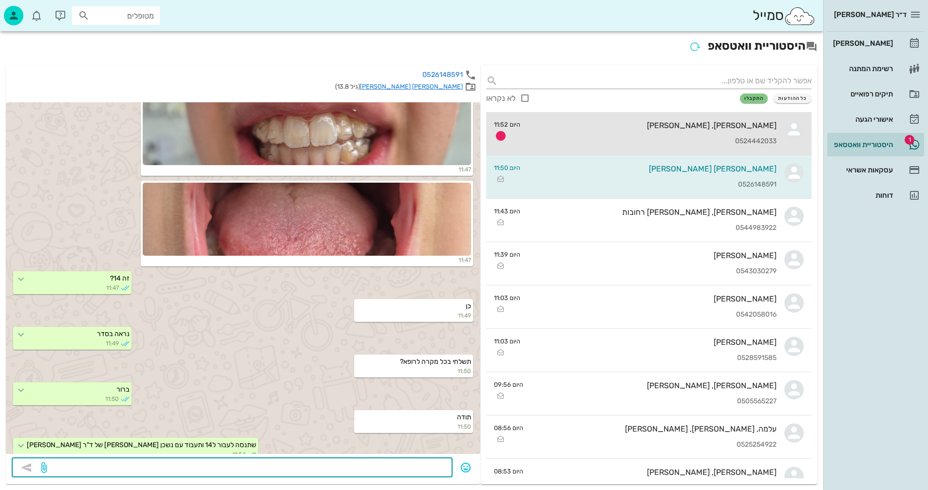
click at [632, 130] on div "[PERSON_NAME], [PERSON_NAME]" at bounding box center [652, 125] width 249 height 9
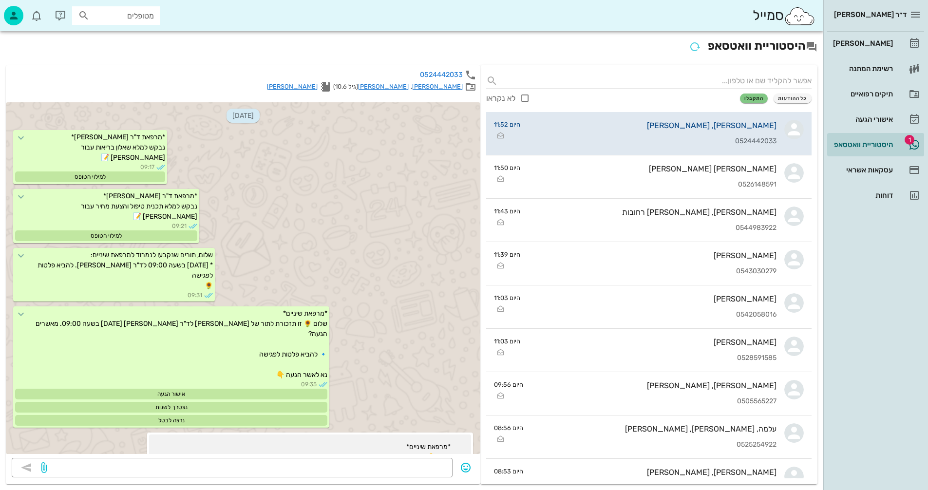
scroll to position [16324, 0]
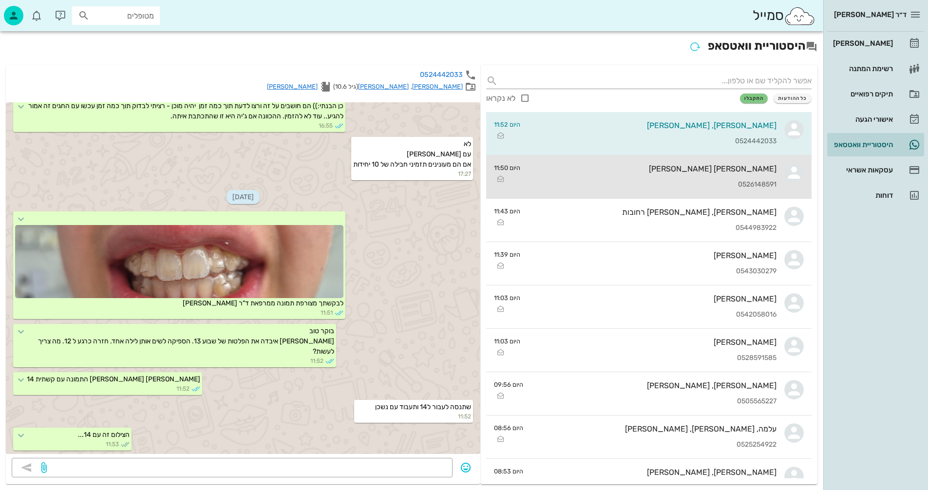
click at [618, 175] on div "[PERSON_NAME] [PERSON_NAME] 0526148591" at bounding box center [652, 176] width 249 height 43
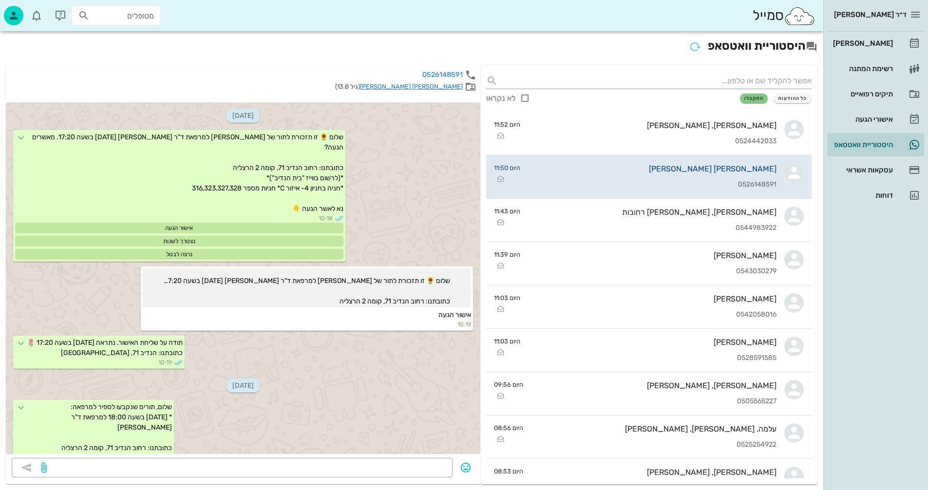
scroll to position [491, 0]
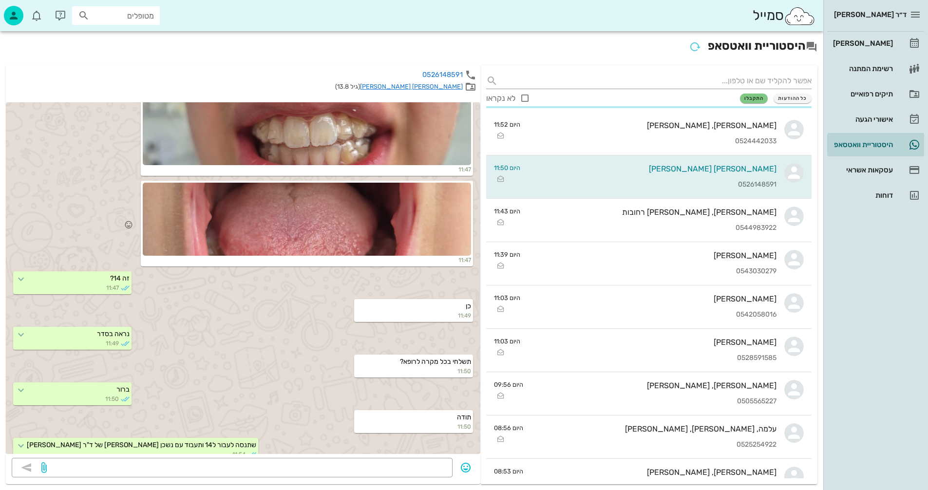
click at [325, 215] on div at bounding box center [307, 219] width 328 height 73
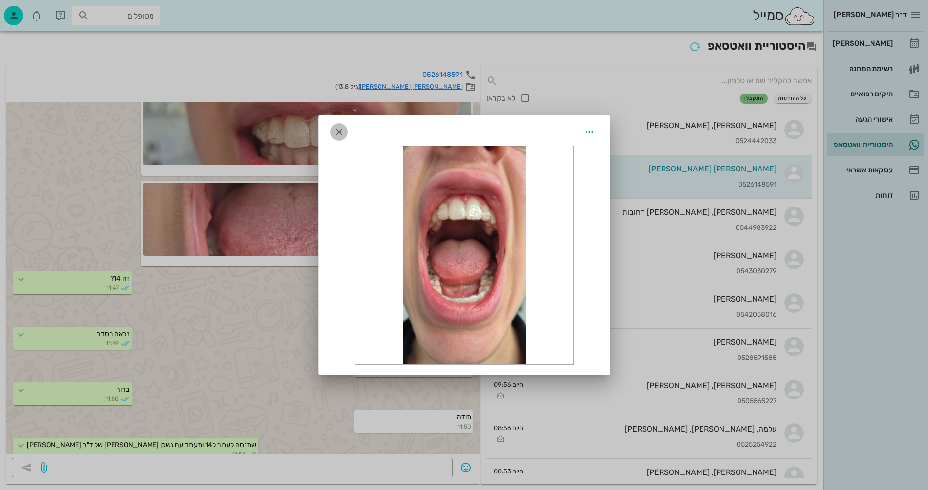
click at [337, 132] on icon "button" at bounding box center [339, 132] width 12 height 12
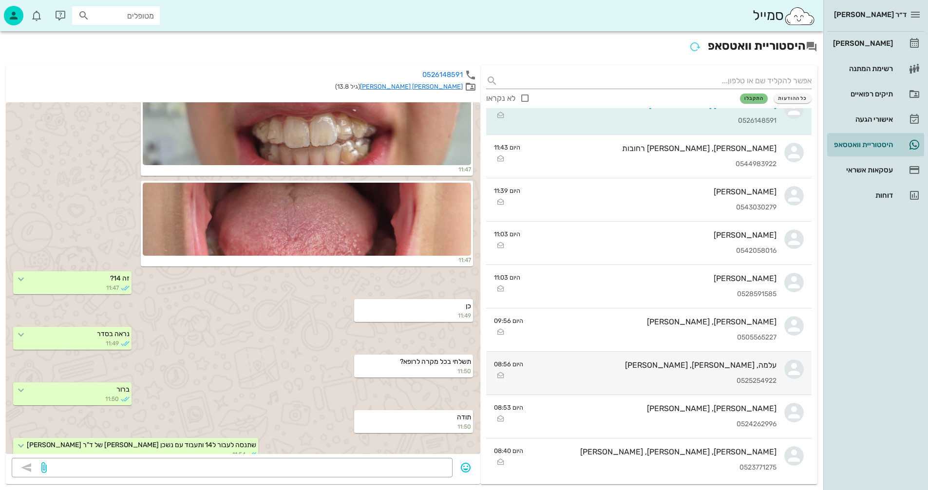
scroll to position [0, 0]
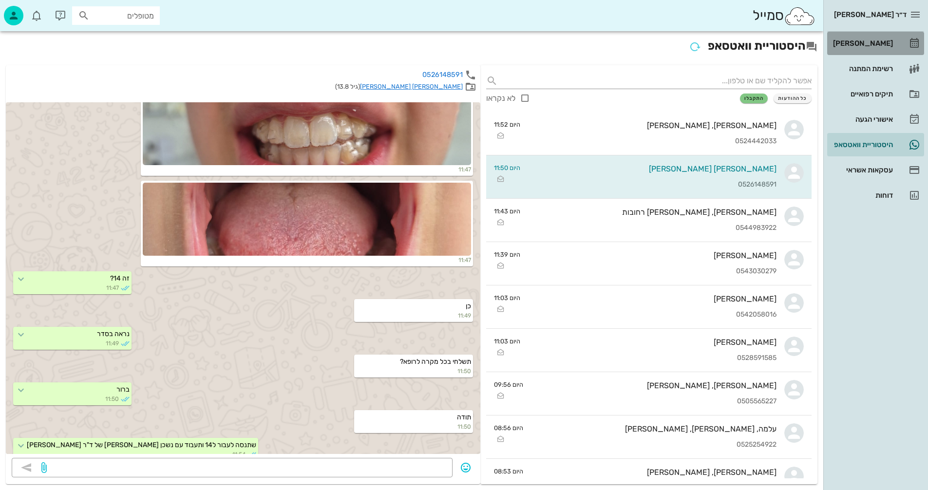
click at [877, 41] on div "[PERSON_NAME]" at bounding box center [862, 43] width 62 height 8
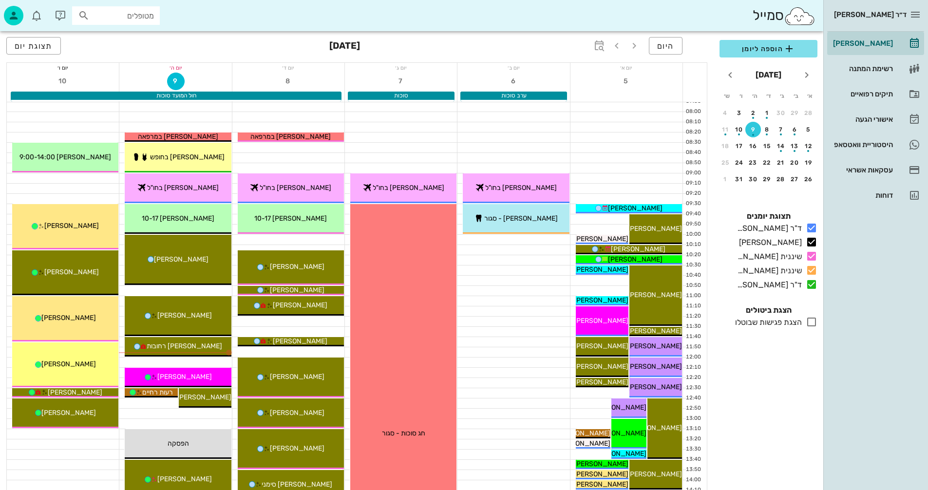
scroll to position [146, 0]
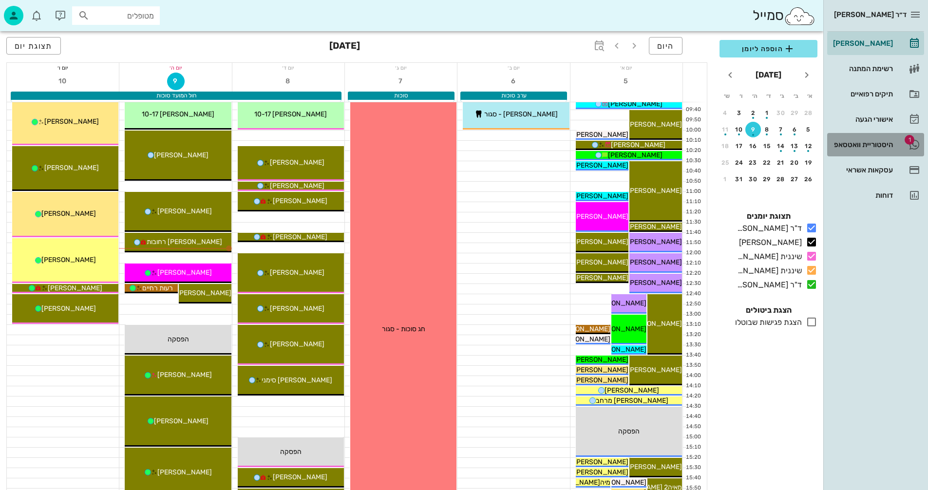
click at [856, 138] on div "היסטוריית וואטסאפ" at bounding box center [862, 145] width 62 height 16
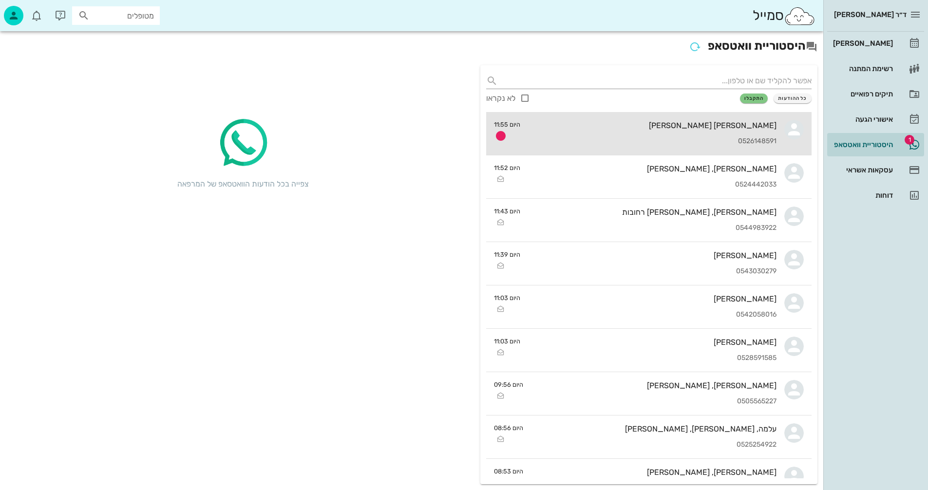
click at [626, 131] on div "[PERSON_NAME] [PERSON_NAME] 0526148591" at bounding box center [652, 133] width 249 height 43
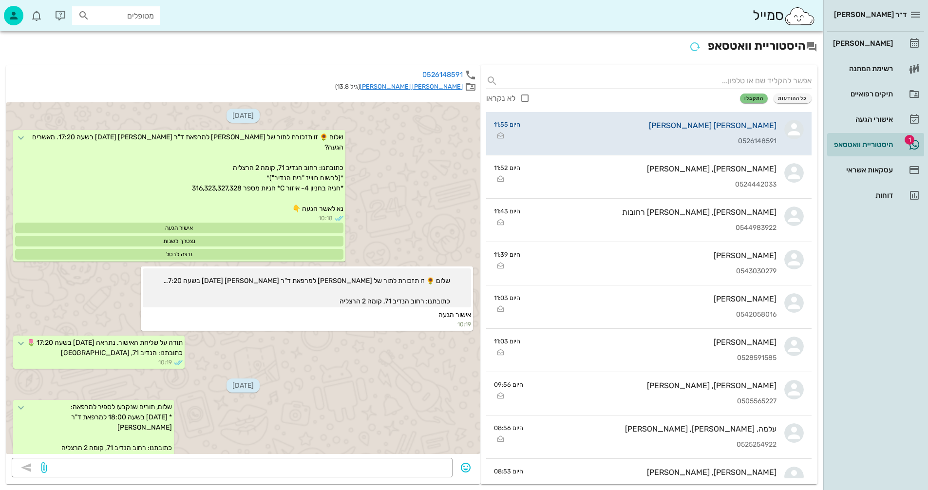
scroll to position [547, 0]
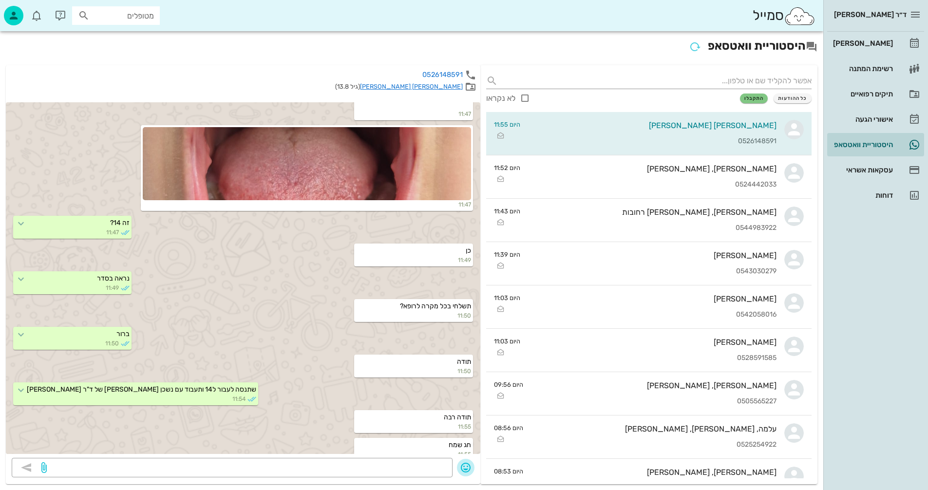
click at [463, 470] on icon "button" at bounding box center [466, 468] width 12 height 12
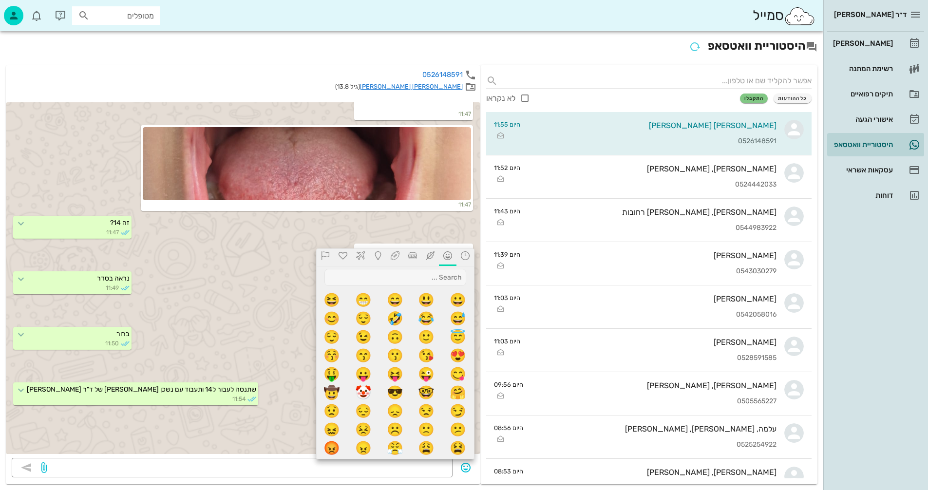
click at [427, 258] on icon at bounding box center [430, 255] width 12 height 9
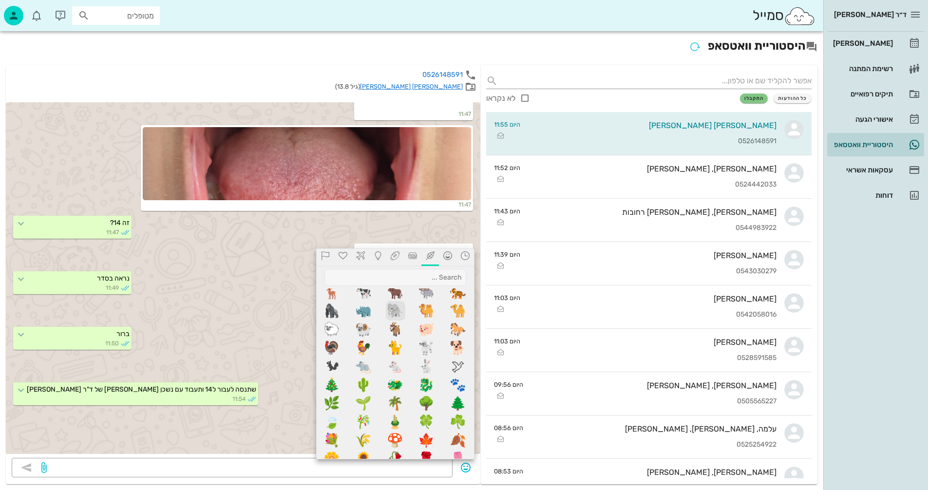
scroll to position [390, 0]
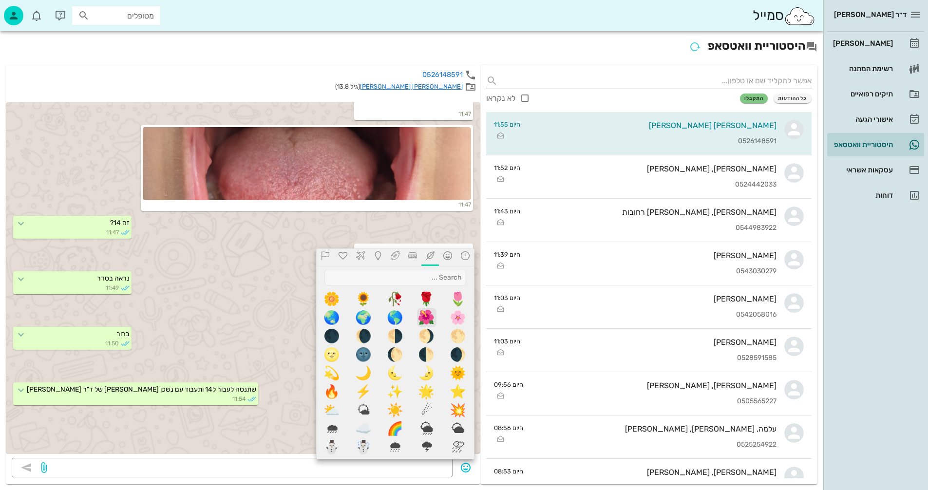
click at [428, 315] on span "🌺" at bounding box center [426, 317] width 19 height 19
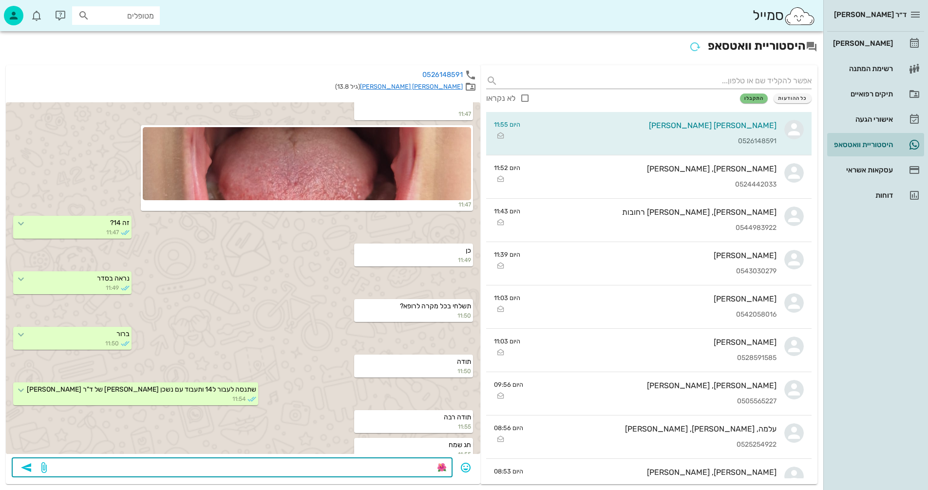
click at [435, 467] on textarea "🌺" at bounding box center [248, 469] width 398 height 16
type textarea "🌺חג שמח"
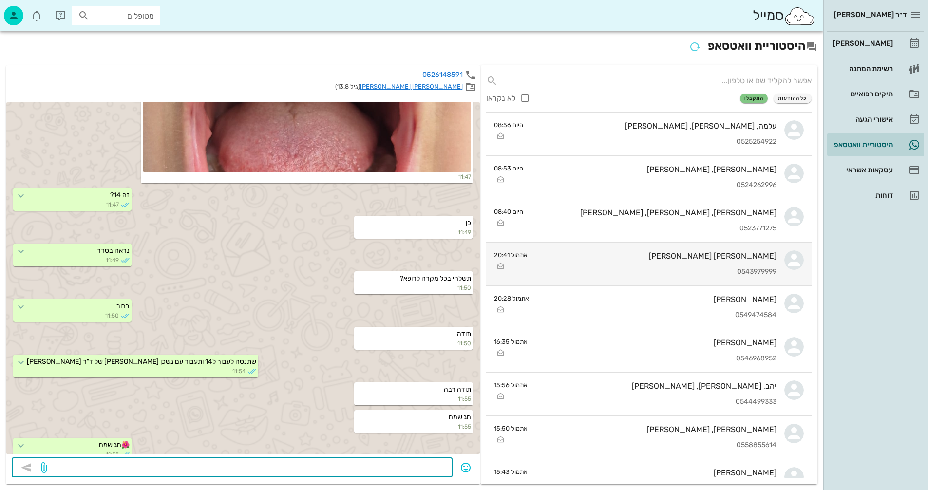
scroll to position [341, 0]
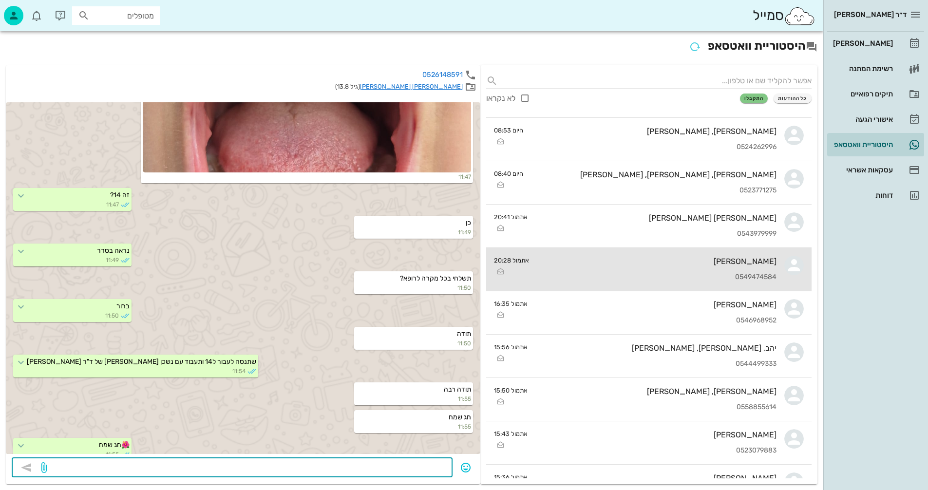
click at [649, 267] on div "[PERSON_NAME] 0549474584" at bounding box center [657, 269] width 240 height 43
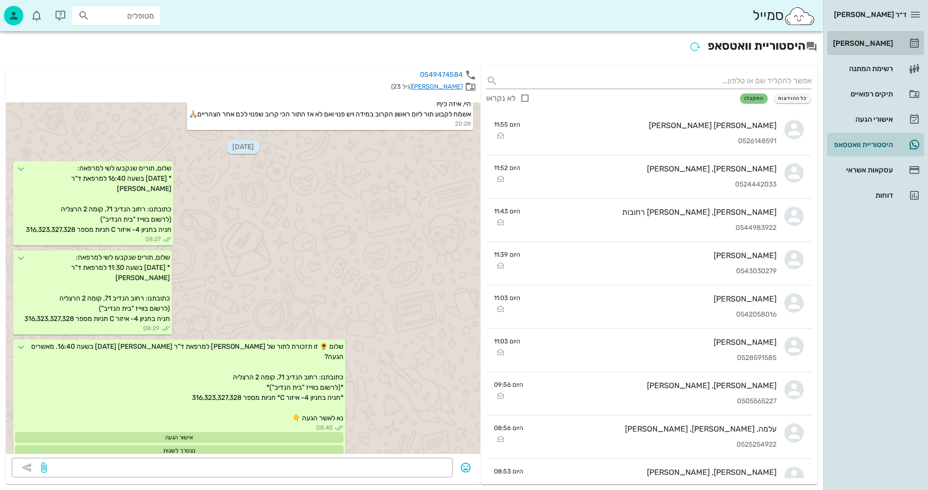
click at [867, 44] on div "[PERSON_NAME]" at bounding box center [862, 43] width 62 height 8
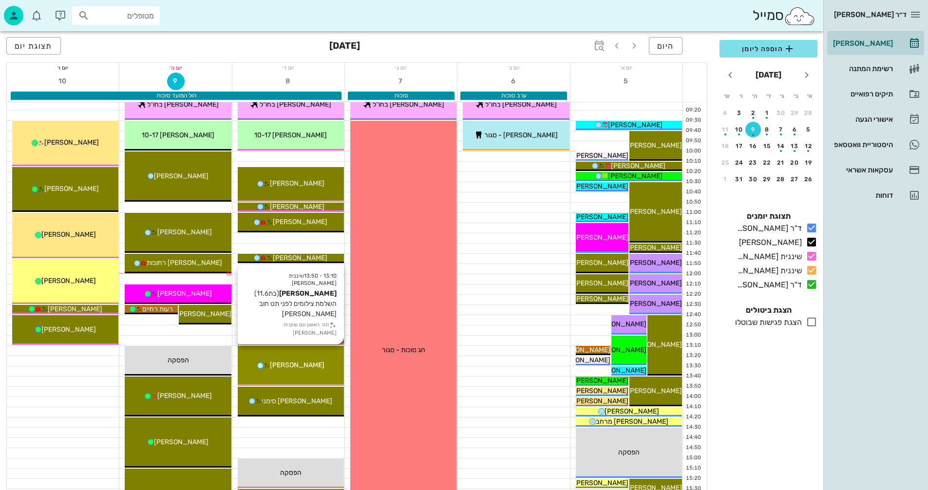
scroll to position [146, 0]
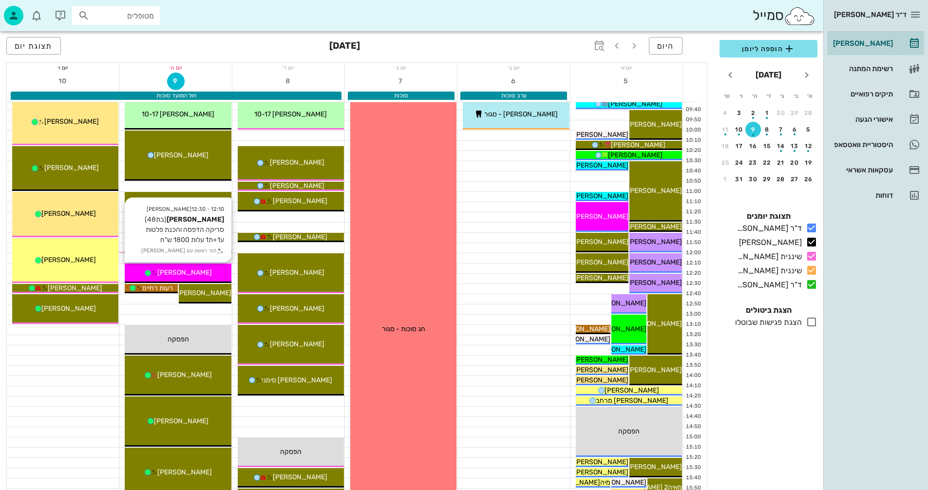
click at [211, 273] on div "[PERSON_NAME]" at bounding box center [178, 273] width 106 height 10
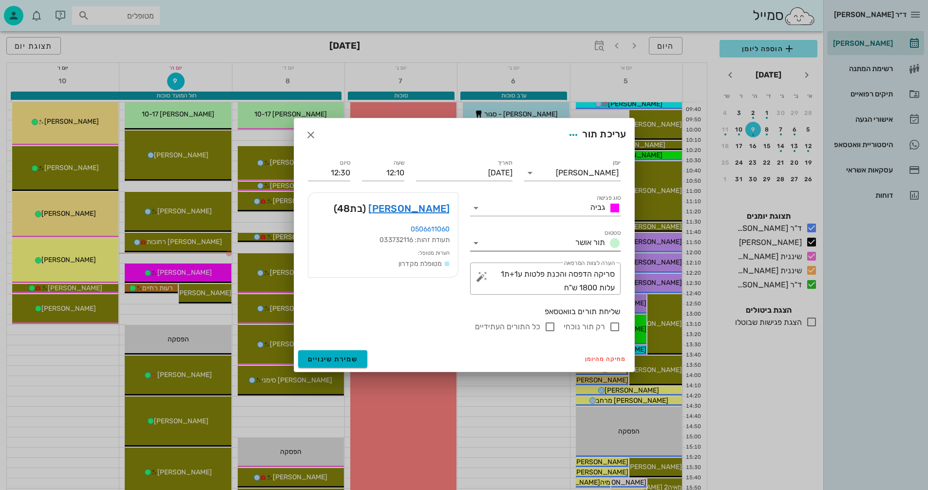
click at [478, 244] on icon at bounding box center [476, 243] width 12 height 12
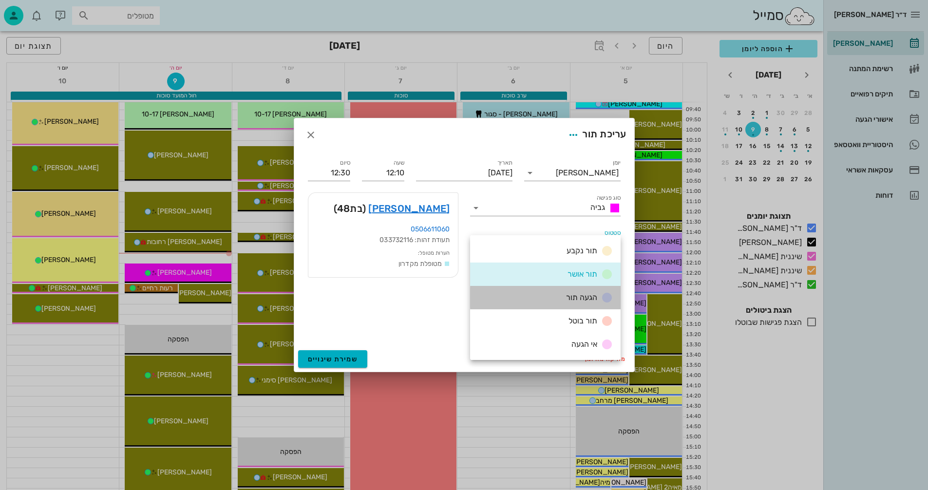
click at [575, 298] on span "הגעה תור" at bounding box center [581, 297] width 31 height 9
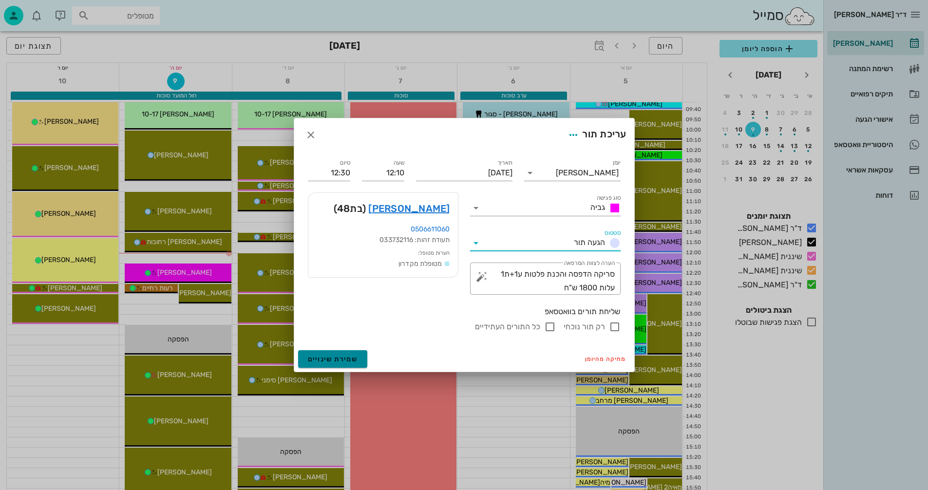
click at [333, 359] on span "שמירת שינויים" at bounding box center [333, 359] width 50 height 8
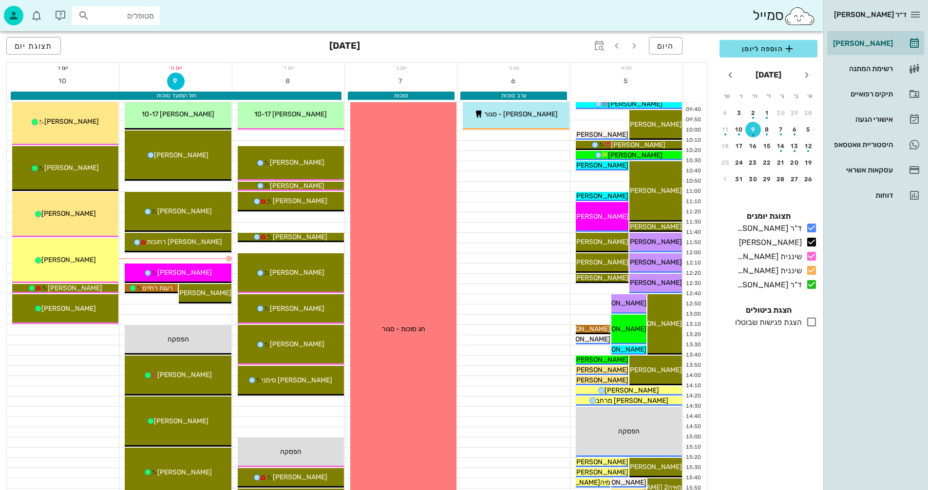
drag, startPoint x: 577, startPoint y: 66, endPoint x: 511, endPoint y: 363, distance: 304.9
click at [511, 363] on div at bounding box center [514, 361] width 112 height 10
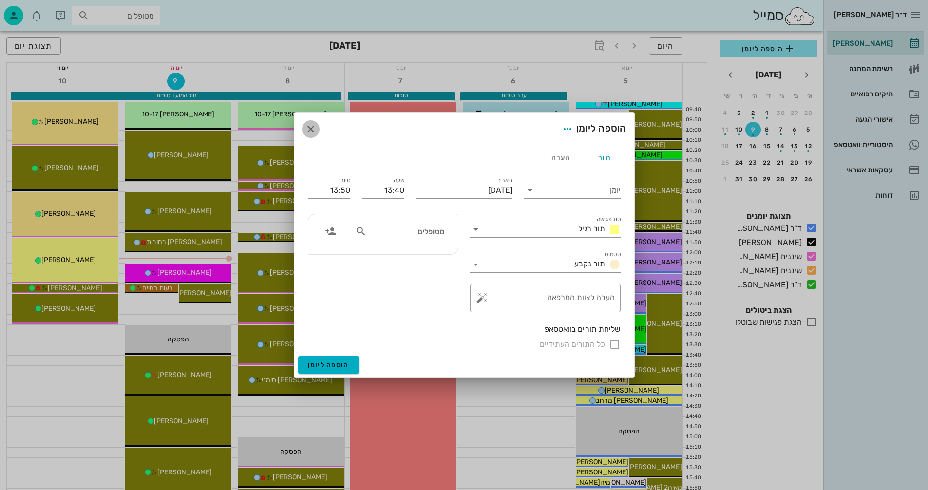
click at [314, 127] on icon "button" at bounding box center [311, 129] width 12 height 12
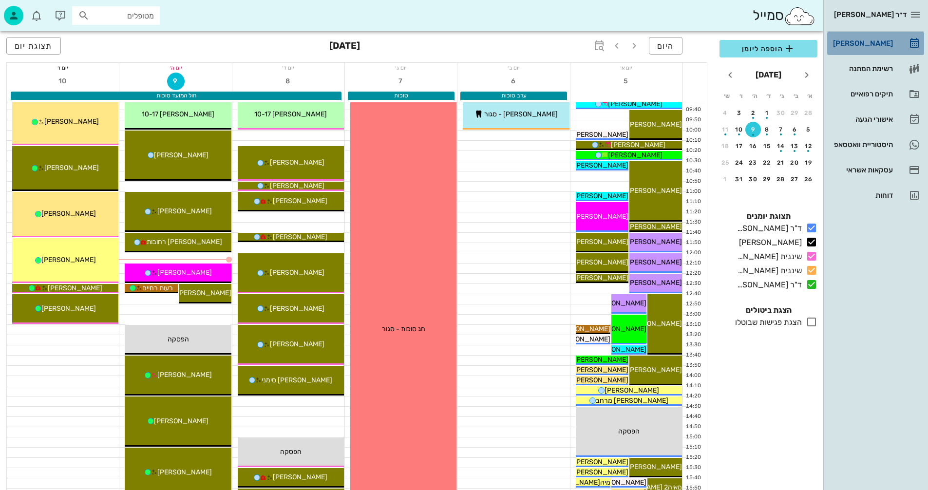
click at [872, 41] on div "[PERSON_NAME]" at bounding box center [862, 43] width 62 height 8
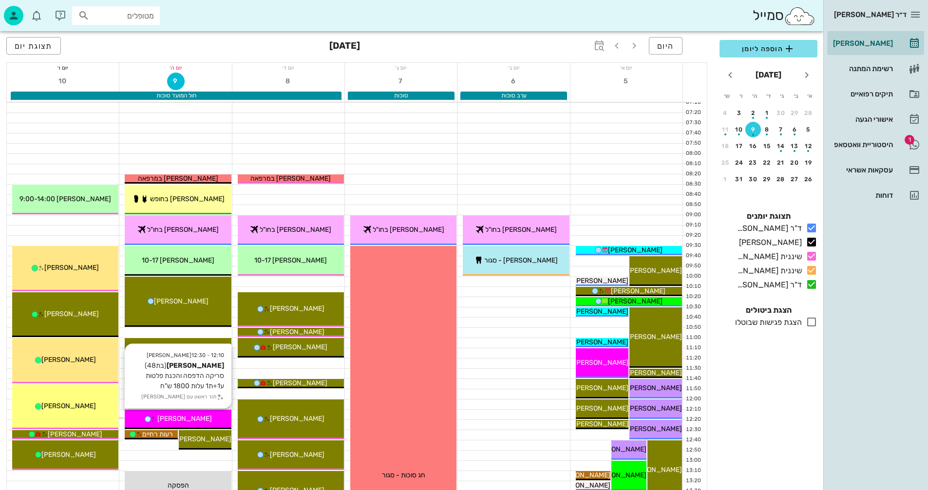
click at [198, 415] on span "[PERSON_NAME]" at bounding box center [184, 419] width 55 height 8
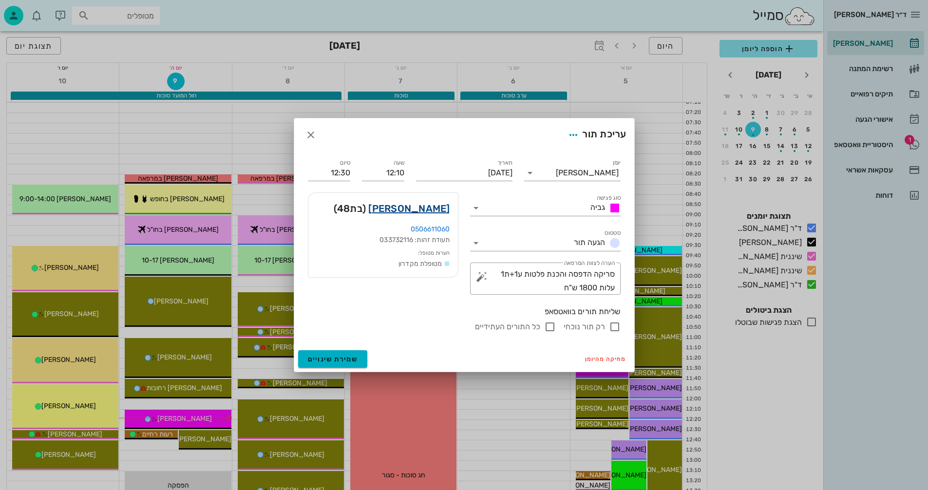
click at [426, 209] on link "[PERSON_NAME]" at bounding box center [408, 209] width 81 height 16
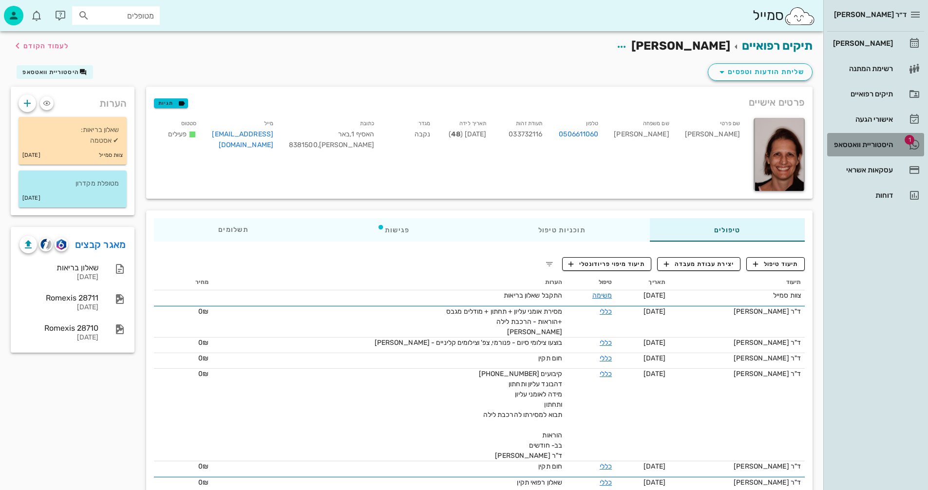
click at [858, 146] on div "היסטוריית וואטסאפ" at bounding box center [862, 145] width 62 height 8
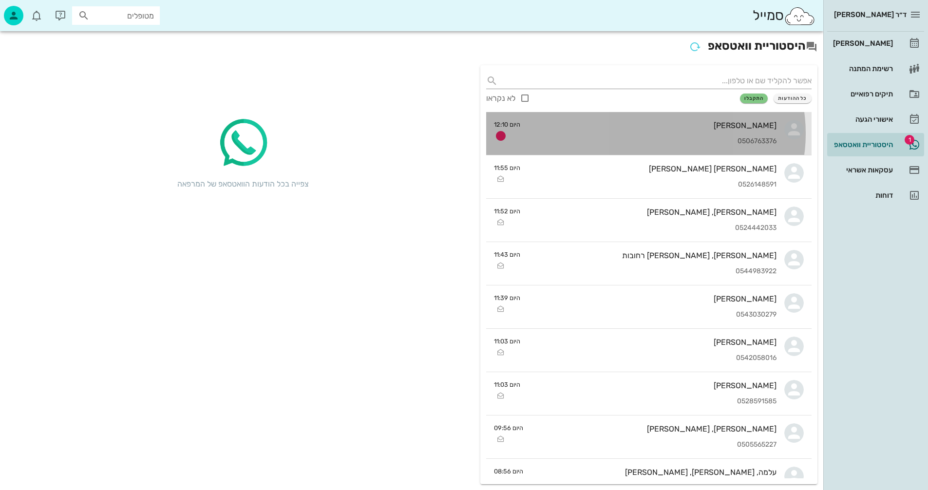
click at [579, 130] on div "[PERSON_NAME] 0506763376" at bounding box center [652, 133] width 249 height 43
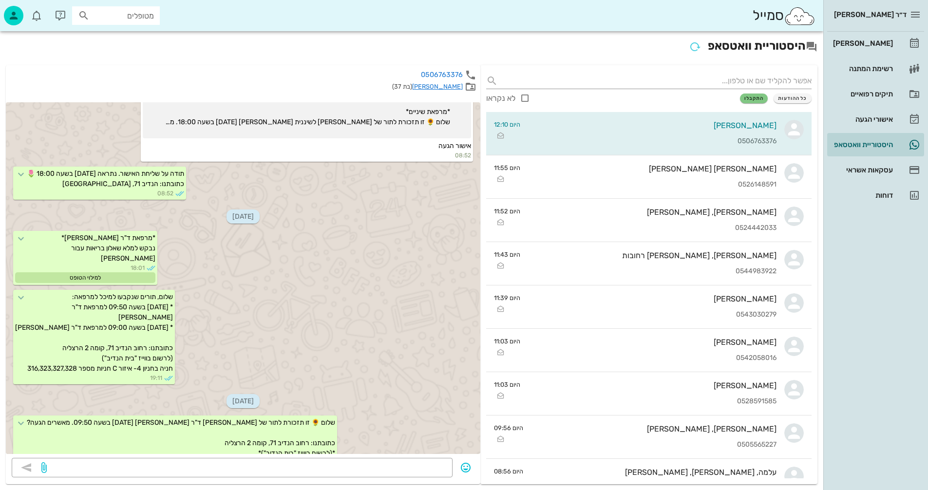
scroll to position [137, 0]
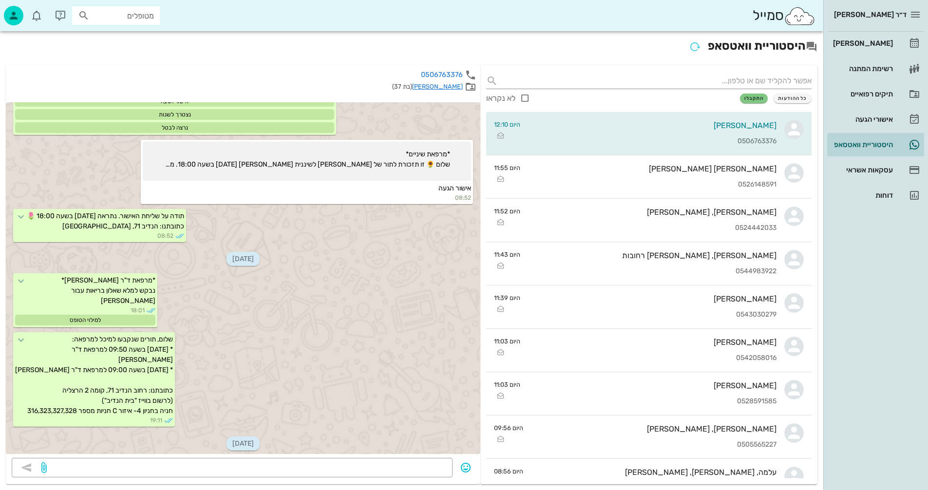
click at [446, 86] on link "[PERSON_NAME]" at bounding box center [437, 86] width 51 height 7
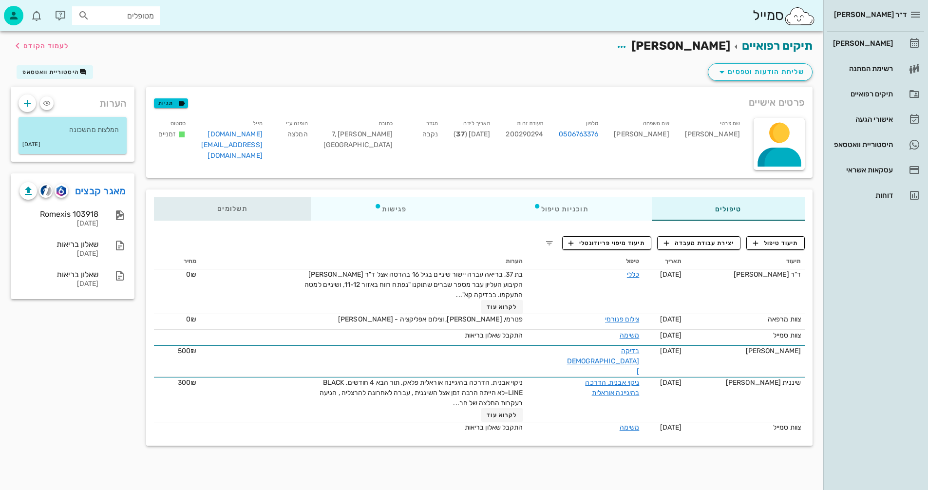
click at [231, 209] on span "תשלומים 0₪" at bounding box center [232, 209] width 30 height 7
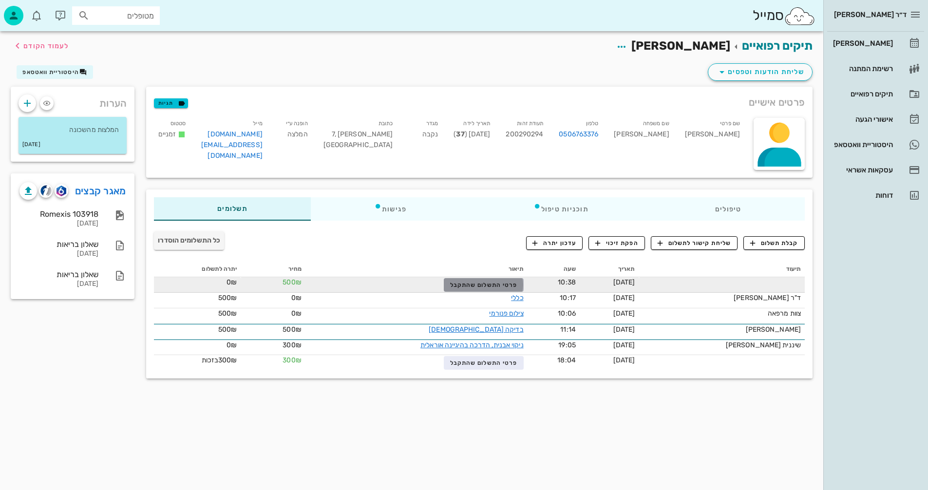
click at [482, 283] on span "פרטי התשלום שהתקבל" at bounding box center [483, 285] width 67 height 7
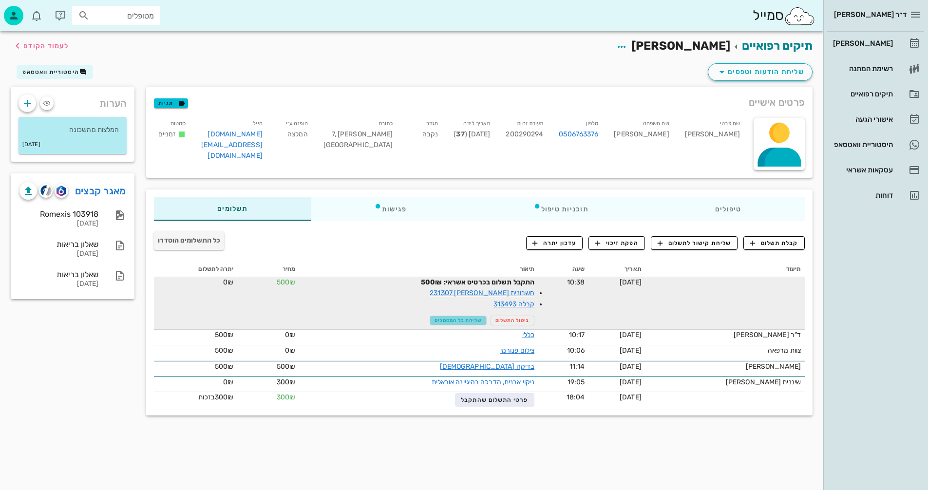
click at [445, 319] on span "שליחת כל המסמכים" at bounding box center [458, 321] width 47 height 6
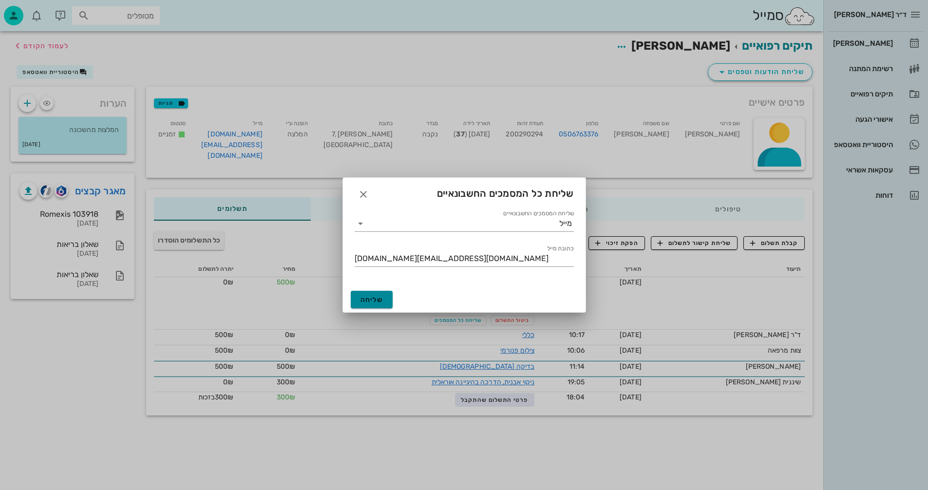
click at [369, 300] on span "שליחה" at bounding box center [372, 300] width 23 height 8
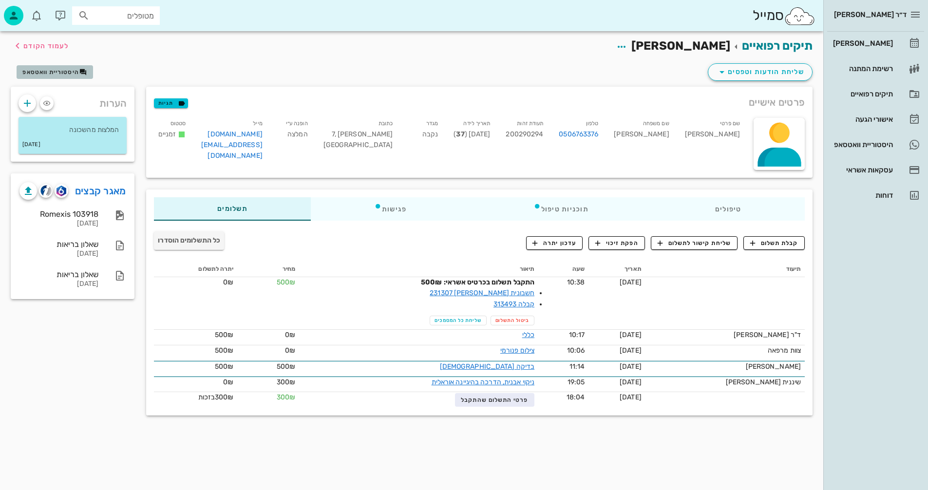
click at [48, 67] on button "היסטוריית וואטסאפ" at bounding box center [55, 72] width 76 height 14
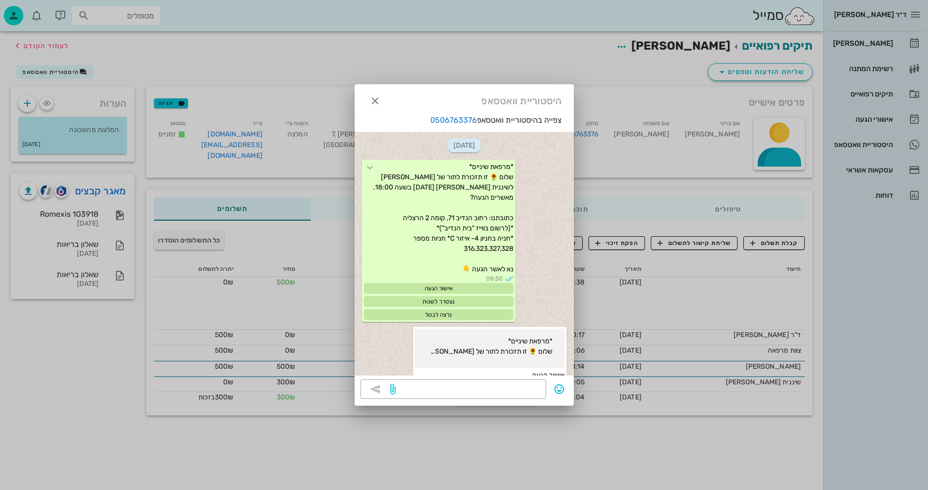
scroll to position [786, 0]
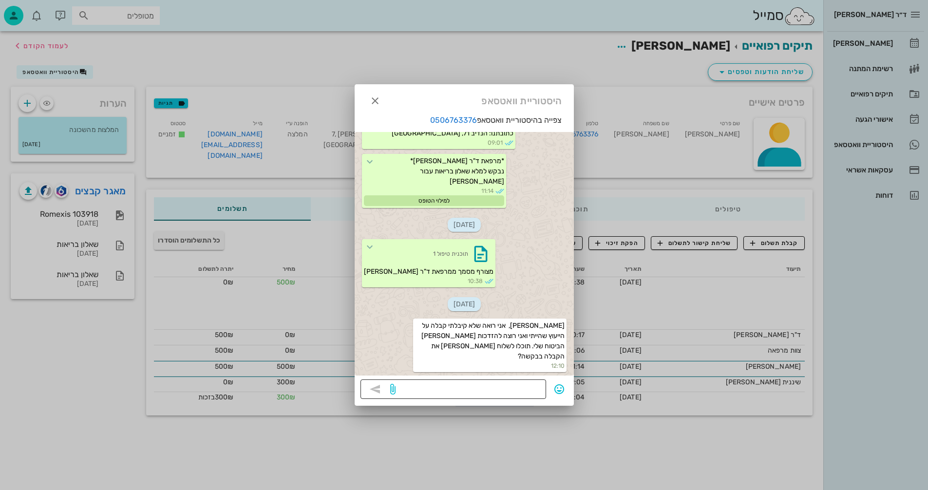
click at [518, 392] on textarea at bounding box center [469, 390] width 143 height 16
type textarea "נשלח אוטומטית עם התשלום. שלחתי שוב"
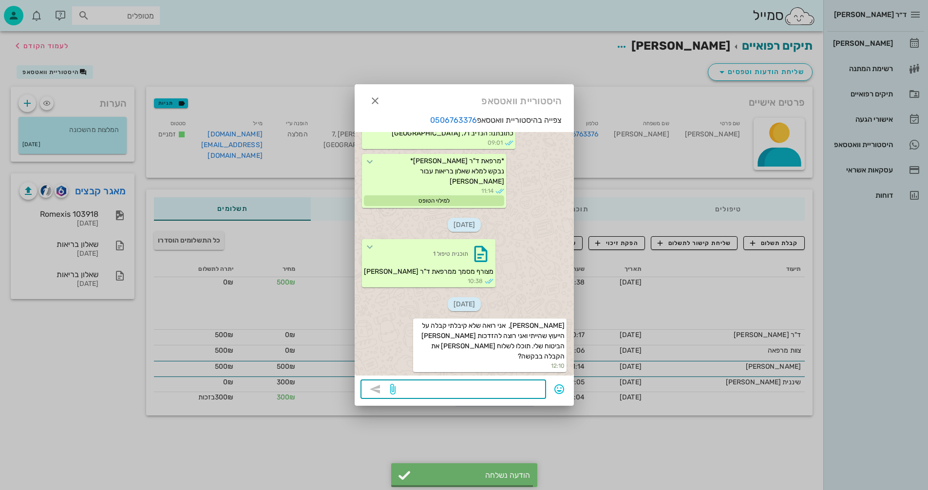
scroll to position [814, 0]
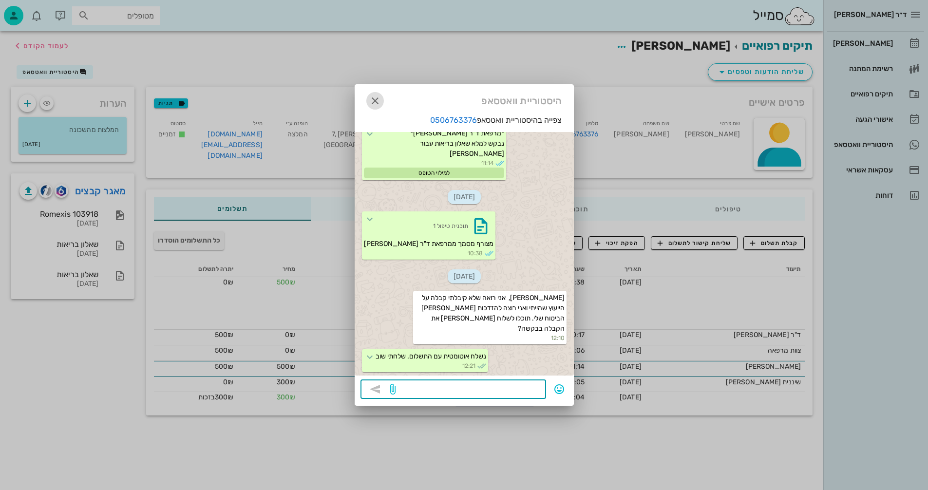
click at [373, 100] on icon "button" at bounding box center [375, 101] width 12 height 12
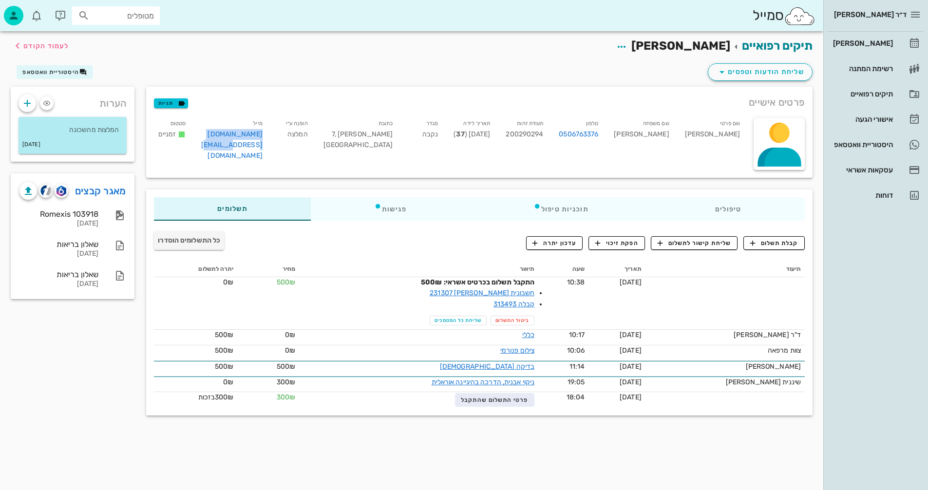
drag, startPoint x: 207, startPoint y: 136, endPoint x: 287, endPoint y: 139, distance: 80.4
click at [270, 139] on div "[PERSON_NAME] [DOMAIN_NAME][EMAIL_ADDRESS][DOMAIN_NAME]" at bounding box center [231, 141] width 77 height 51
click at [885, 194] on div "דוחות" at bounding box center [862, 195] width 62 height 8
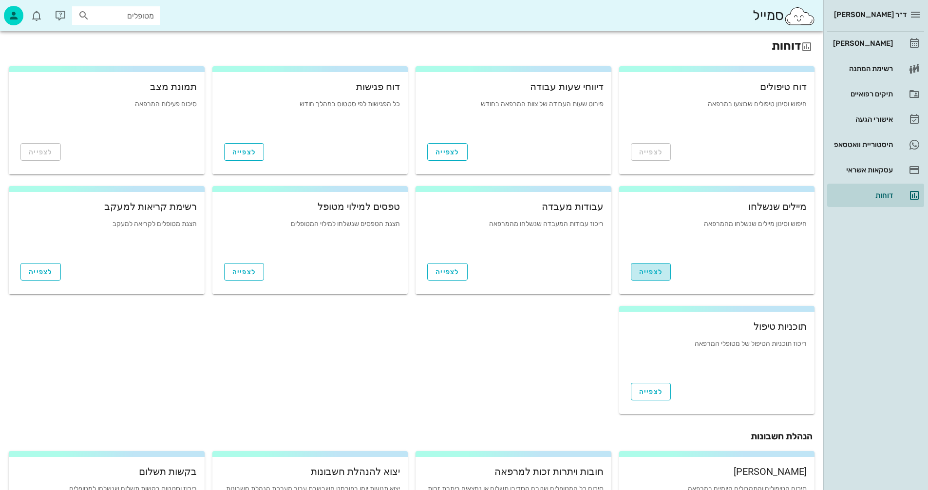
click at [648, 270] on span "לצפייה" at bounding box center [651, 272] width 24 height 8
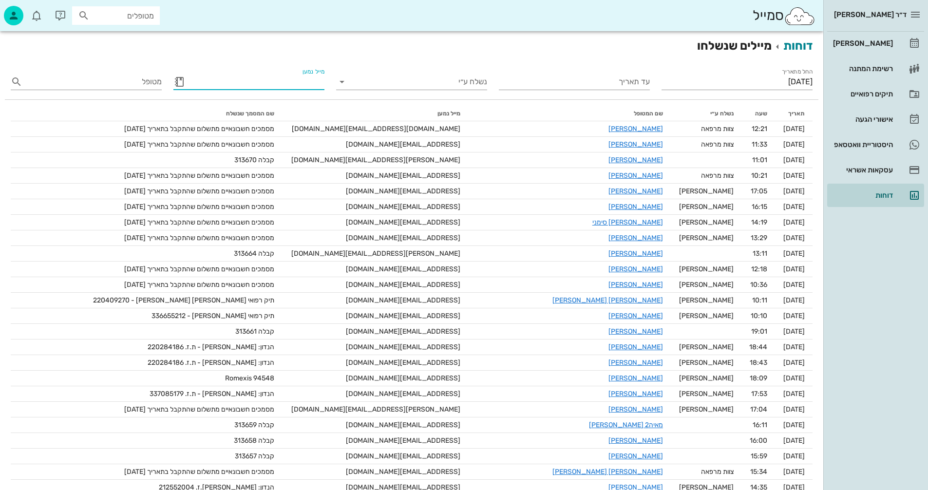
drag, startPoint x: 201, startPoint y: 80, endPoint x: 258, endPoint y: 80, distance: 57.0
click at [258, 80] on input "מייל נמען" at bounding box center [256, 82] width 135 height 16
click at [667, 81] on button "Clear החל מתאריך" at bounding box center [668, 82] width 12 height 12
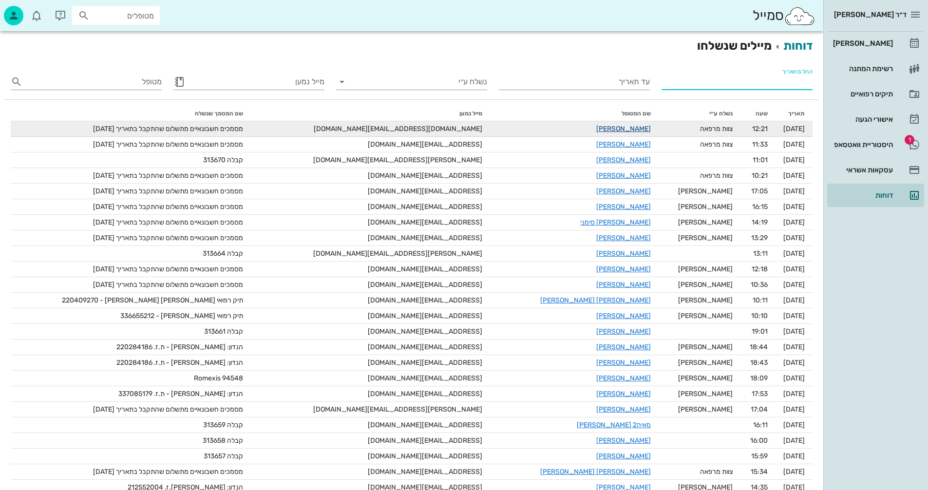
click at [596, 130] on link "[PERSON_NAME]" at bounding box center [623, 129] width 55 height 8
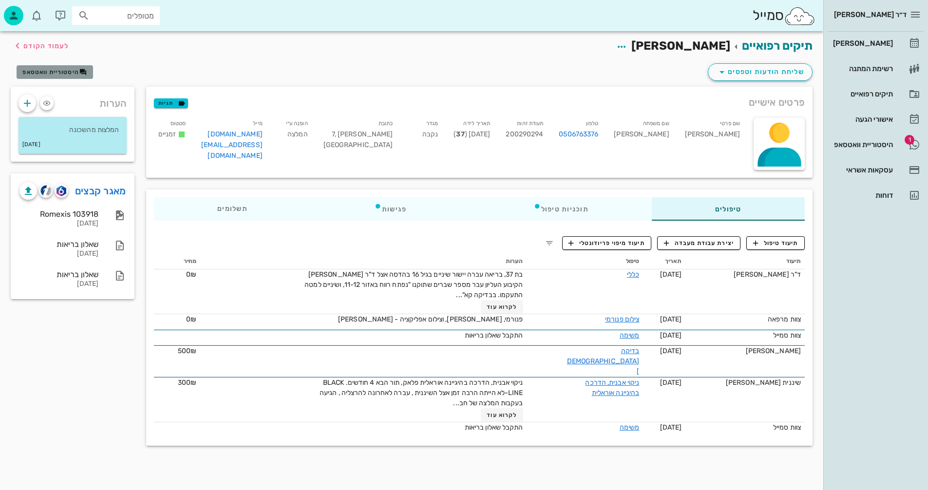
click at [42, 69] on span "היסטוריית וואטסאפ" at bounding box center [50, 72] width 57 height 7
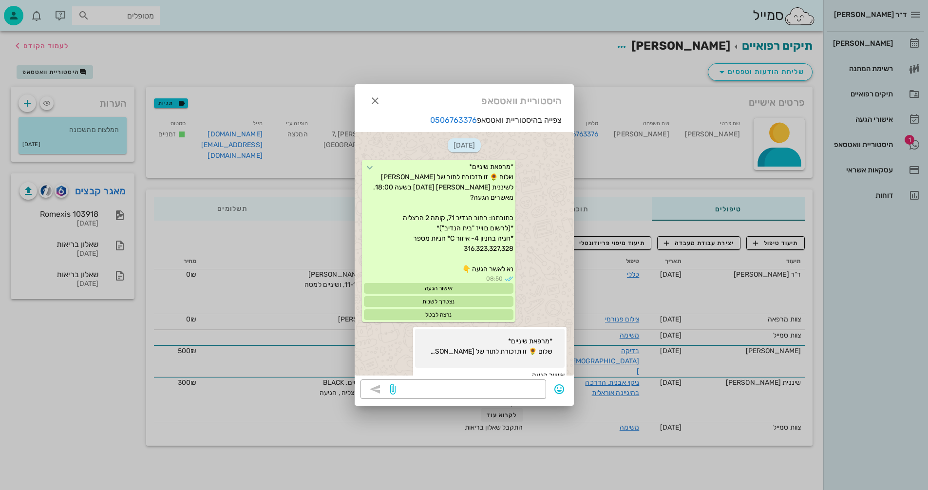
scroll to position [841, 0]
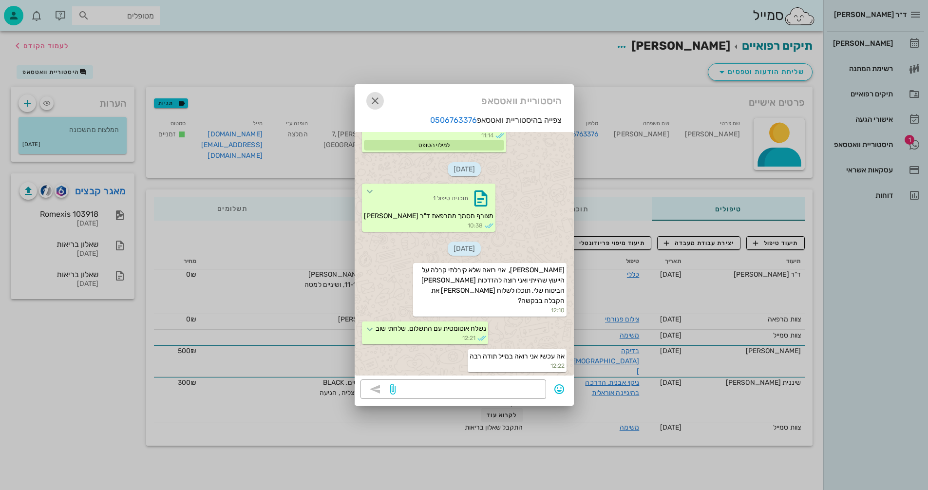
click at [377, 99] on icon "button" at bounding box center [375, 101] width 12 height 12
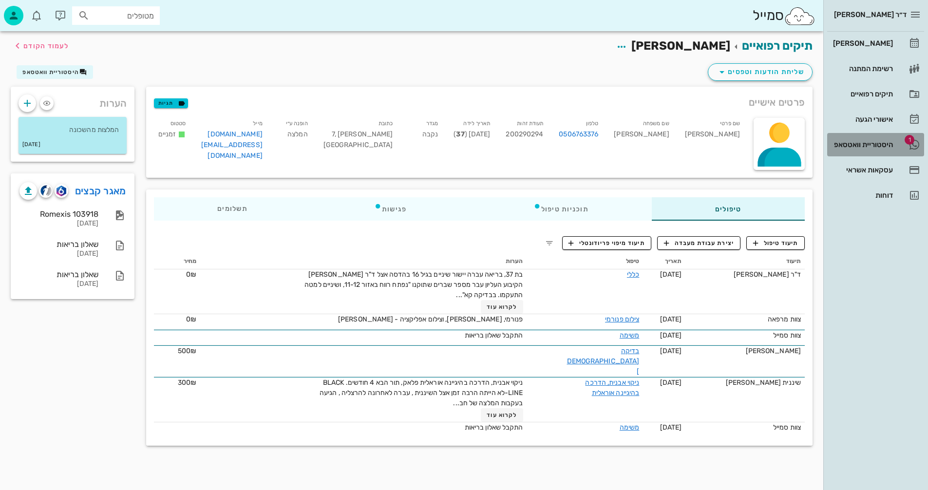
click at [858, 144] on div "היסטוריית וואטסאפ" at bounding box center [862, 145] width 62 height 8
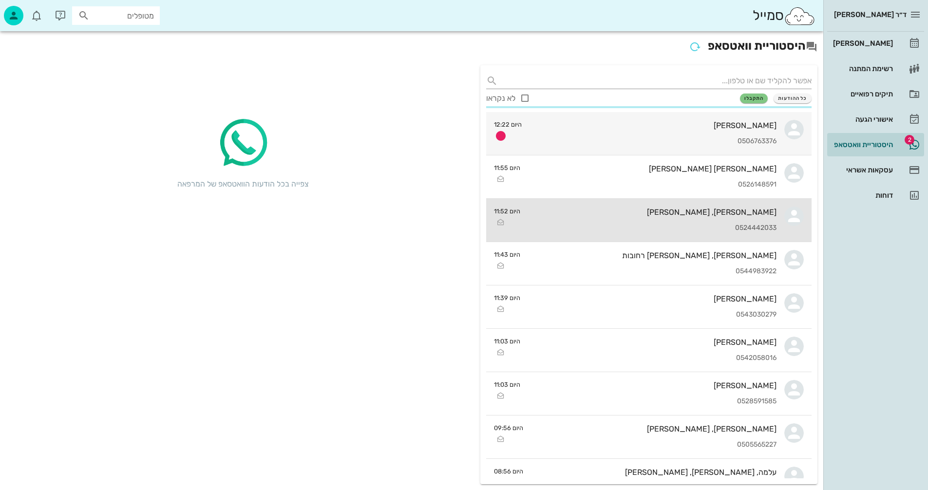
click at [636, 208] on div "[PERSON_NAME], [PERSON_NAME]" at bounding box center [652, 212] width 249 height 9
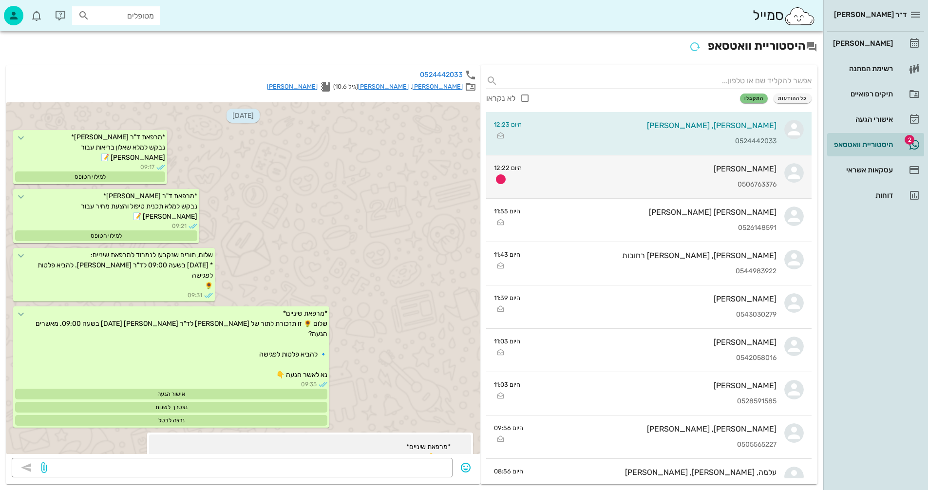
scroll to position [16351, 0]
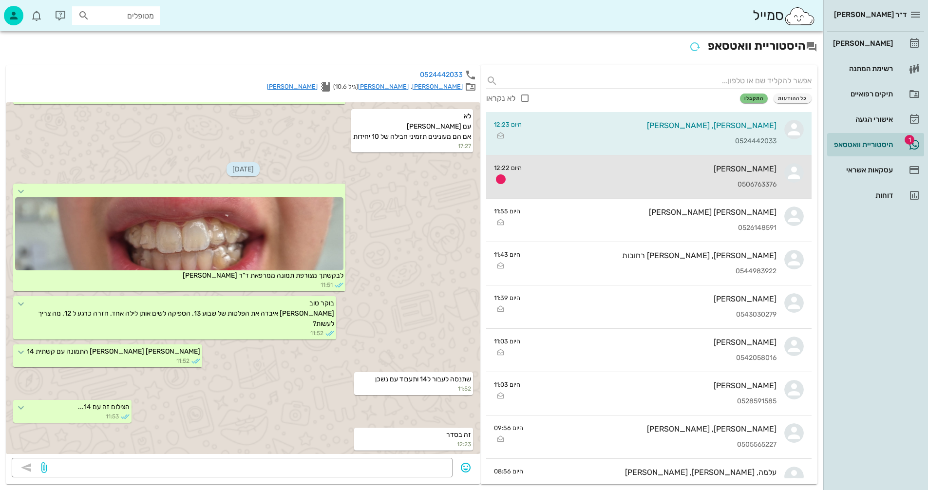
click at [707, 182] on div "0506763376" at bounding box center [653, 185] width 247 height 8
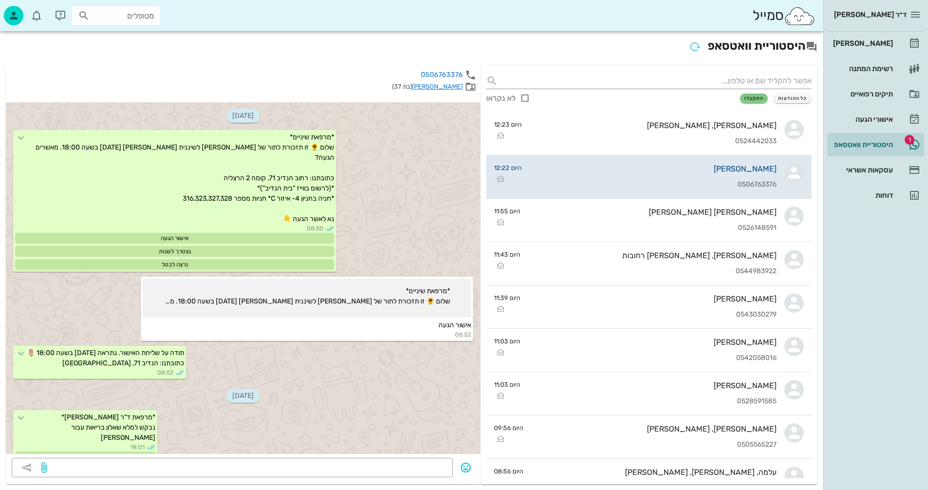
scroll to position [631, 0]
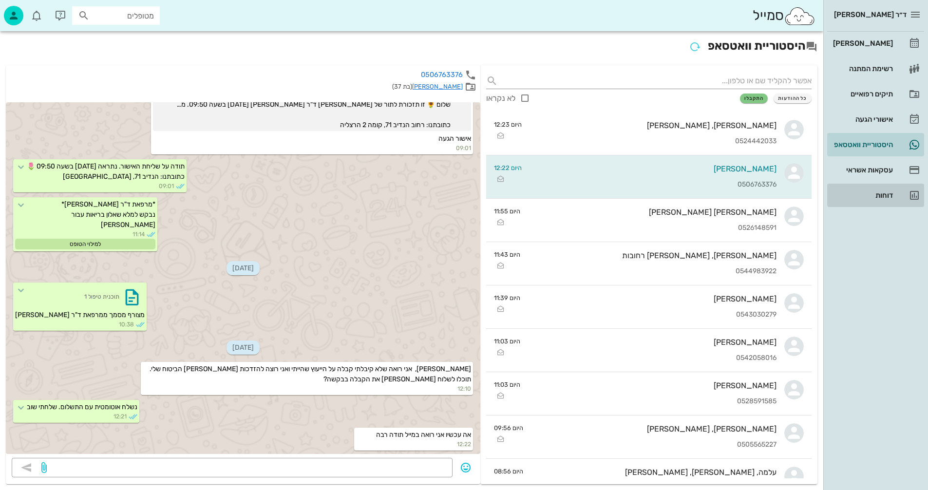
click at [881, 194] on div "דוחות" at bounding box center [862, 195] width 62 height 8
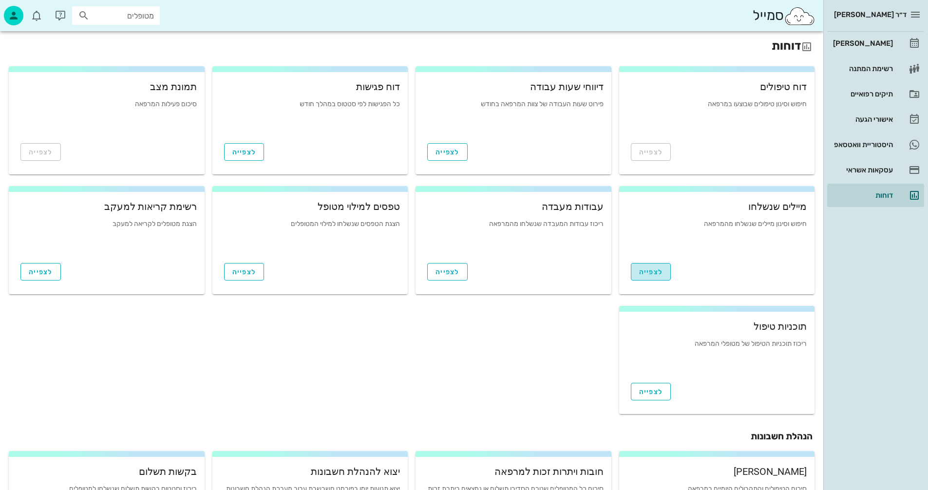
click at [646, 274] on span "לצפייה" at bounding box center [651, 272] width 24 height 8
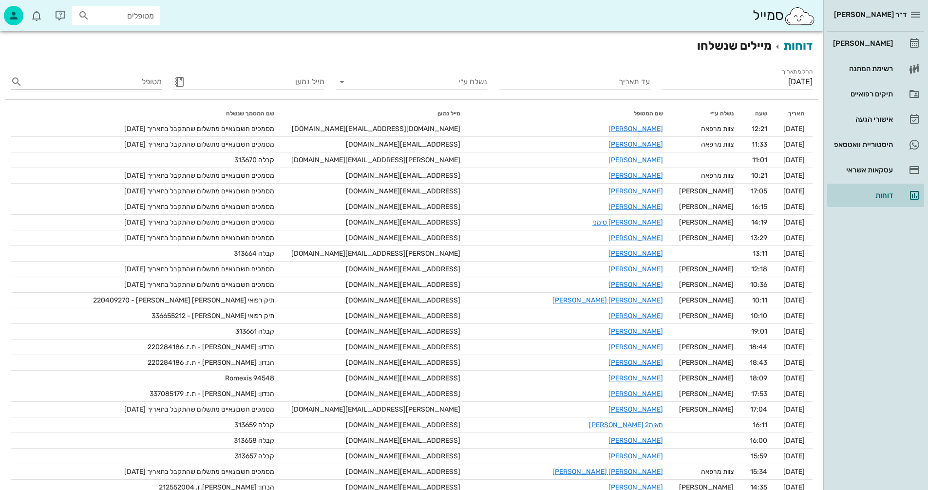
click at [118, 86] on input "מטופל" at bounding box center [92, 82] width 137 height 16
type input "[PERSON_NAME]"
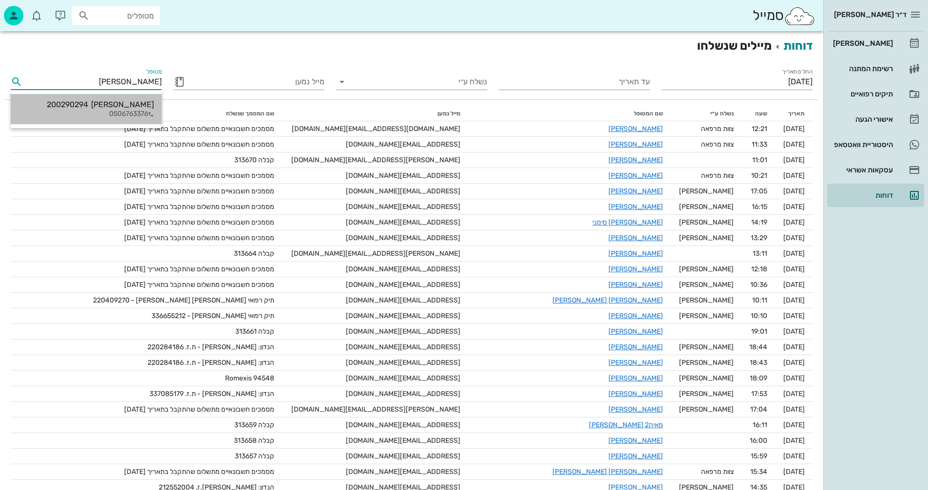
click at [137, 110] on div "0506763376" at bounding box center [100, 114] width 107 height 8
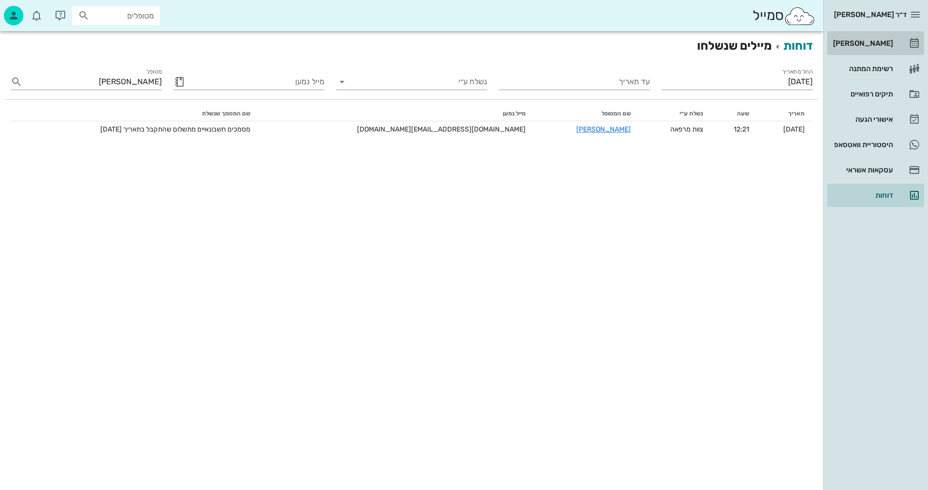
click at [869, 39] on div "[PERSON_NAME]" at bounding box center [862, 43] width 62 height 8
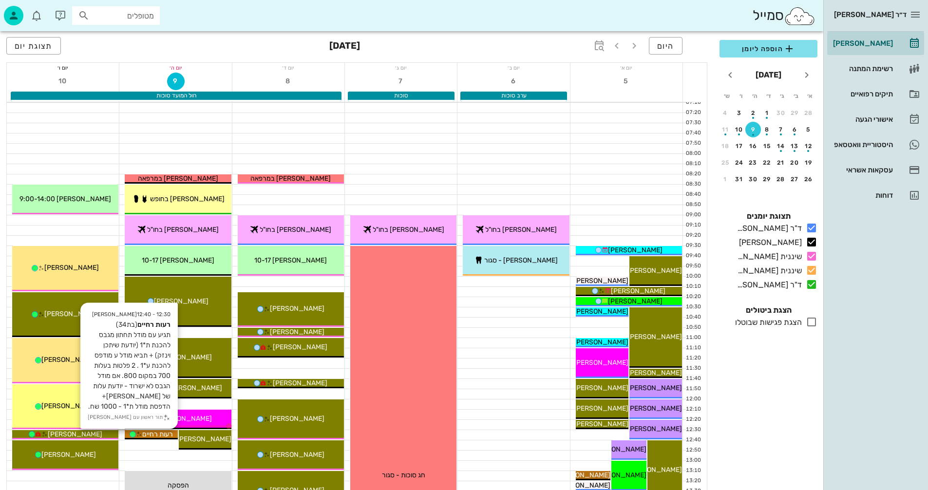
click at [156, 436] on span "רעות רחיים" at bounding box center [157, 434] width 31 height 8
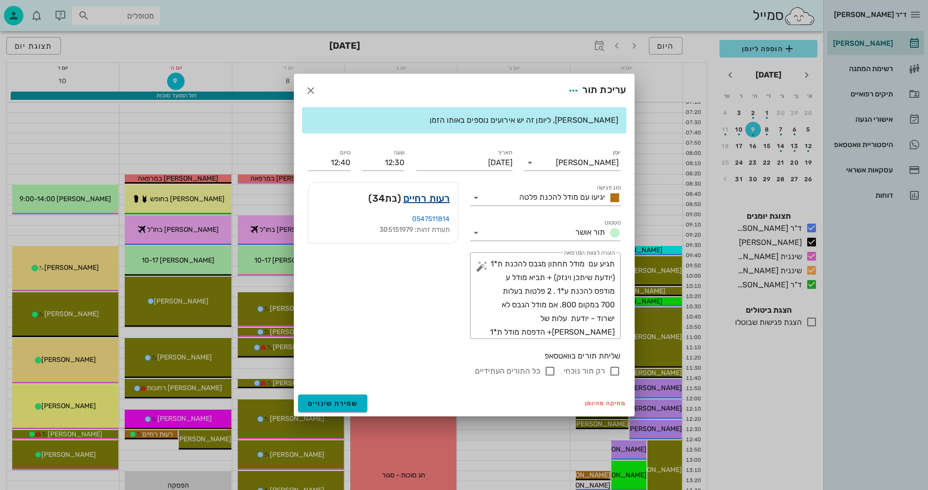
click at [426, 200] on link "רעות רחיים" at bounding box center [426, 199] width 47 height 16
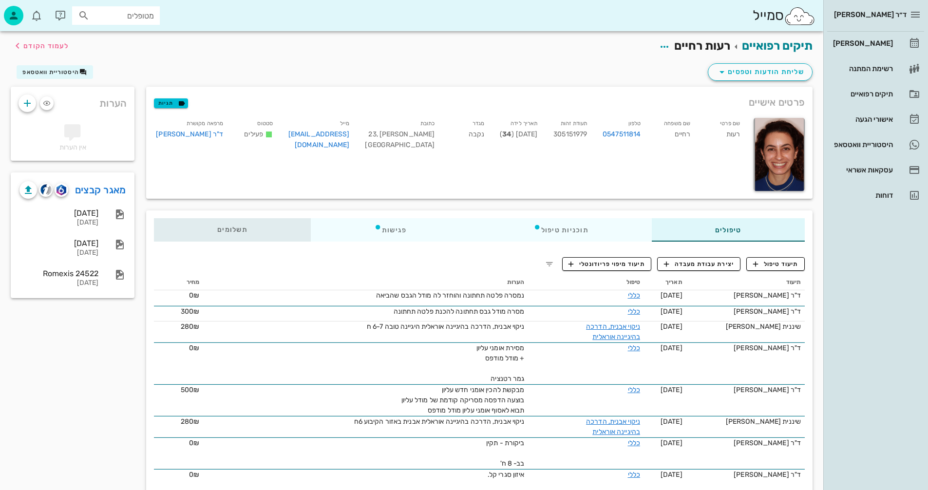
click at [227, 230] on span "תשלומים 0₪" at bounding box center [232, 230] width 30 height 7
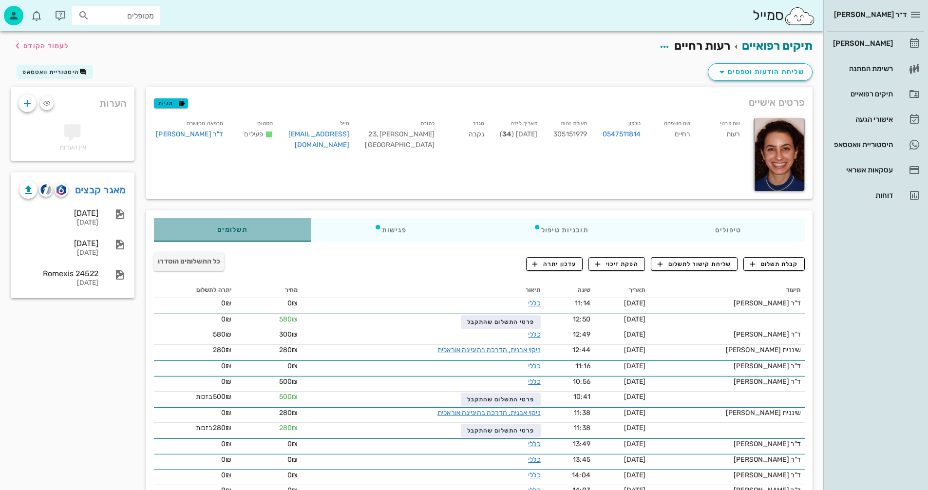
click at [237, 231] on span "תשלומים 0₪" at bounding box center [232, 230] width 30 height 7
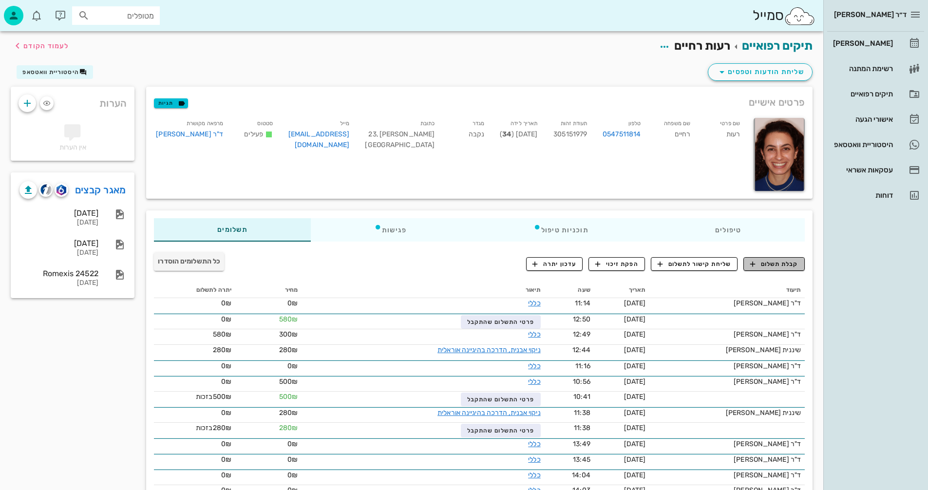
click at [763, 263] on span "קבלת תשלום" at bounding box center [774, 264] width 48 height 9
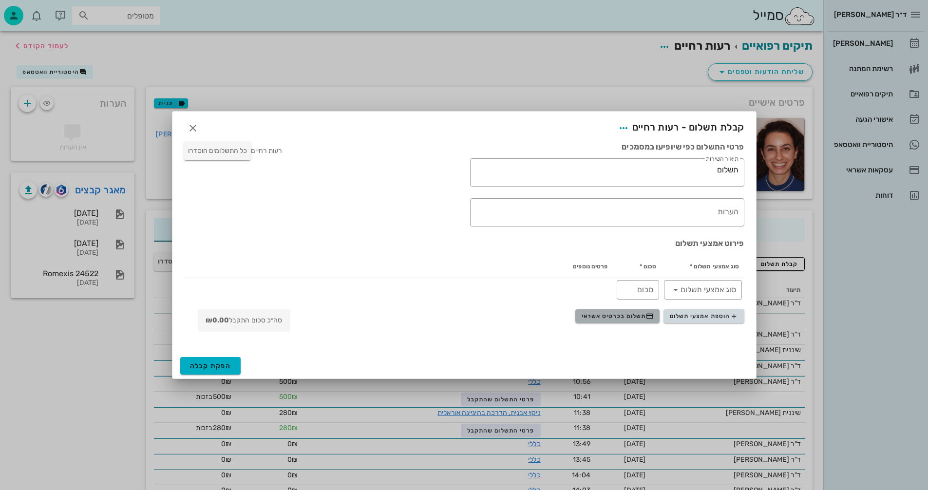
click at [612, 315] on span "תשלום בכרטיס אשראי" at bounding box center [618, 316] width 72 height 8
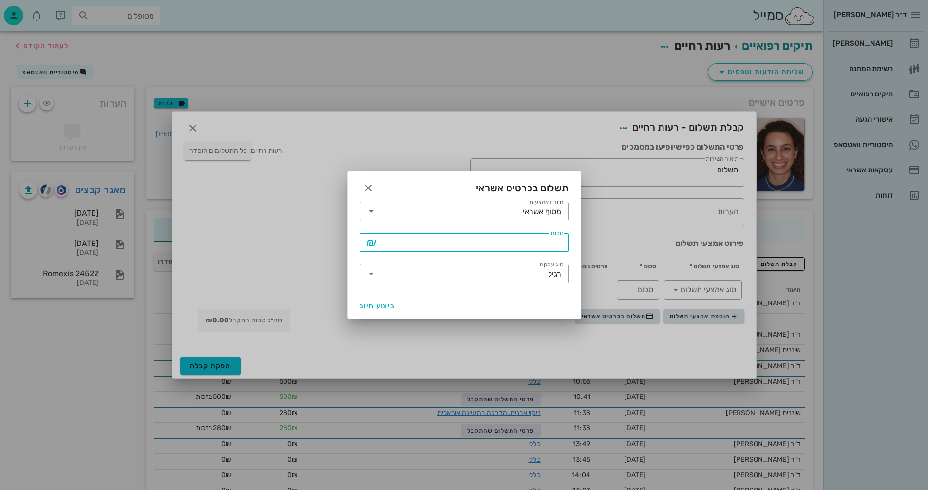
click at [533, 239] on input "סכום" at bounding box center [471, 243] width 184 height 16
type input "700"
click at [379, 303] on span "ביצוע חיוב" at bounding box center [378, 306] width 36 height 8
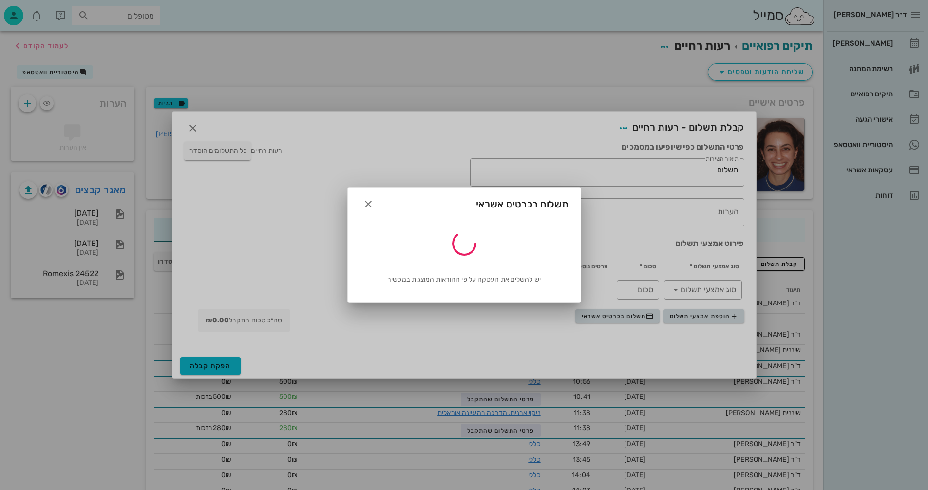
type input "700"
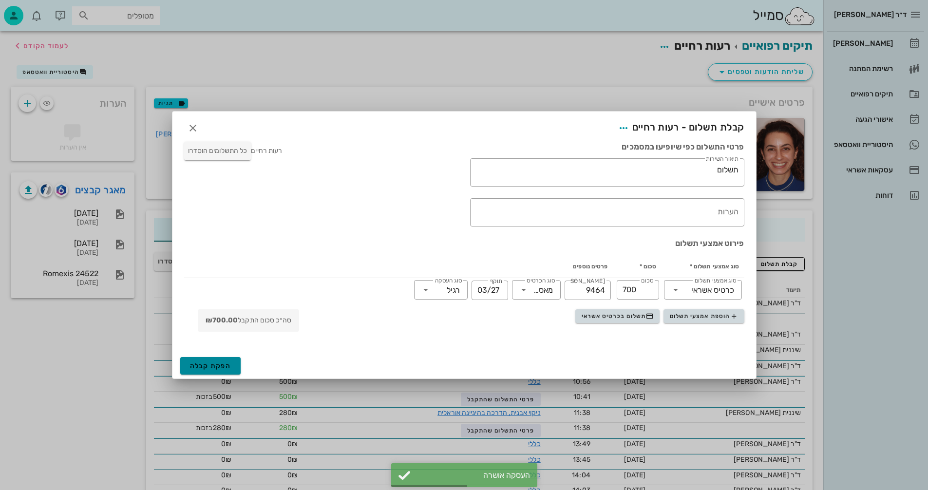
click at [215, 367] on span "הפקת קבלה" at bounding box center [210, 366] width 41 height 8
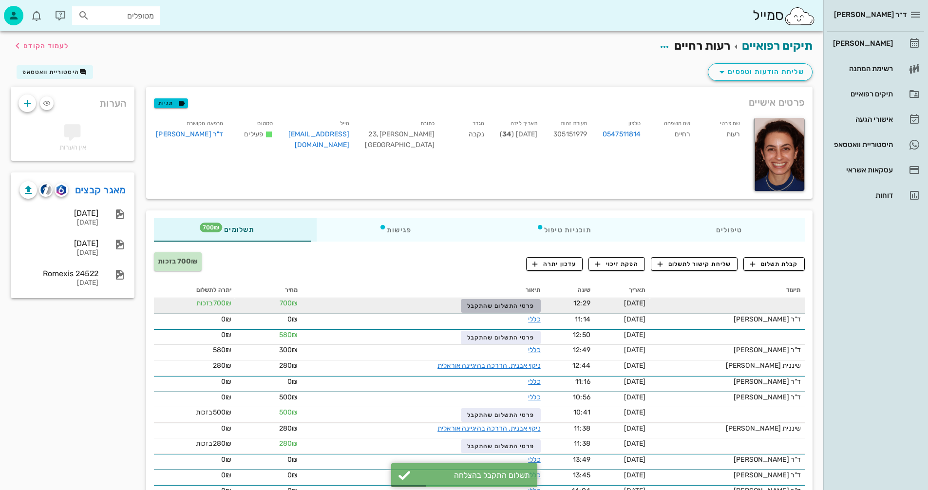
click at [484, 305] on span "פרטי התשלום שהתקבל" at bounding box center [500, 306] width 67 height 7
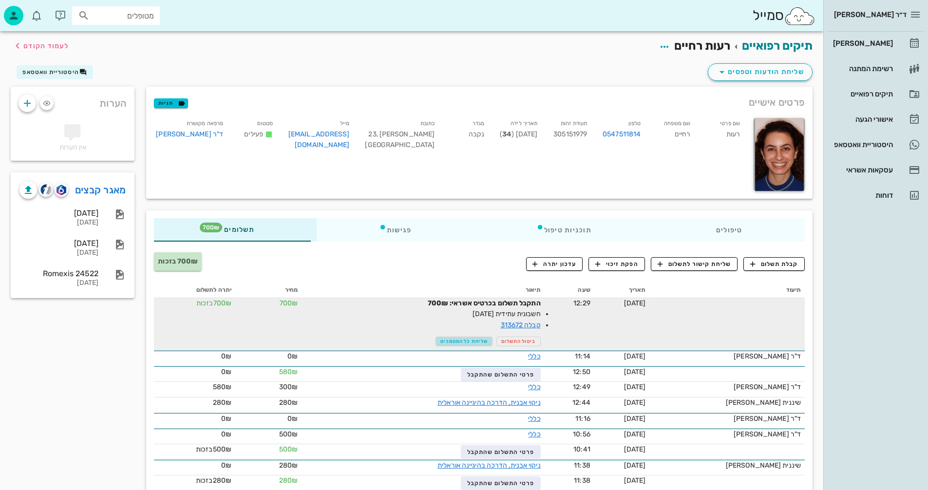
click at [450, 341] on span "שליחת כל המסמכים" at bounding box center [463, 342] width 47 height 6
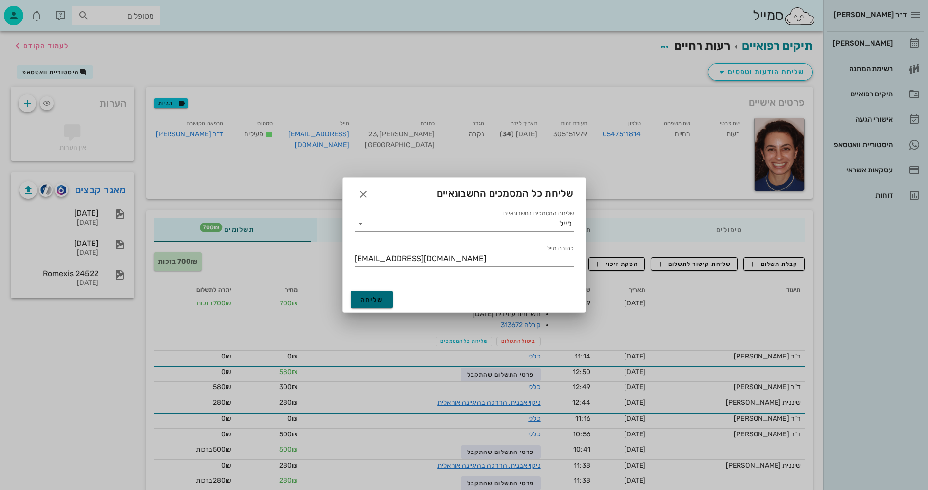
click at [362, 296] on span "שליחה" at bounding box center [372, 300] width 23 height 8
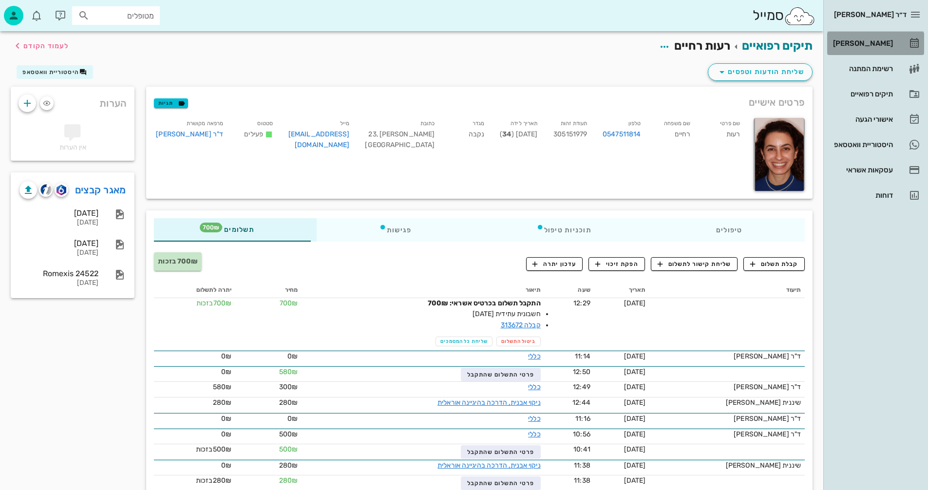
click at [868, 44] on div "[PERSON_NAME]" at bounding box center [862, 43] width 62 height 8
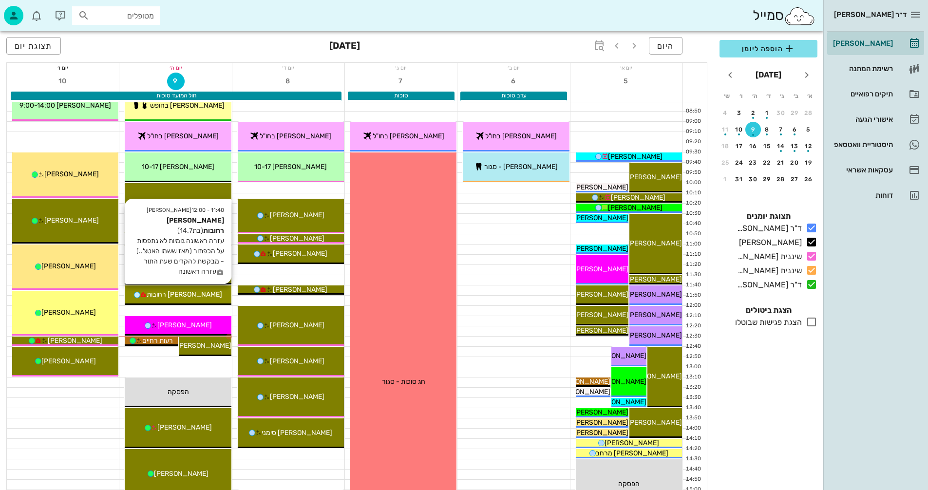
scroll to position [97, 0]
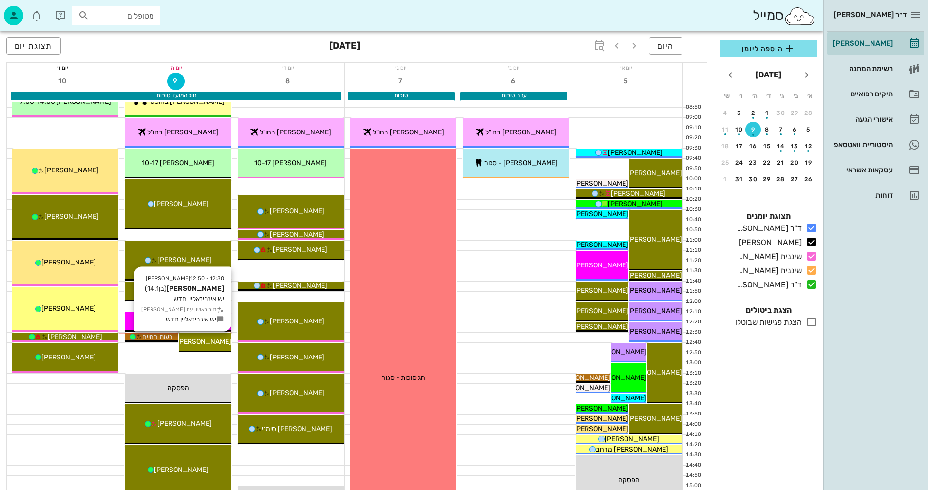
click at [210, 342] on span "[PERSON_NAME]" at bounding box center [204, 342] width 55 height 8
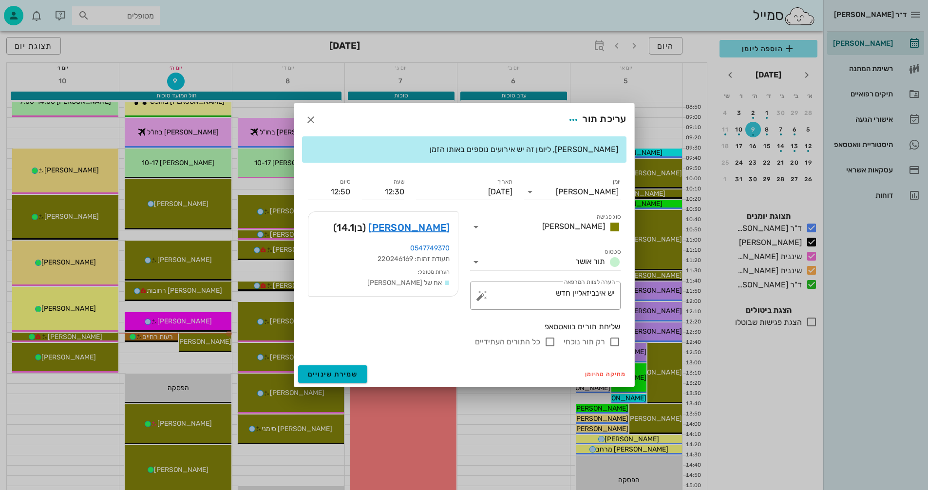
click at [477, 262] on icon at bounding box center [476, 262] width 12 height 12
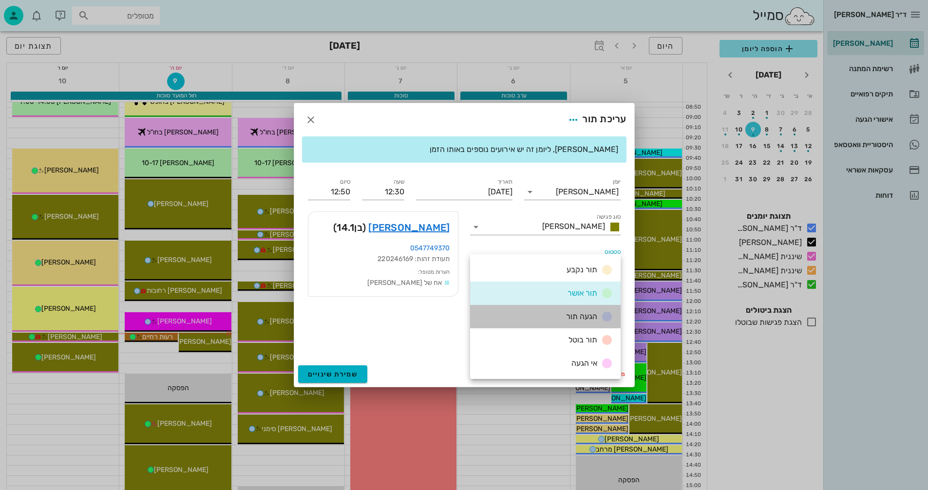
click at [566, 316] on div "הגעה תור" at bounding box center [587, 317] width 51 height 12
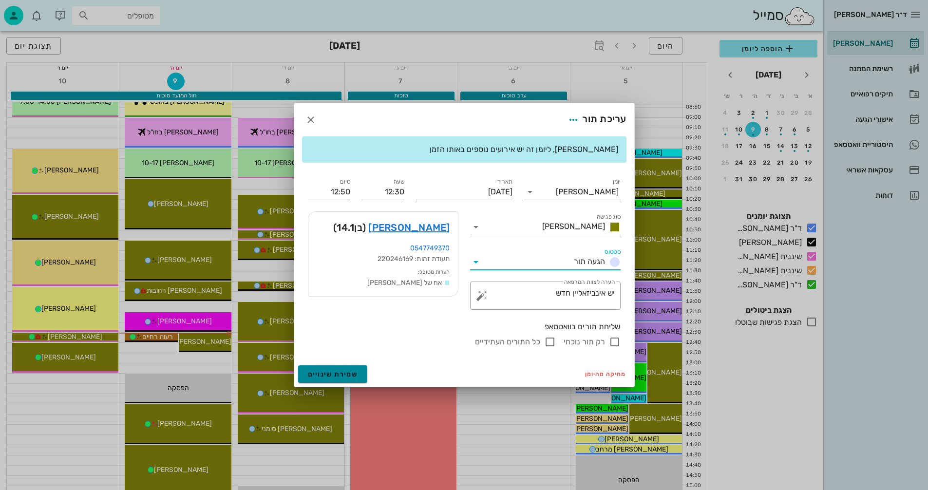
click at [311, 377] on span "שמירת שינויים" at bounding box center [333, 374] width 50 height 8
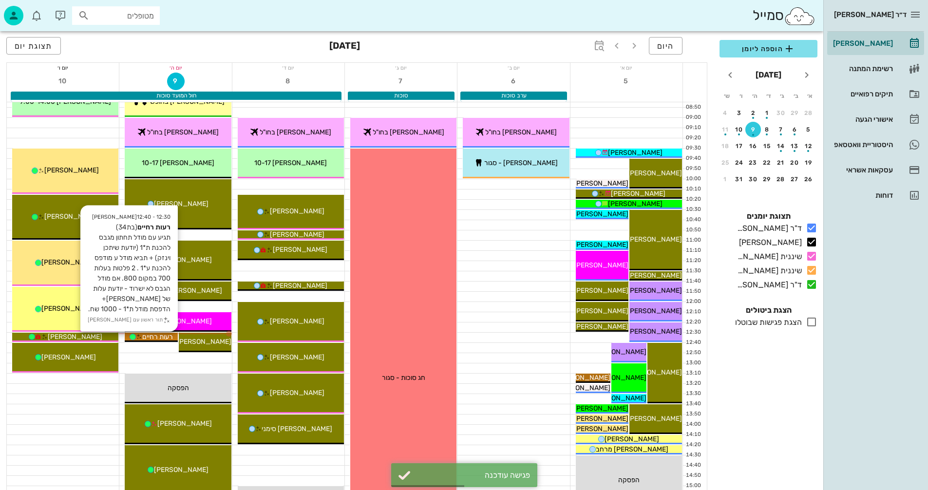
click at [157, 337] on span "רעות רחיים" at bounding box center [157, 337] width 31 height 8
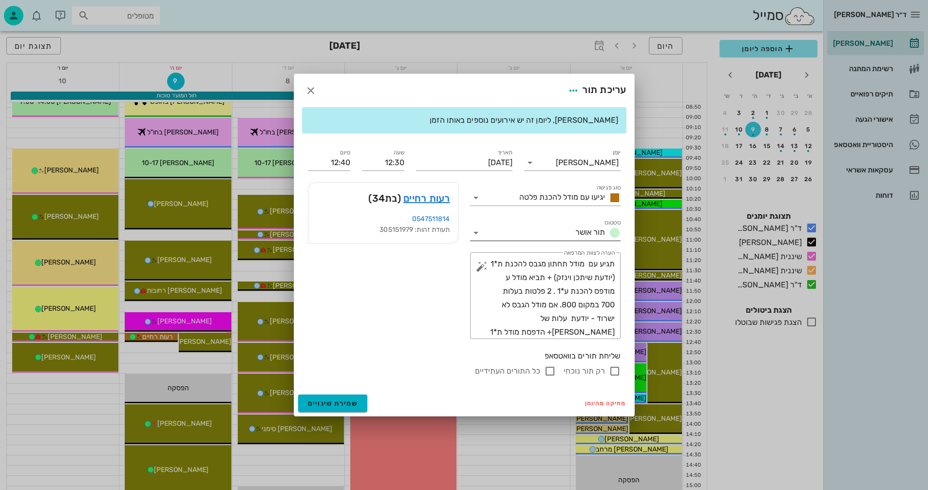
click at [478, 233] on icon at bounding box center [476, 233] width 12 height 12
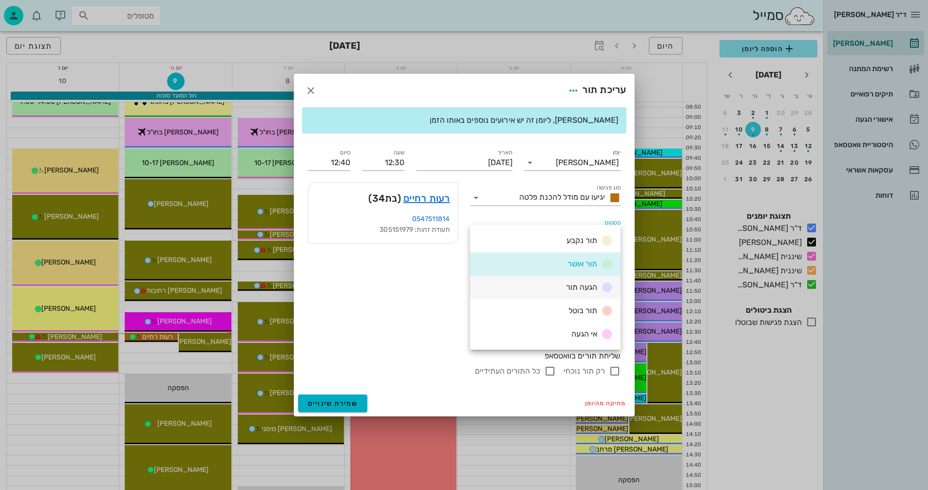
click at [542, 288] on div "הגעה תור" at bounding box center [545, 287] width 151 height 23
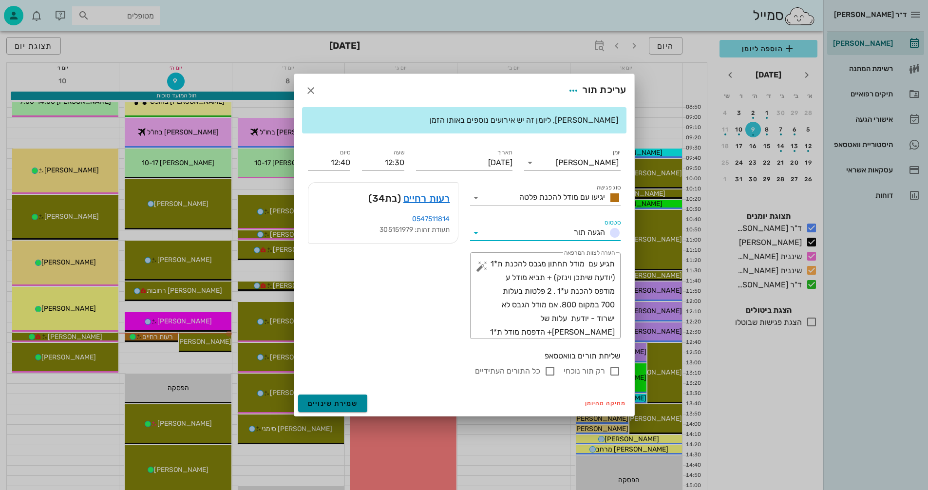
click at [328, 402] on span "שמירת שינויים" at bounding box center [333, 404] width 50 height 8
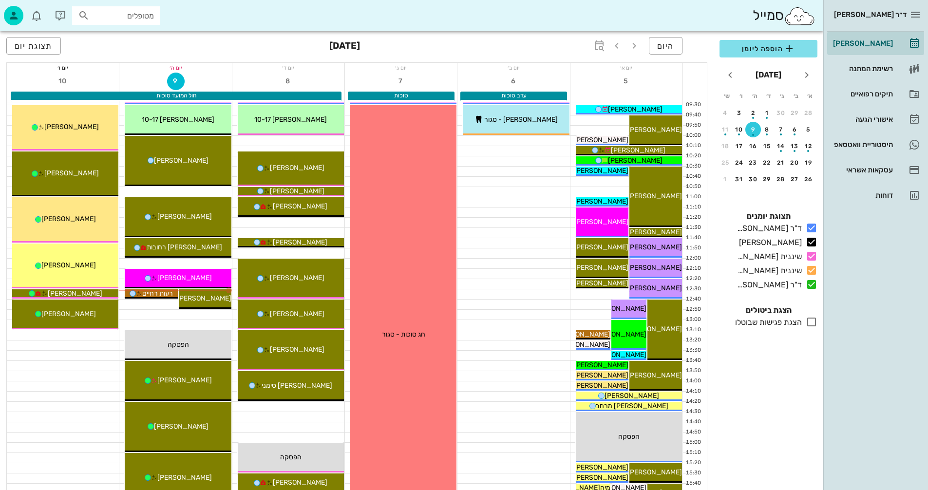
scroll to position [146, 0]
